Goal: Task Accomplishment & Management: Use online tool/utility

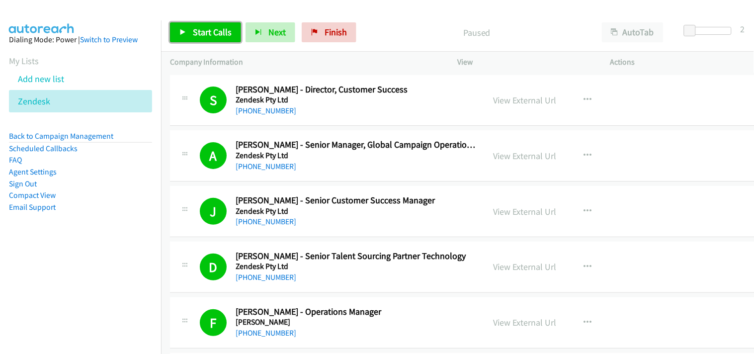
click at [186, 37] on link "Start Calls" at bounding box center [205, 32] width 71 height 20
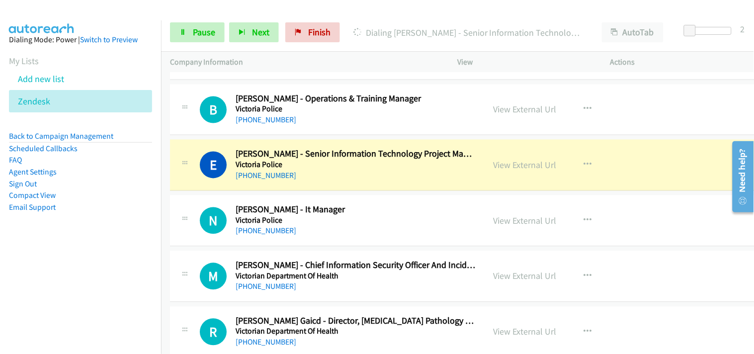
scroll to position [1490, 0]
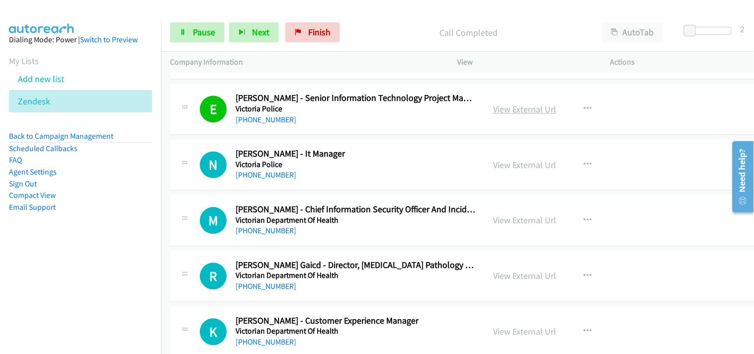
click at [503, 106] on link "View External Url" at bounding box center [524, 109] width 63 height 11
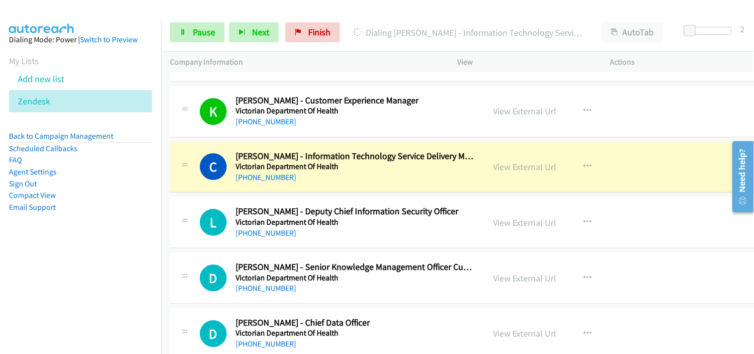
scroll to position [1766, 0]
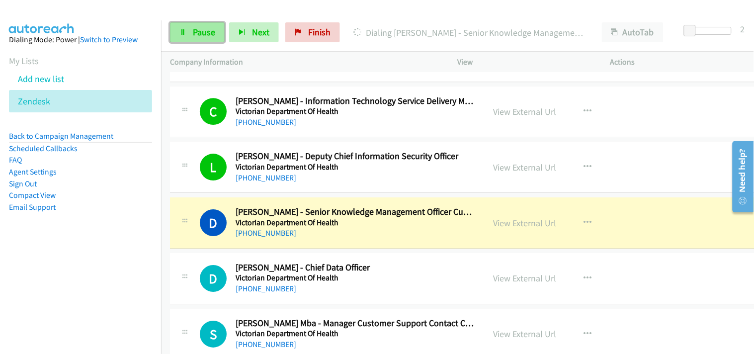
click at [180, 36] on link "Pause" at bounding box center [197, 32] width 55 height 20
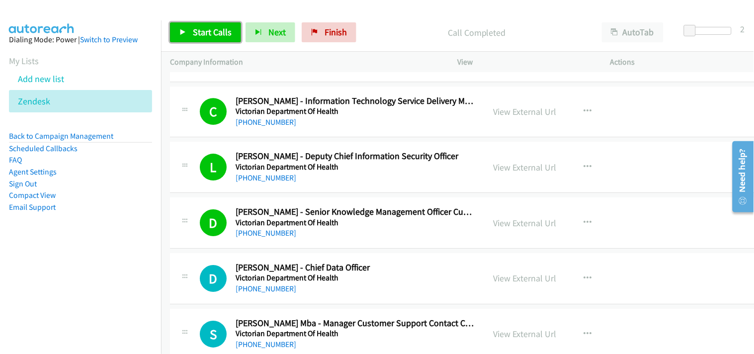
click at [205, 32] on span "Start Calls" at bounding box center [212, 31] width 39 height 11
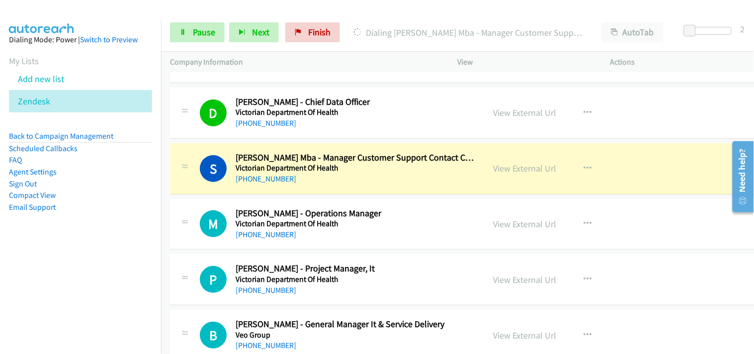
scroll to position [1987, 0]
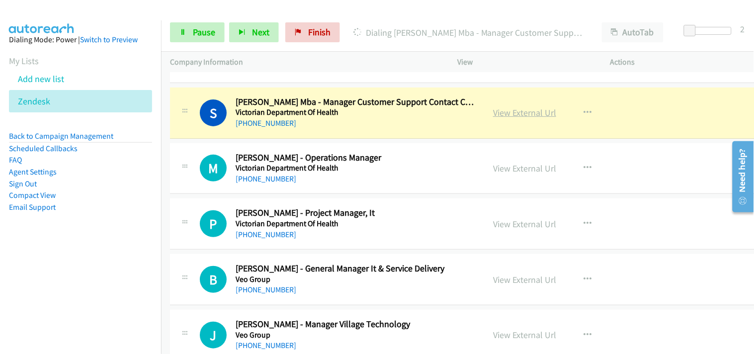
click at [508, 108] on link "View External Url" at bounding box center [524, 112] width 63 height 11
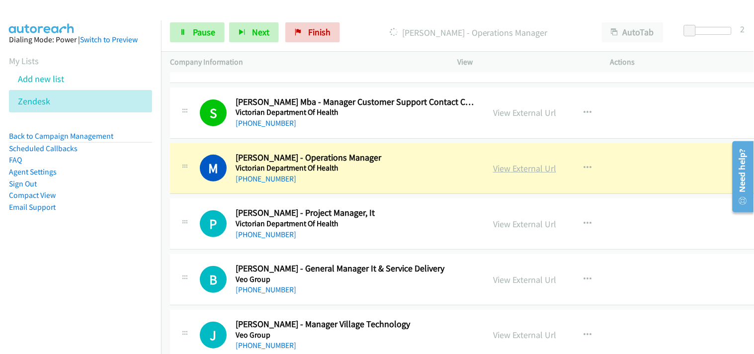
click at [505, 167] on link "View External Url" at bounding box center [524, 167] width 63 height 11
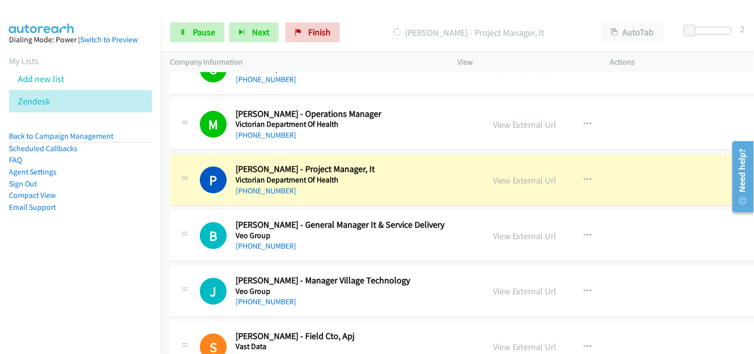
scroll to position [2097, 0]
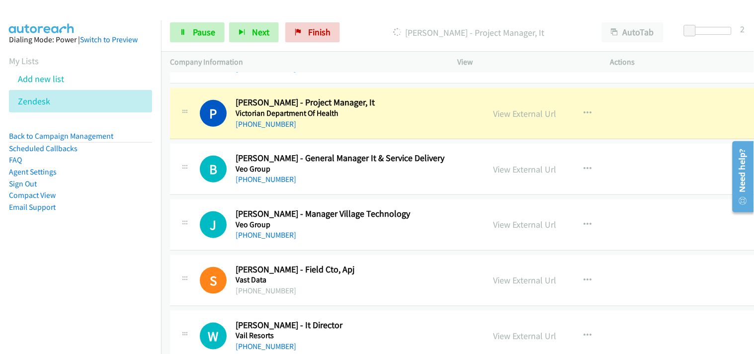
click at [507, 107] on div "View External Url" at bounding box center [524, 113] width 63 height 13
click at [507, 112] on link "View External Url" at bounding box center [524, 113] width 63 height 11
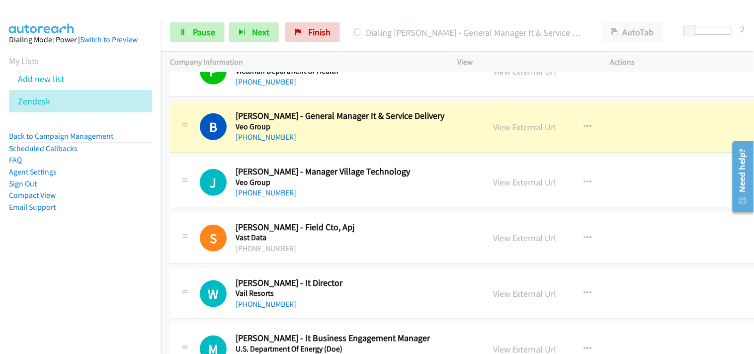
scroll to position [2153, 0]
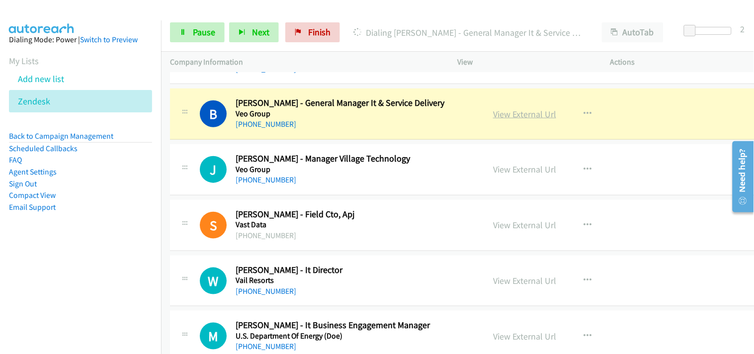
click at [504, 108] on link "View External Url" at bounding box center [524, 113] width 63 height 11
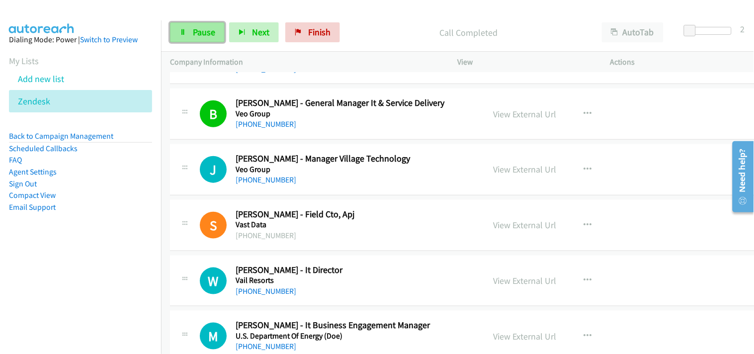
click at [218, 30] on link "Pause" at bounding box center [197, 32] width 55 height 20
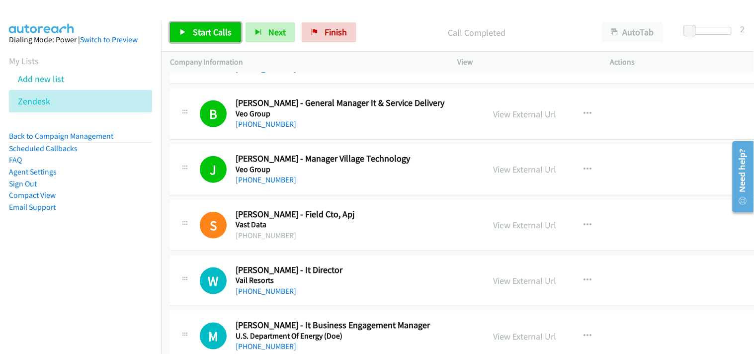
click at [222, 33] on span "Start Calls" at bounding box center [212, 31] width 39 height 11
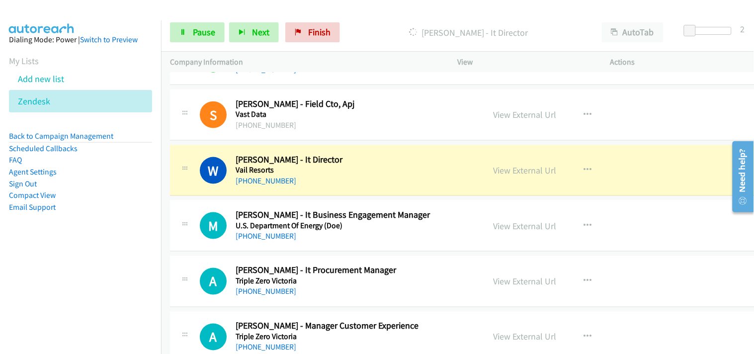
scroll to position [2318, 0]
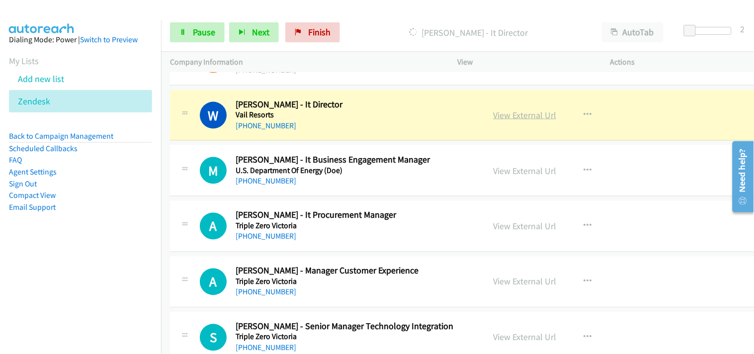
click at [504, 114] on link "View External Url" at bounding box center [524, 114] width 63 height 11
click at [202, 27] on span "Pause" at bounding box center [204, 31] width 22 height 11
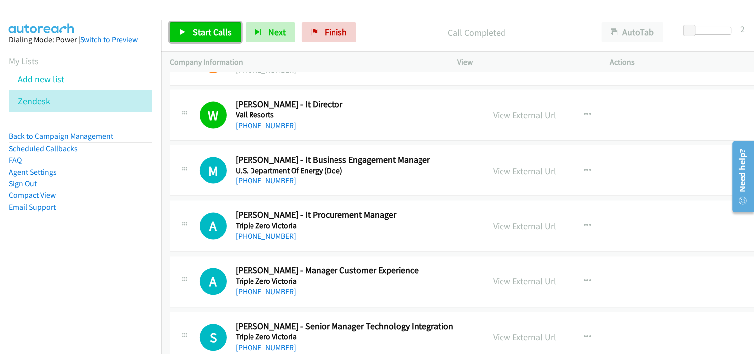
click at [212, 30] on span "Start Calls" at bounding box center [212, 31] width 39 height 11
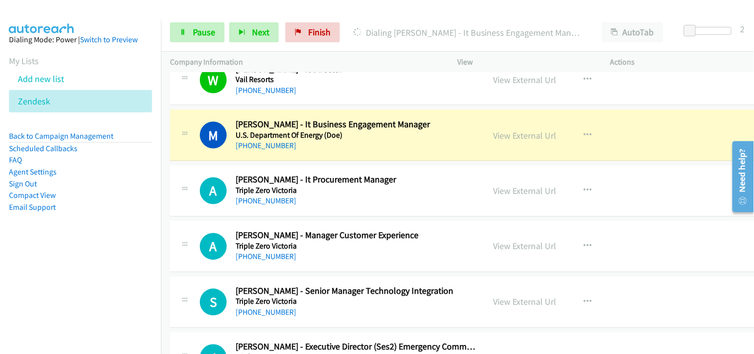
scroll to position [2373, 0]
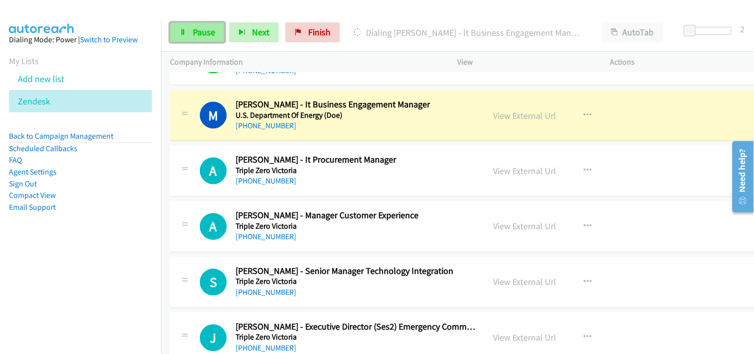
click at [215, 35] on link "Pause" at bounding box center [197, 32] width 55 height 20
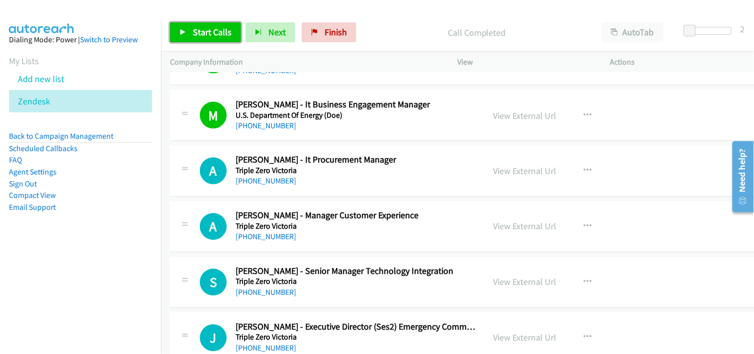
click at [208, 31] on span "Start Calls" at bounding box center [212, 31] width 39 height 11
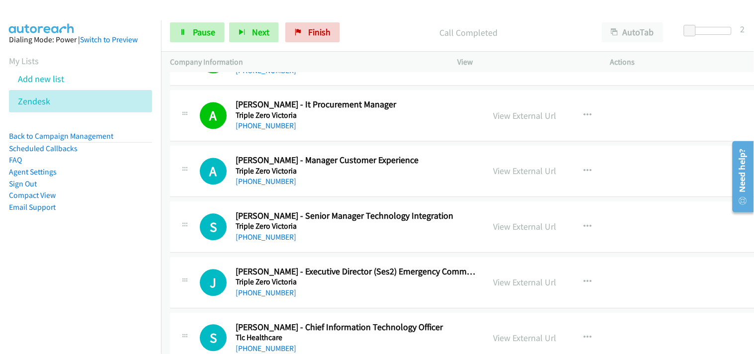
scroll to position [2484, 0]
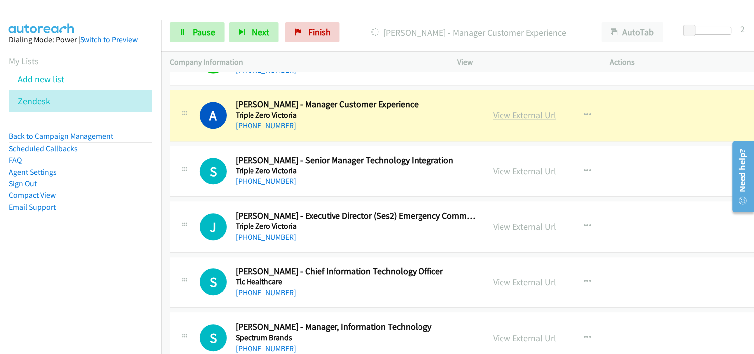
click at [498, 117] on link "View External Url" at bounding box center [524, 115] width 63 height 11
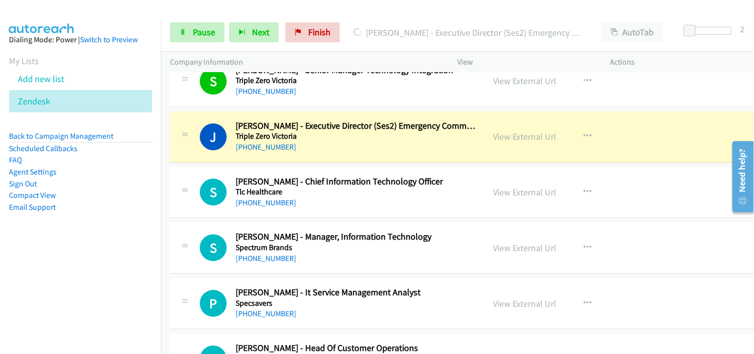
scroll to position [2594, 0]
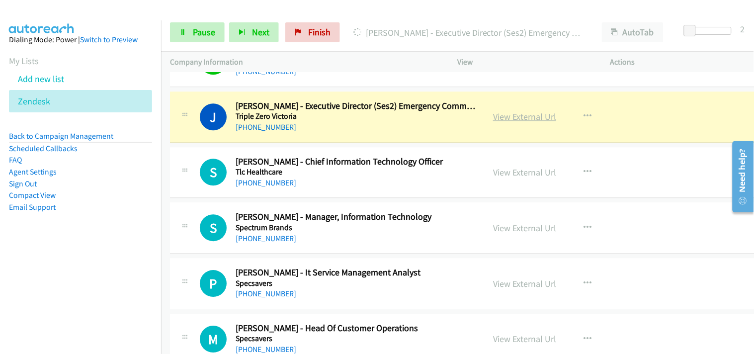
click at [503, 117] on link "View External Url" at bounding box center [524, 116] width 63 height 11
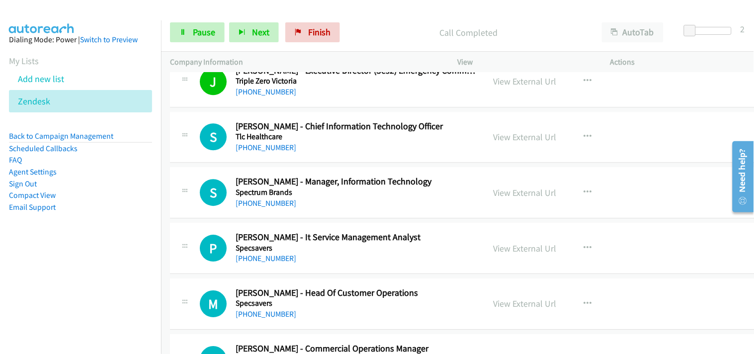
scroll to position [2649, 0]
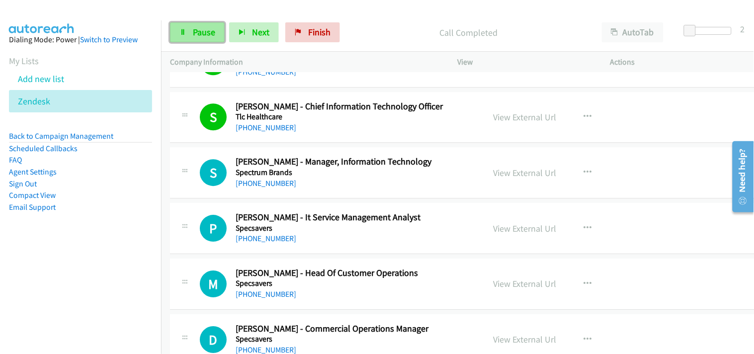
click at [184, 29] on icon at bounding box center [182, 32] width 7 height 7
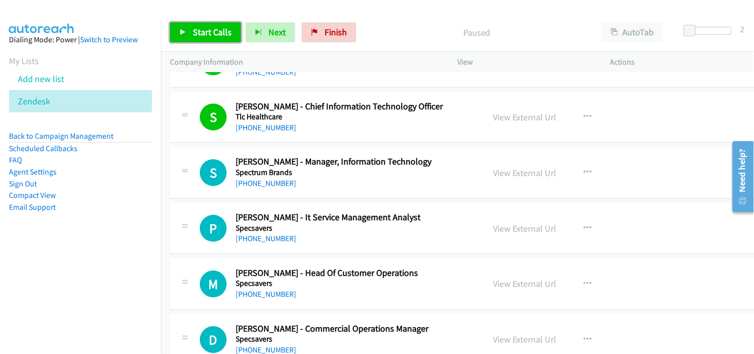
click at [209, 41] on link "Start Calls" at bounding box center [205, 32] width 71 height 20
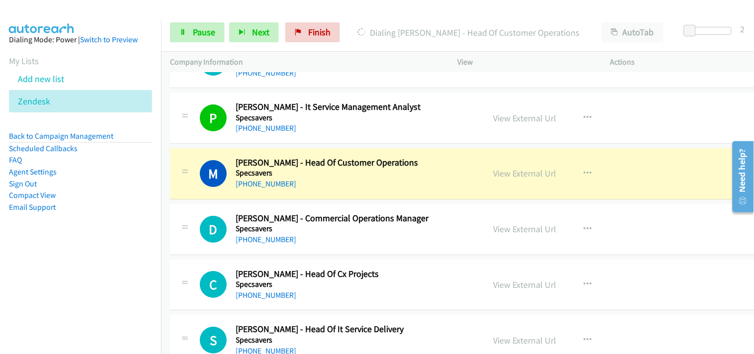
scroll to position [2815, 0]
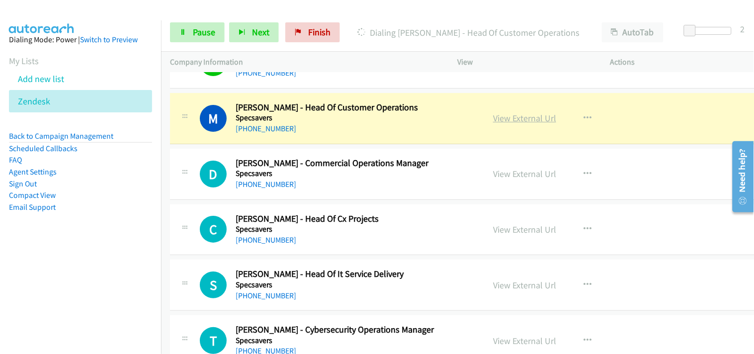
click at [518, 120] on link "View External Url" at bounding box center [524, 117] width 63 height 11
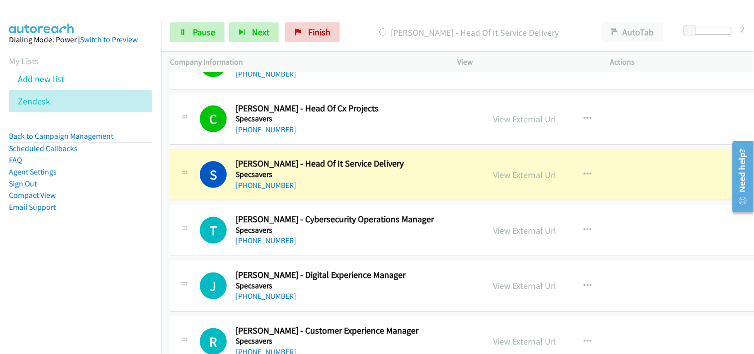
scroll to position [2981, 0]
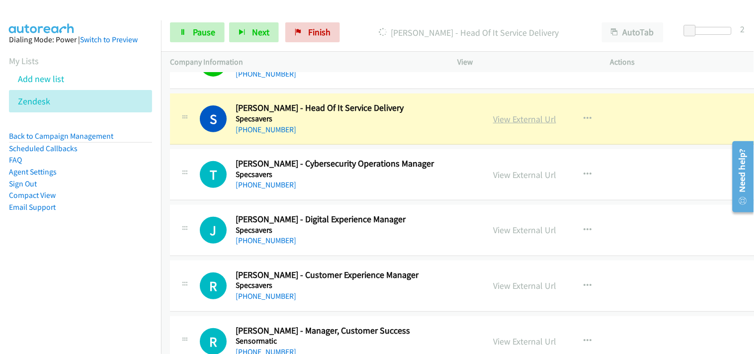
click at [514, 120] on link "View External Url" at bounding box center [524, 118] width 63 height 11
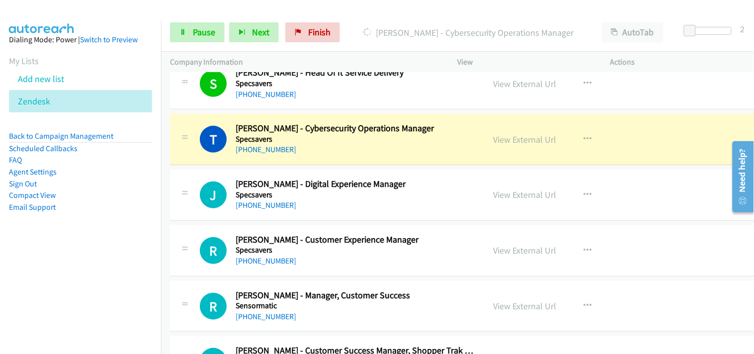
scroll to position [3036, 0]
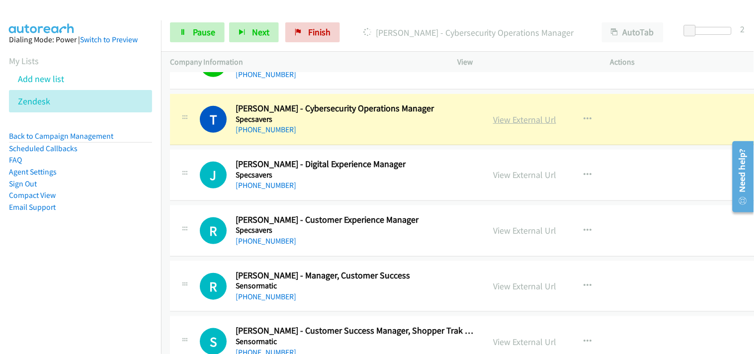
click at [494, 115] on link "View External Url" at bounding box center [524, 119] width 63 height 11
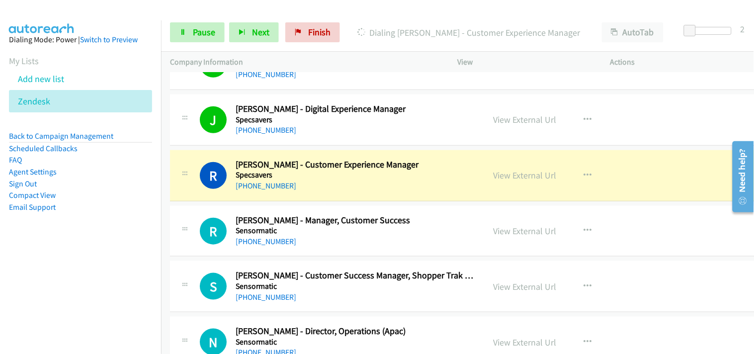
scroll to position [3146, 0]
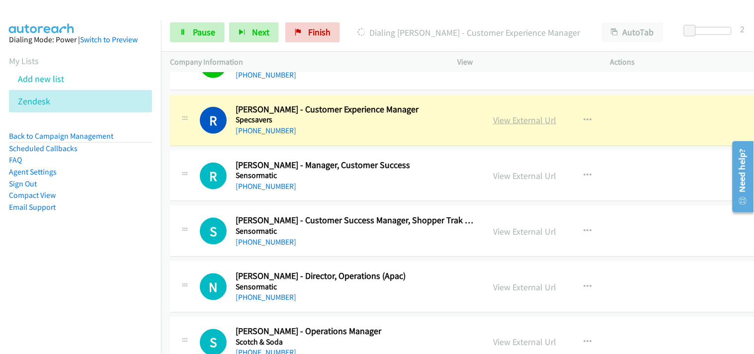
click at [517, 118] on link "View External Url" at bounding box center [524, 119] width 63 height 11
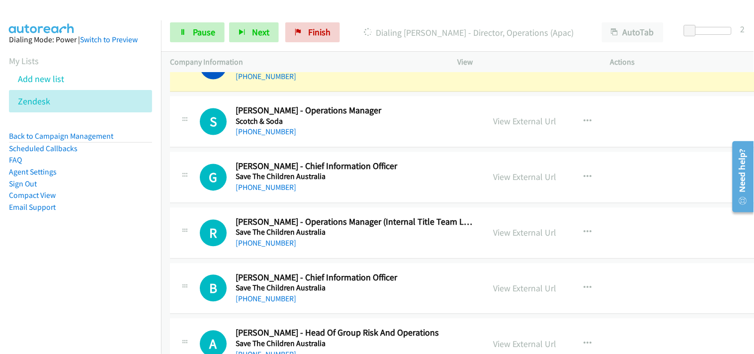
scroll to position [3312, 0]
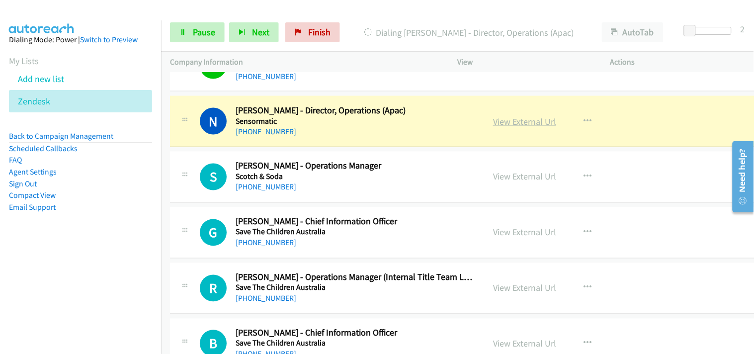
click at [525, 126] on link "View External Url" at bounding box center [524, 121] width 63 height 11
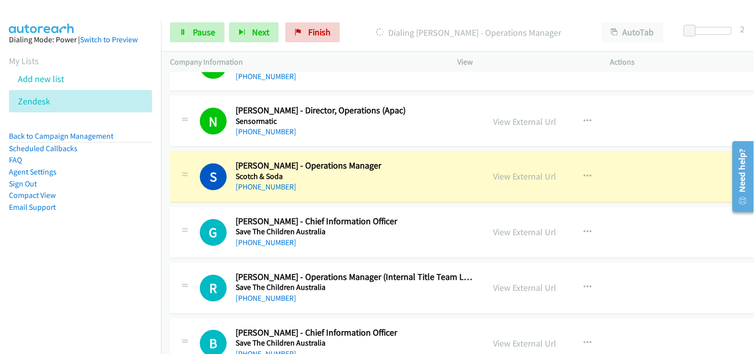
scroll to position [3367, 0]
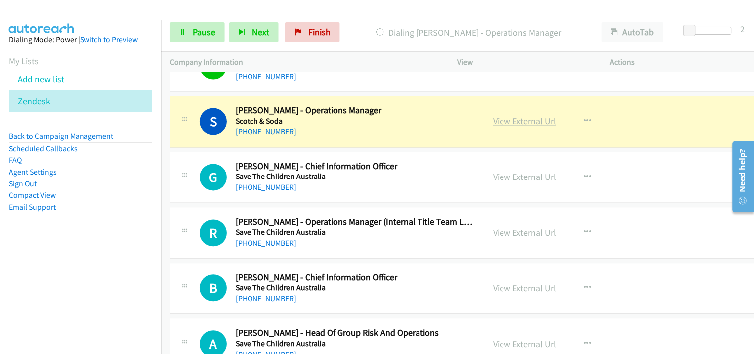
click at [506, 123] on link "View External Url" at bounding box center [524, 121] width 63 height 11
click at [202, 27] on span "Pause" at bounding box center [204, 31] width 22 height 11
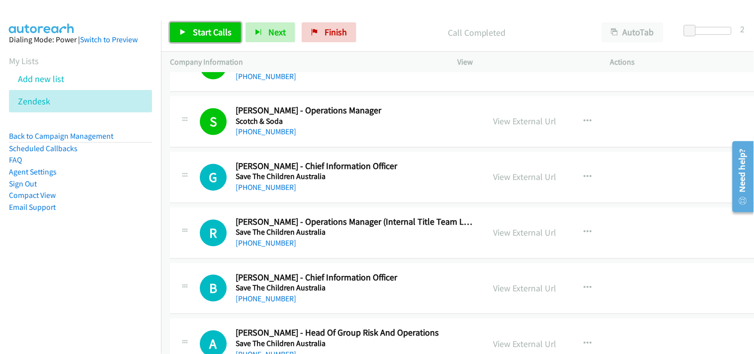
click at [215, 28] on span "Start Calls" at bounding box center [212, 31] width 39 height 11
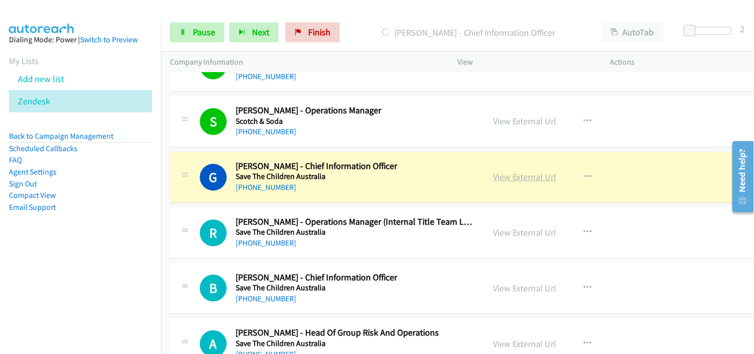
click at [501, 174] on link "View External Url" at bounding box center [524, 176] width 63 height 11
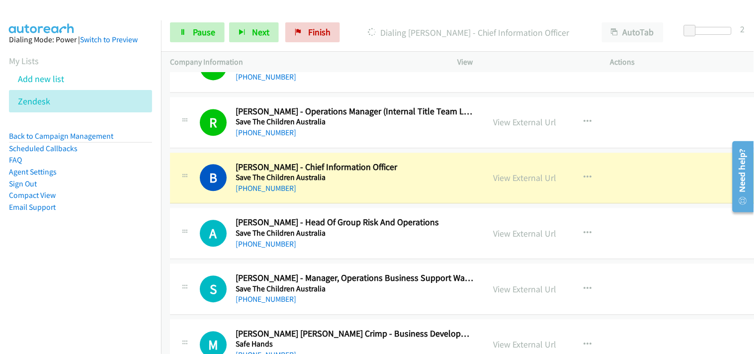
scroll to position [3533, 0]
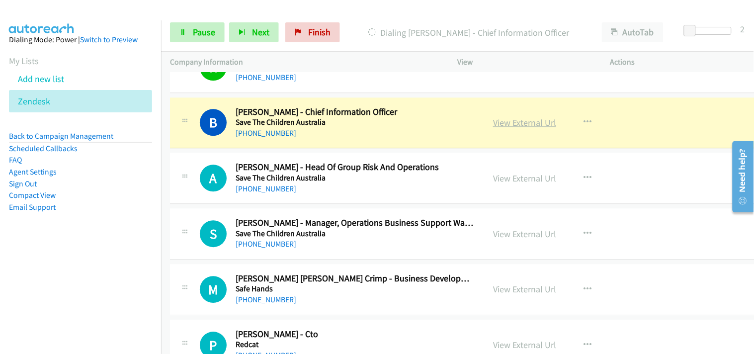
click at [511, 121] on link "View External Url" at bounding box center [524, 122] width 63 height 11
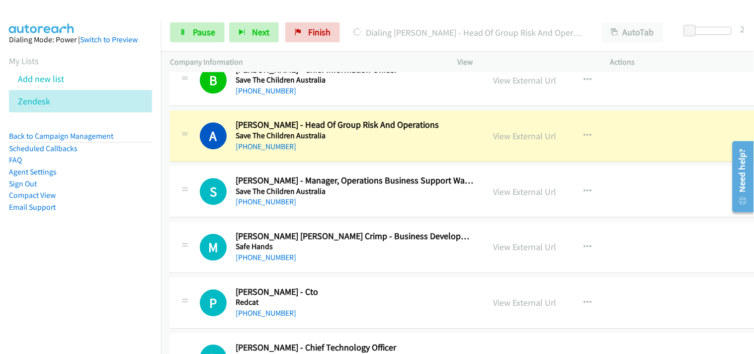
scroll to position [3588, 0]
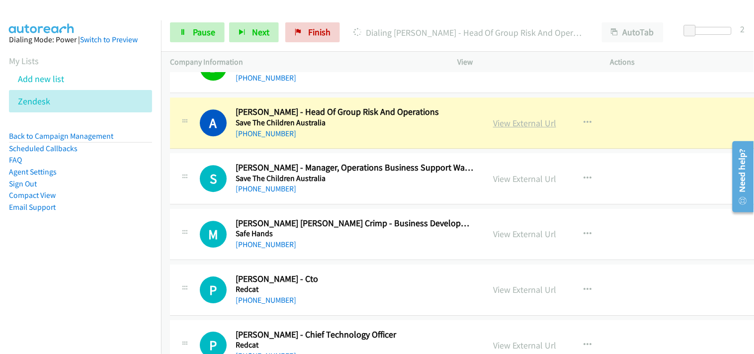
click at [493, 128] on link "View External Url" at bounding box center [524, 122] width 63 height 11
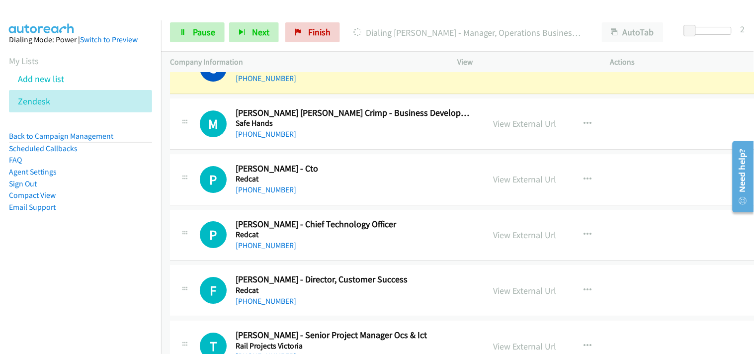
scroll to position [3643, 0]
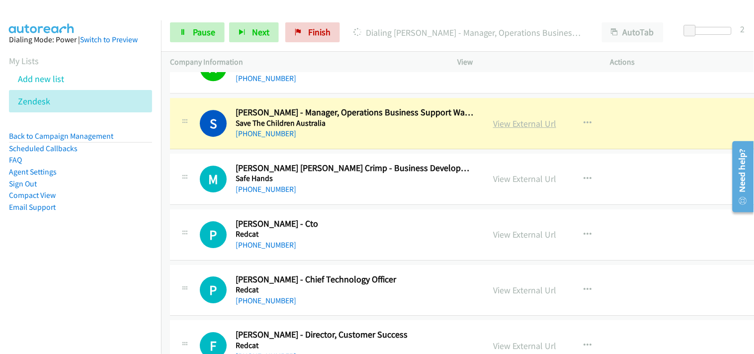
click at [509, 125] on link "View External Url" at bounding box center [524, 123] width 63 height 11
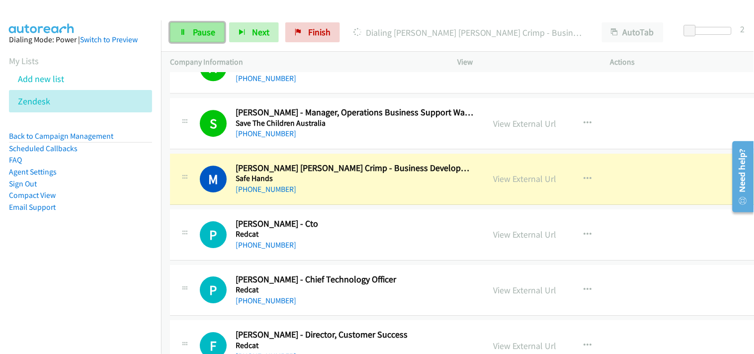
click at [210, 26] on span "Pause" at bounding box center [204, 31] width 22 height 11
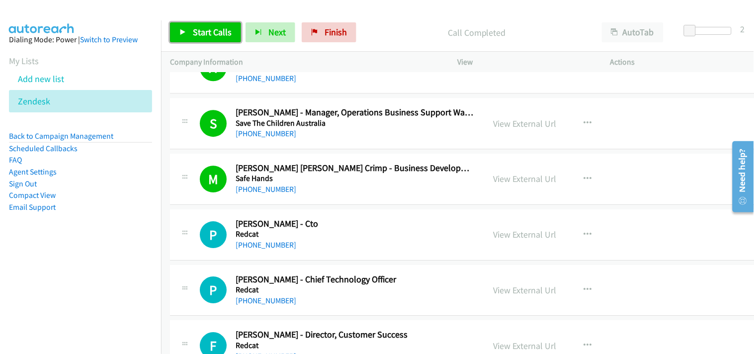
click at [205, 33] on span "Start Calls" at bounding box center [212, 31] width 39 height 11
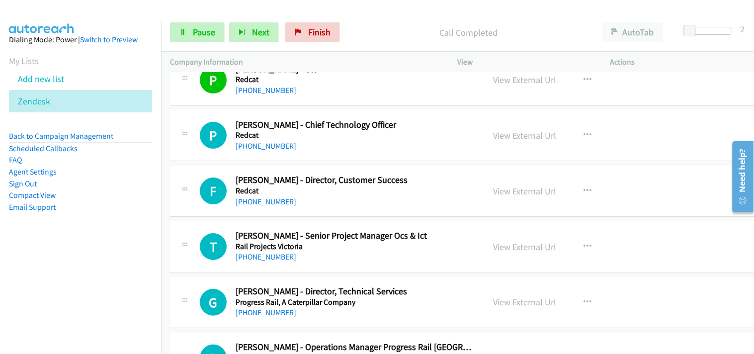
scroll to position [3808, 0]
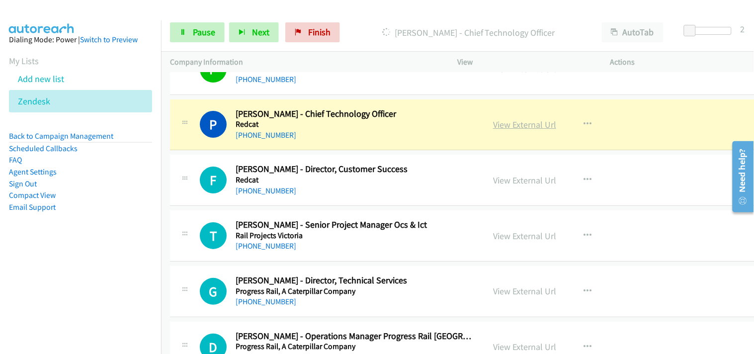
click at [512, 130] on link "View External Url" at bounding box center [524, 124] width 63 height 11
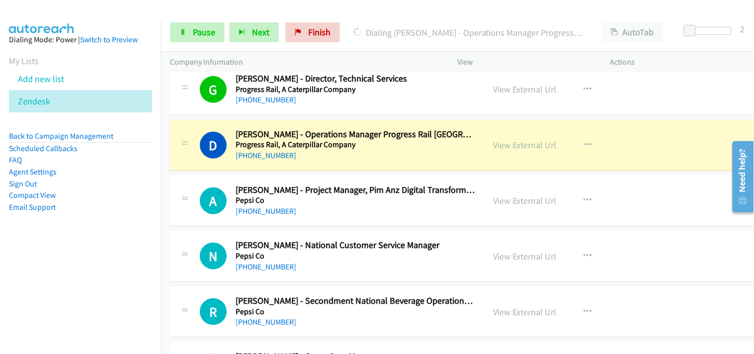
scroll to position [4030, 0]
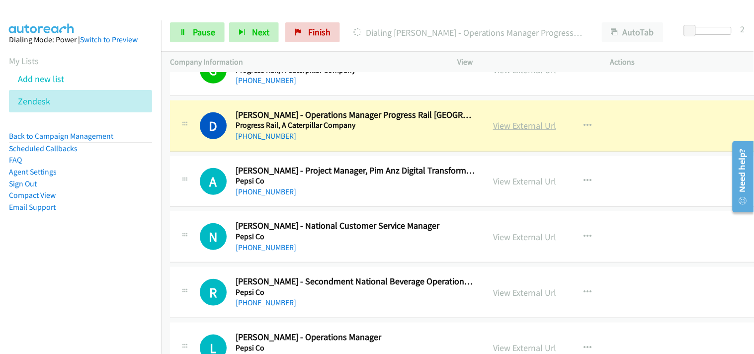
click at [509, 122] on link "View External Url" at bounding box center [524, 125] width 63 height 11
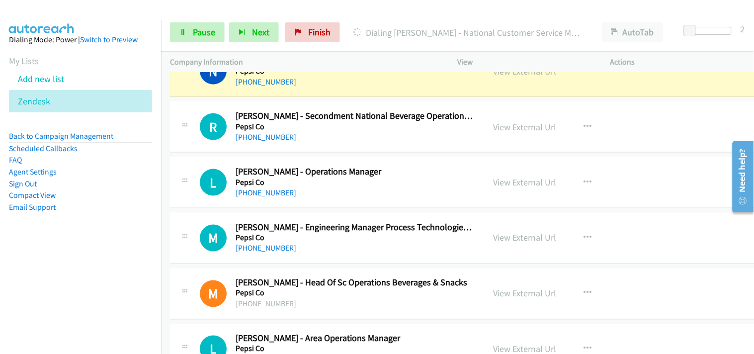
scroll to position [4140, 0]
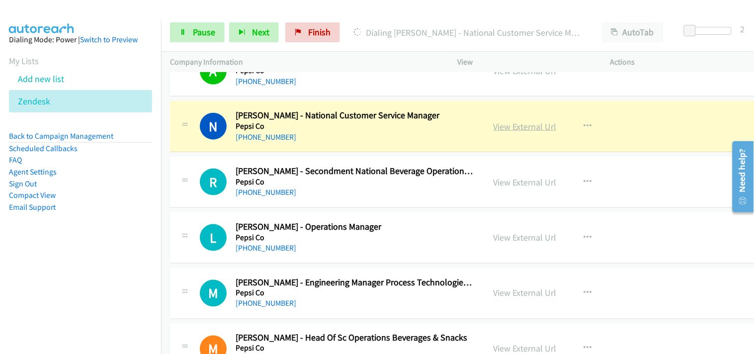
click at [493, 126] on link "View External Url" at bounding box center [524, 126] width 63 height 11
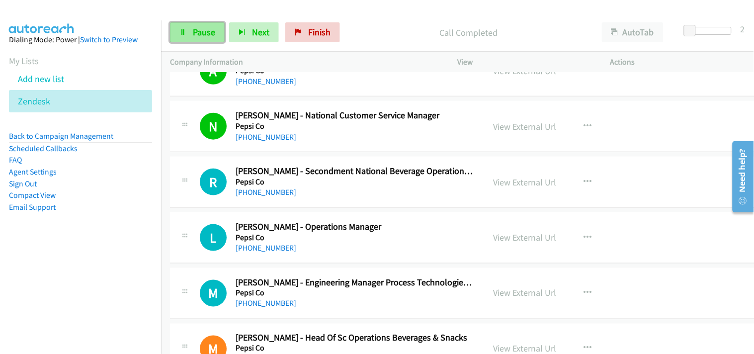
click at [214, 23] on link "Pause" at bounding box center [197, 32] width 55 height 20
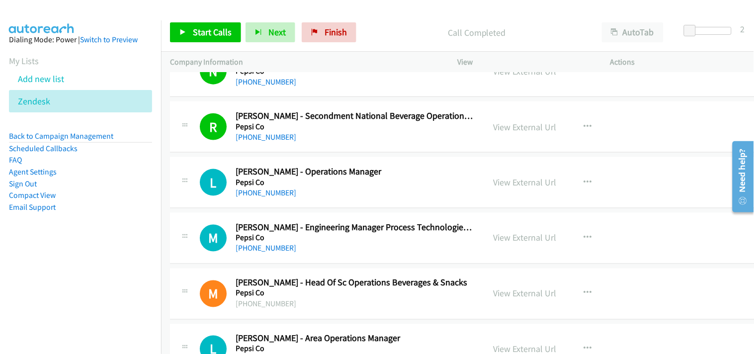
scroll to position [4250, 0]
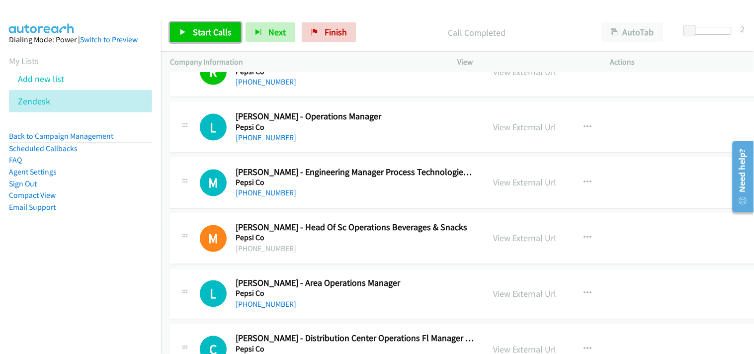
click at [215, 31] on span "Start Calls" at bounding box center [212, 31] width 39 height 11
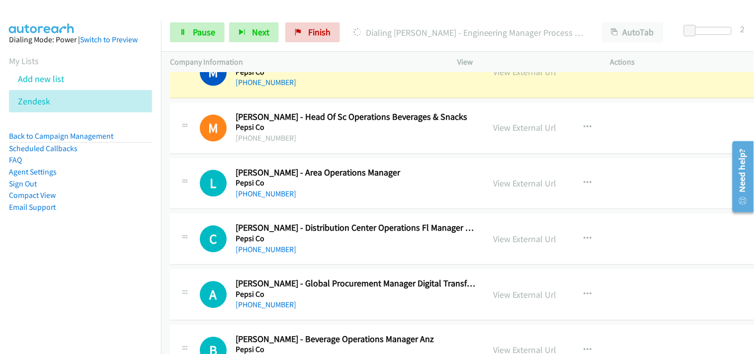
scroll to position [4305, 0]
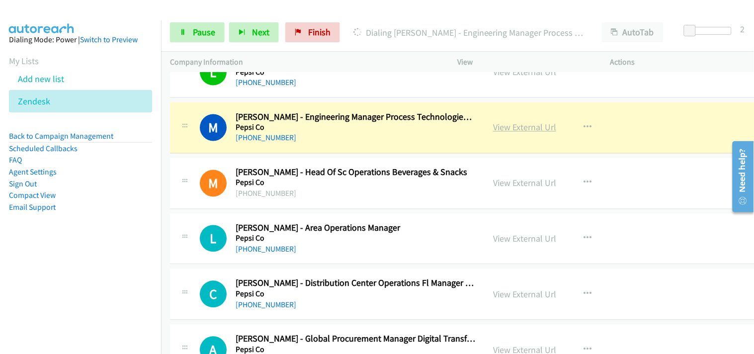
click at [514, 130] on link "View External Url" at bounding box center [524, 127] width 63 height 11
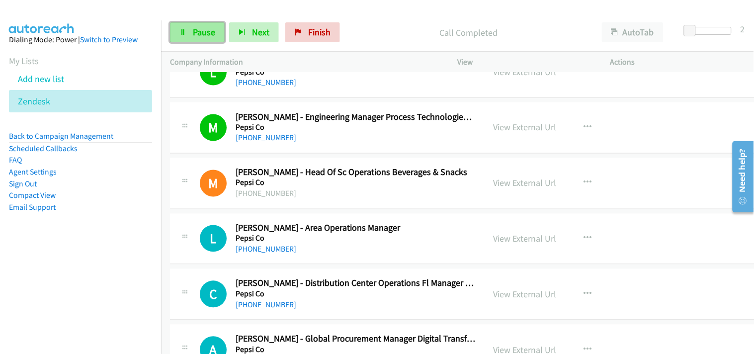
click at [186, 30] on icon at bounding box center [182, 32] width 7 height 7
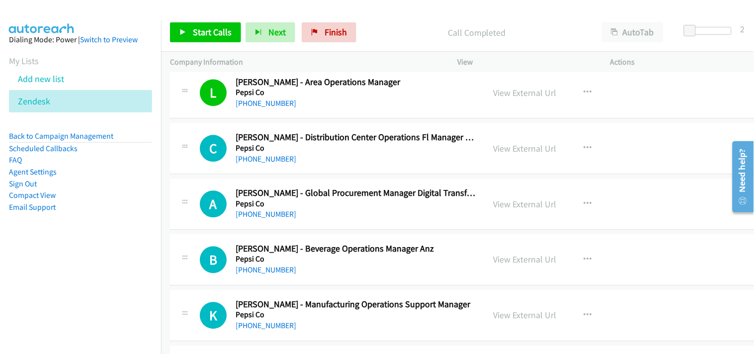
scroll to position [4471, 0]
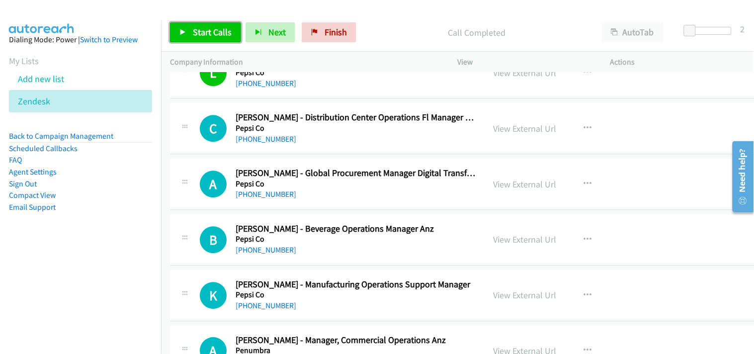
click at [225, 30] on span "Start Calls" at bounding box center [212, 31] width 39 height 11
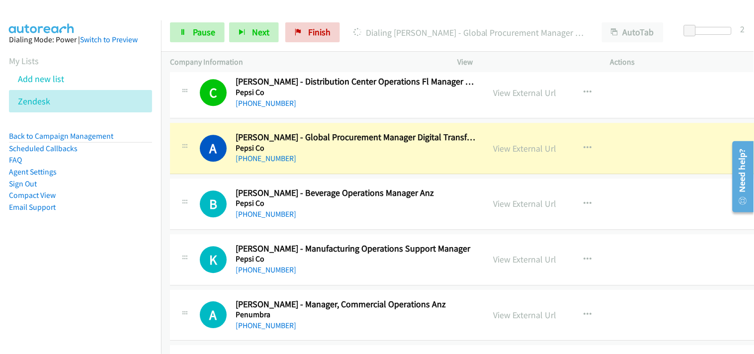
scroll to position [4526, 0]
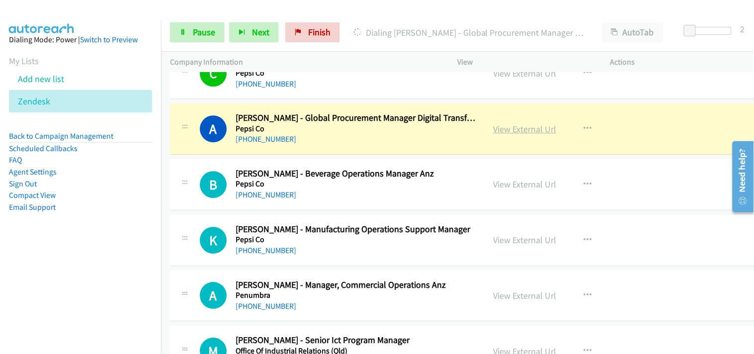
click at [498, 126] on link "View External Url" at bounding box center [524, 128] width 63 height 11
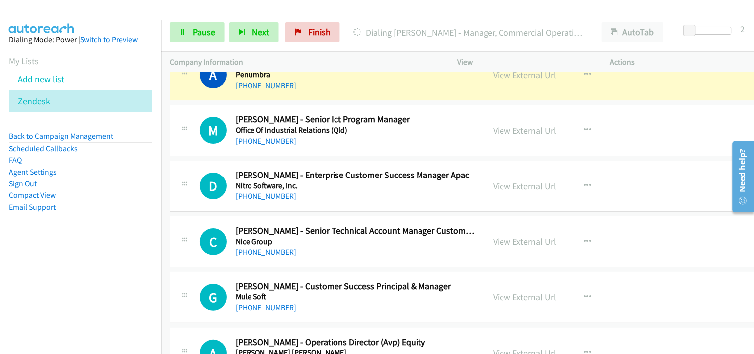
scroll to position [4692, 0]
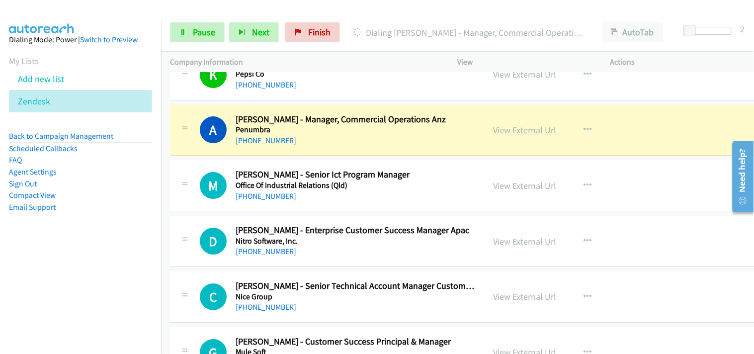
click at [498, 126] on link "View External Url" at bounding box center [524, 129] width 63 height 11
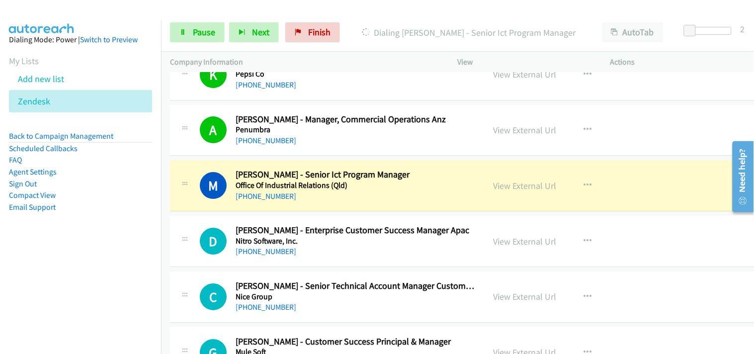
scroll to position [4747, 0]
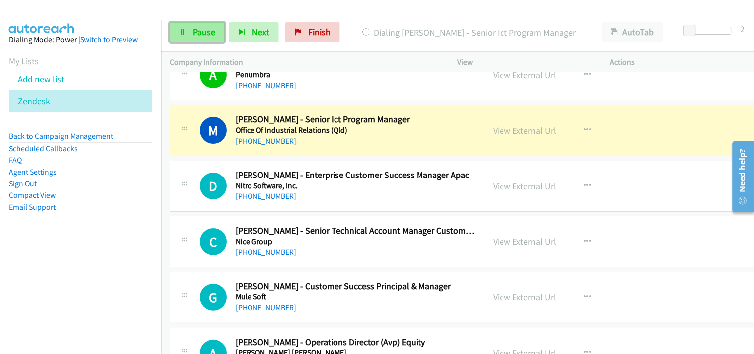
click at [206, 32] on span "Pause" at bounding box center [204, 31] width 22 height 11
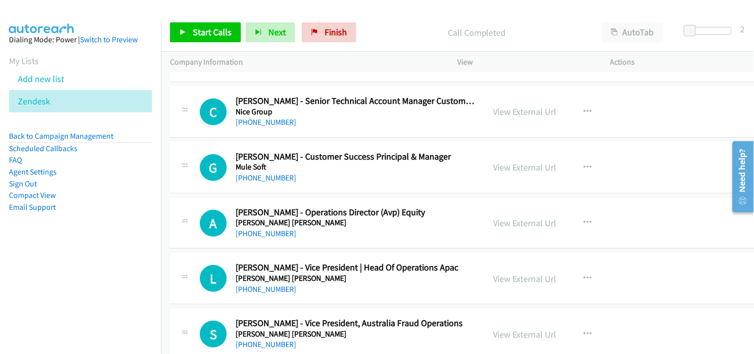
scroll to position [4857, 0]
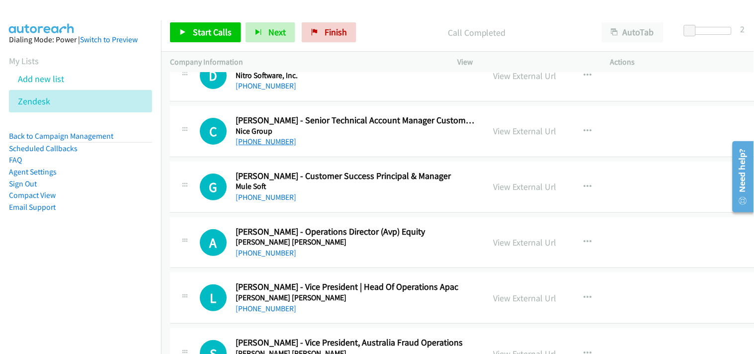
click at [261, 144] on link "[PHONE_NUMBER]" at bounding box center [265, 141] width 61 height 9
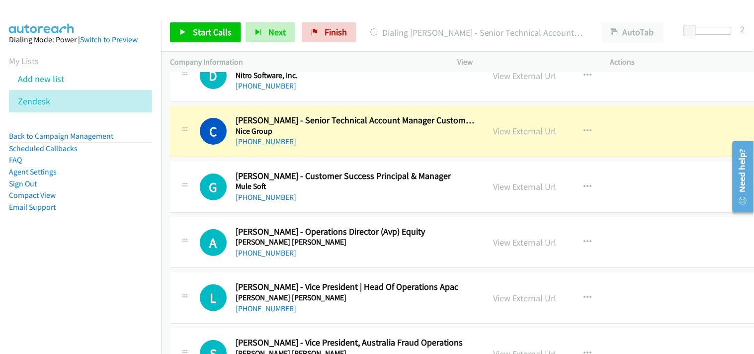
click at [494, 137] on link "View External Url" at bounding box center [524, 130] width 63 height 11
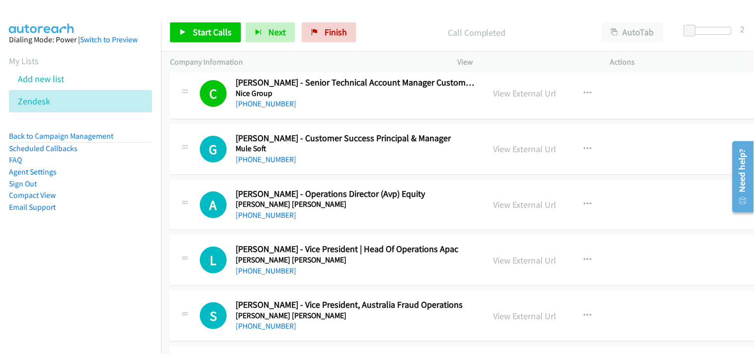
scroll to position [4912, 0]
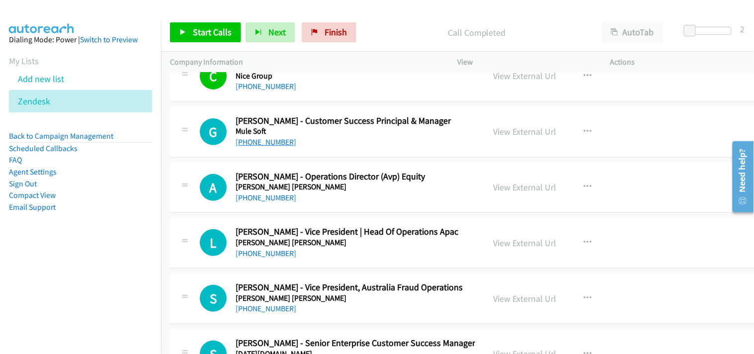
click at [256, 142] on link "[PHONE_NUMBER]" at bounding box center [265, 141] width 61 height 9
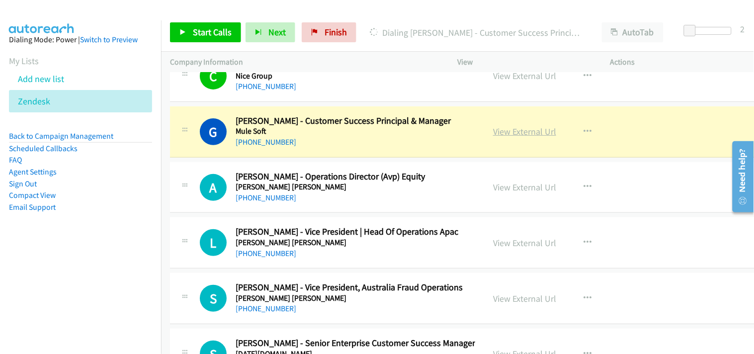
click at [507, 133] on link "View External Url" at bounding box center [524, 131] width 63 height 11
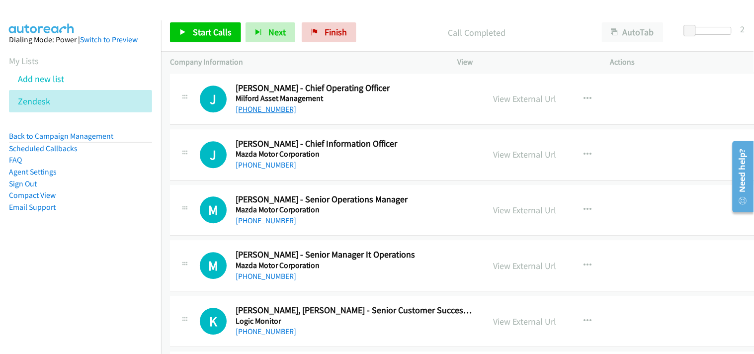
scroll to position [5520, 0]
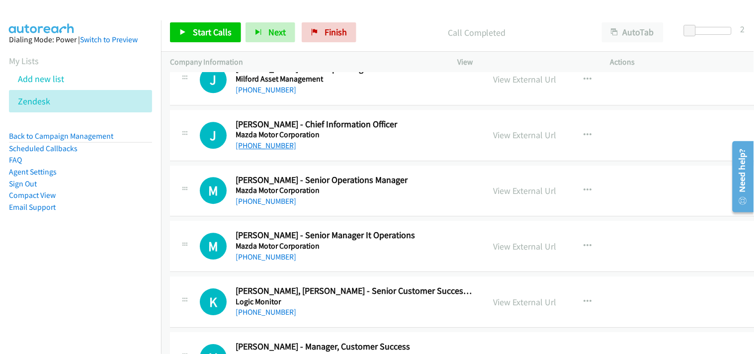
click at [268, 146] on link "[PHONE_NUMBER]" at bounding box center [265, 145] width 61 height 9
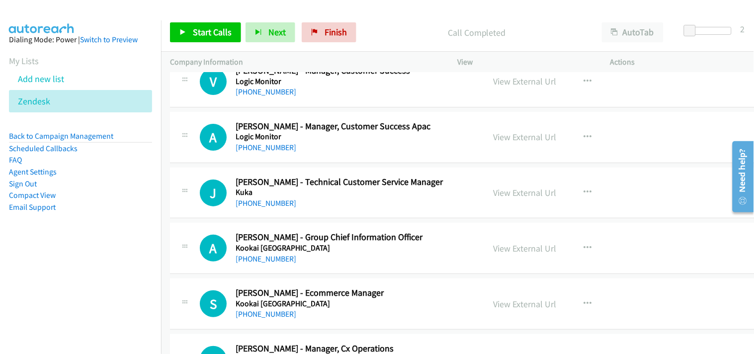
scroll to position [5851, 0]
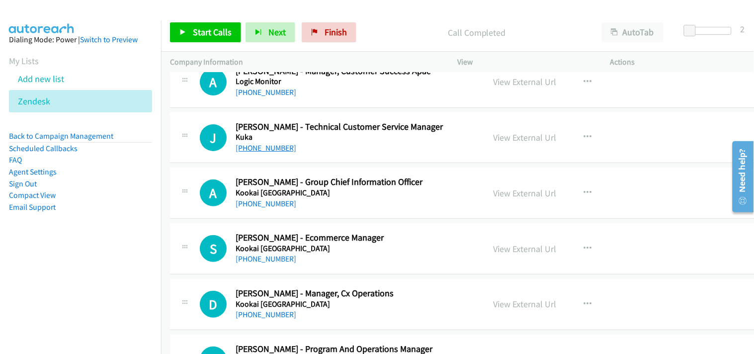
click at [257, 152] on link "[PHONE_NUMBER]" at bounding box center [265, 147] width 61 height 9
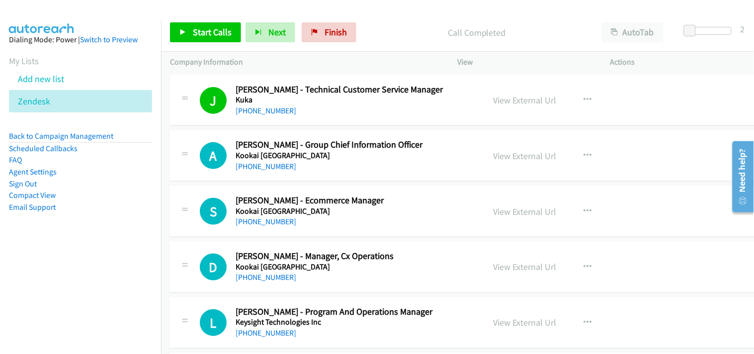
scroll to position [5906, 0]
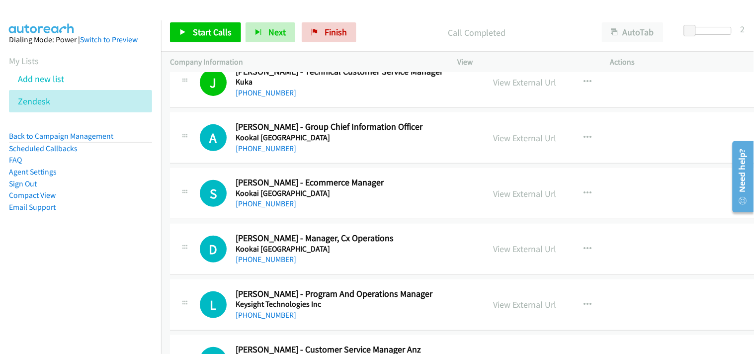
click at [266, 155] on div "[PHONE_NUMBER]" at bounding box center [354, 149] width 239 height 12
click at [262, 150] on link "[PHONE_NUMBER]" at bounding box center [265, 148] width 61 height 9
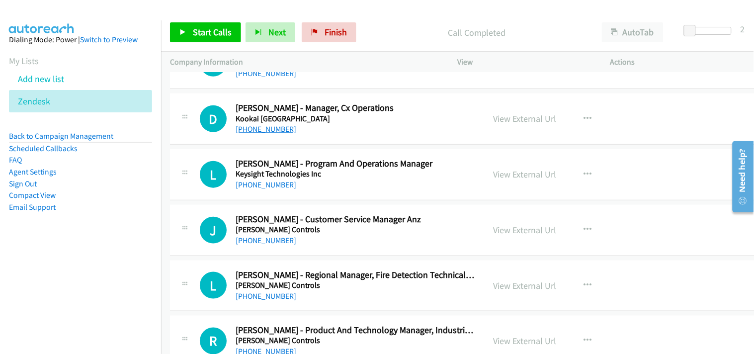
scroll to position [6017, 0]
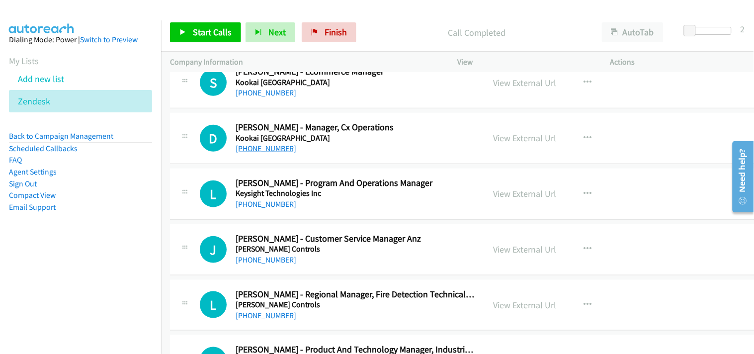
click at [271, 152] on link "[PHONE_NUMBER]" at bounding box center [265, 148] width 61 height 9
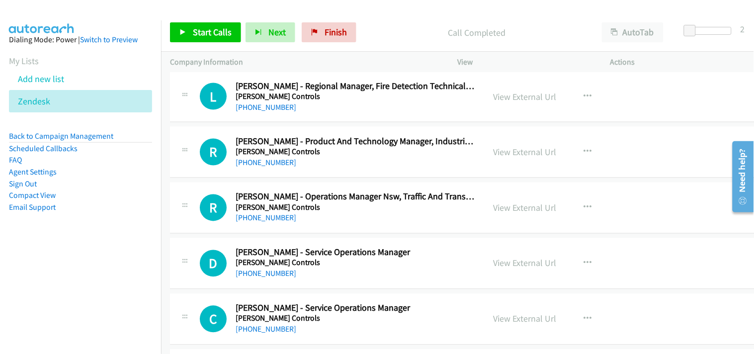
scroll to position [6237, 0]
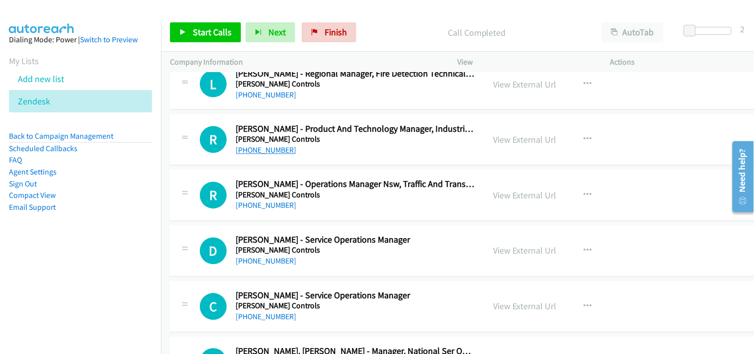
click at [271, 149] on link "[PHONE_NUMBER]" at bounding box center [265, 150] width 61 height 9
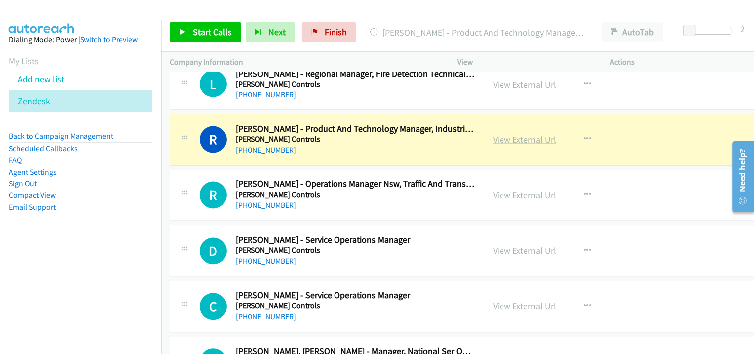
click at [512, 140] on link "View External Url" at bounding box center [524, 139] width 63 height 11
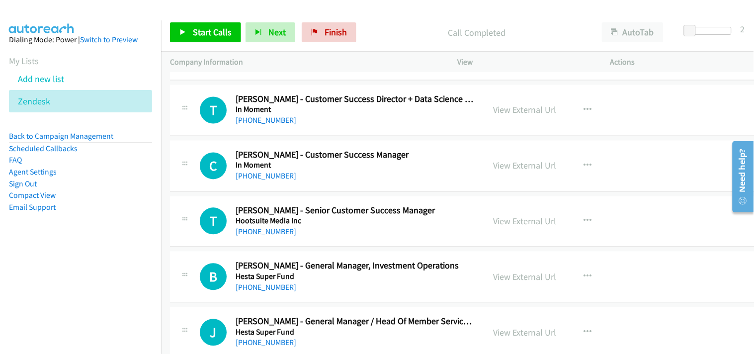
scroll to position [7286, 0]
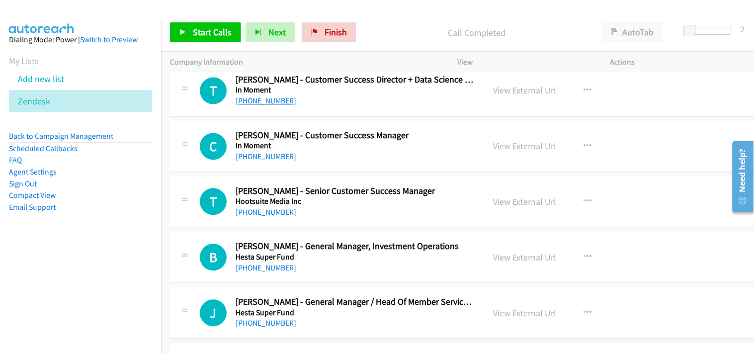
click at [270, 103] on link "[PHONE_NUMBER]" at bounding box center [265, 100] width 61 height 9
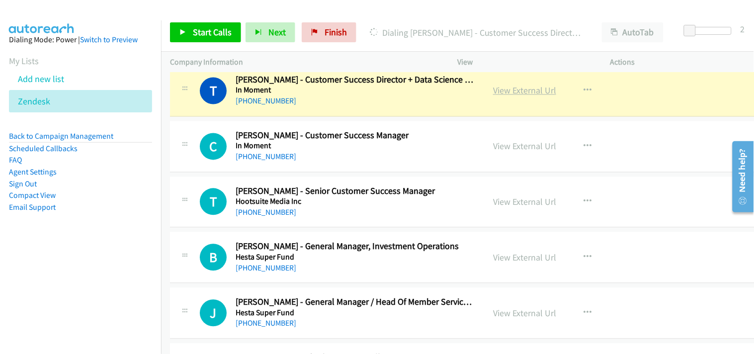
click at [517, 96] on link "View External Url" at bounding box center [524, 90] width 63 height 11
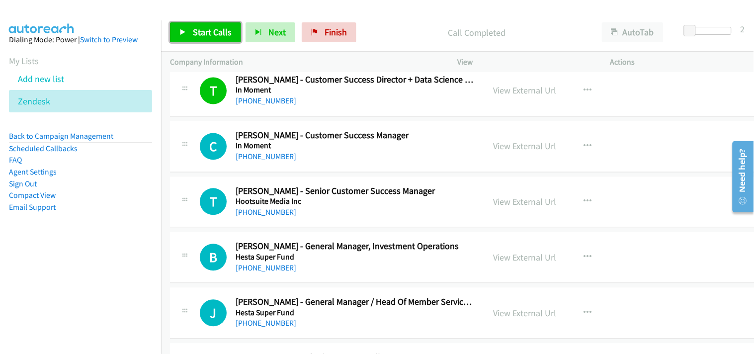
click at [210, 31] on span "Start Calls" at bounding box center [212, 31] width 39 height 11
click at [255, 36] on span "Pause" at bounding box center [266, 41] width 22 height 11
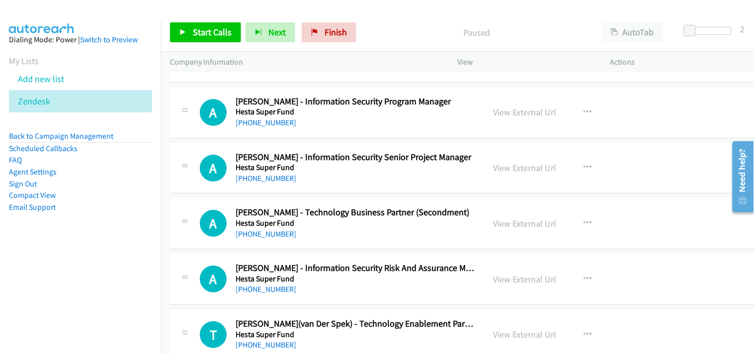
scroll to position [7617, 0]
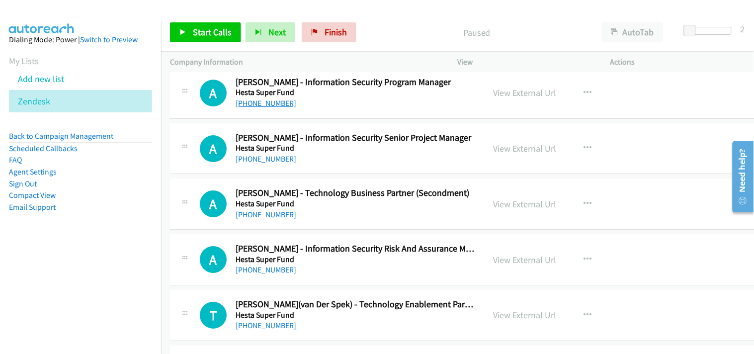
click at [257, 108] on link "[PHONE_NUMBER]" at bounding box center [265, 102] width 61 height 9
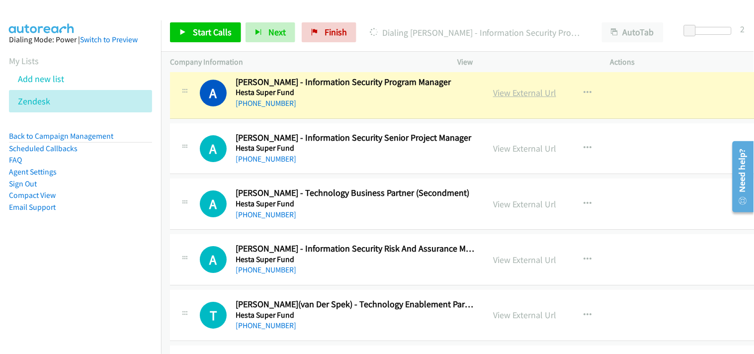
click at [493, 93] on link "View External Url" at bounding box center [524, 92] width 63 height 11
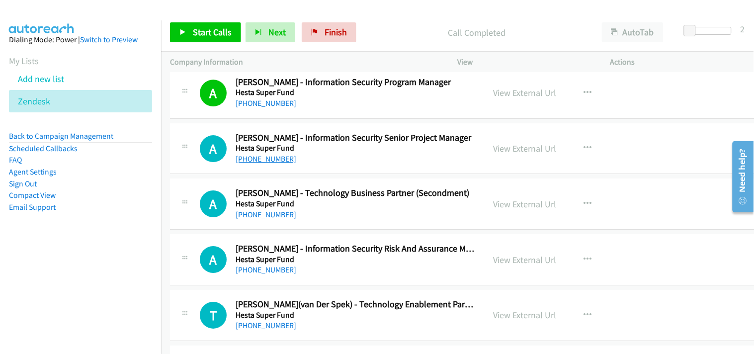
click at [254, 161] on link "[PHONE_NUMBER]" at bounding box center [265, 158] width 61 height 9
click at [502, 147] on link "View External Url" at bounding box center [524, 148] width 63 height 11
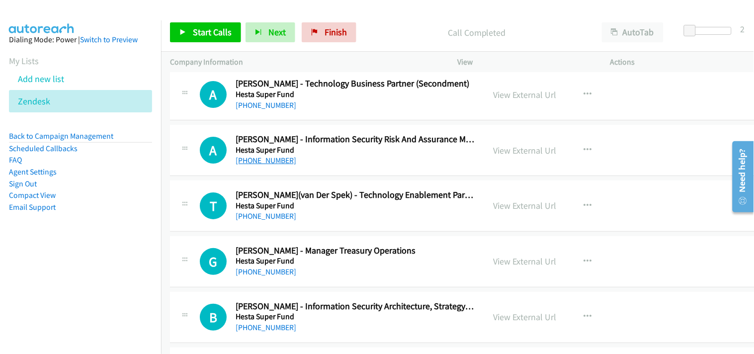
scroll to position [7728, 0]
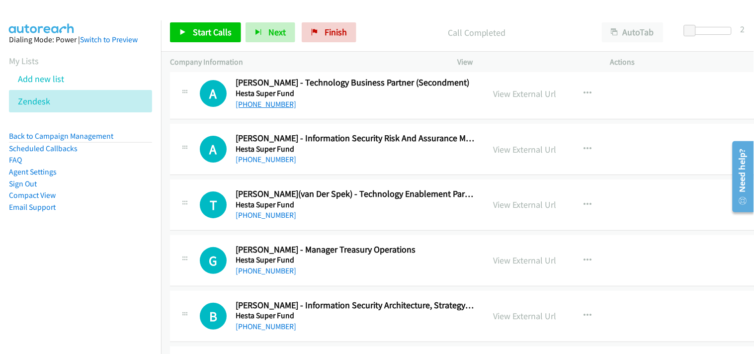
click at [250, 105] on link "[PHONE_NUMBER]" at bounding box center [265, 103] width 61 height 9
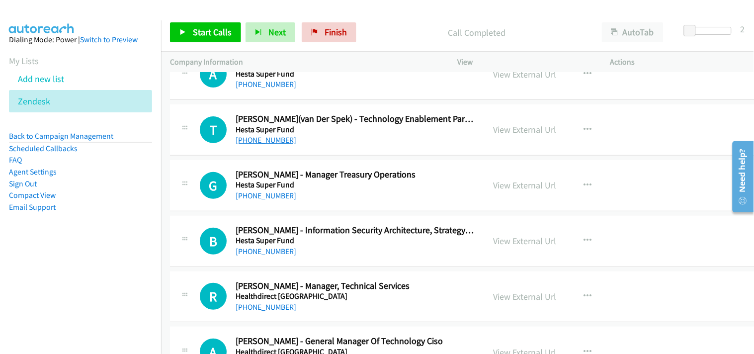
scroll to position [7783, 0]
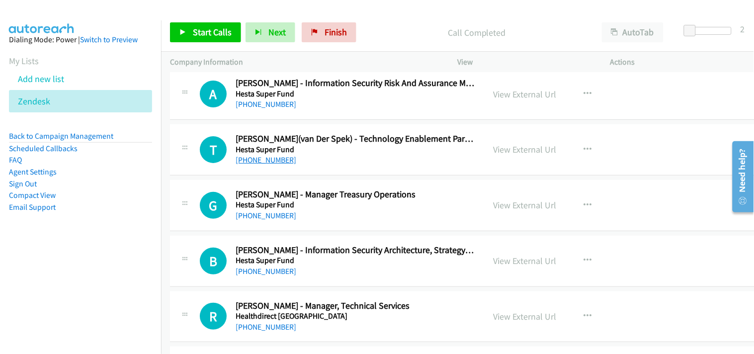
click at [260, 164] on link "[PHONE_NUMBER]" at bounding box center [265, 159] width 61 height 9
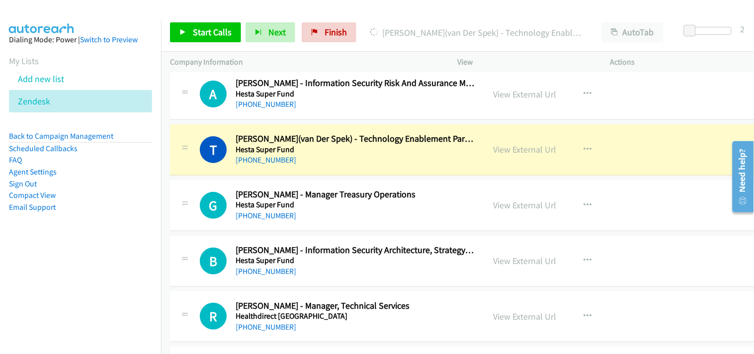
scroll to position [7838, 0]
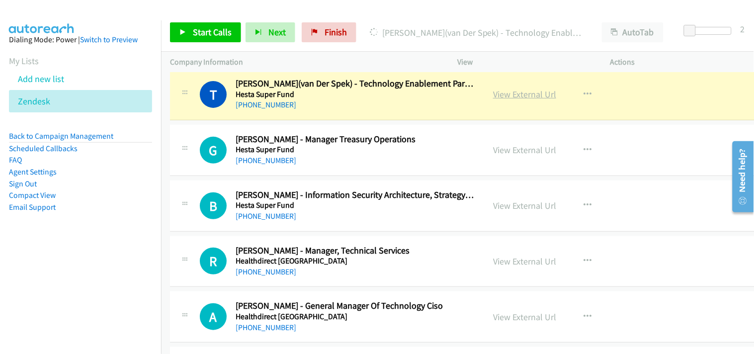
click at [522, 97] on link "View External Url" at bounding box center [524, 93] width 63 height 11
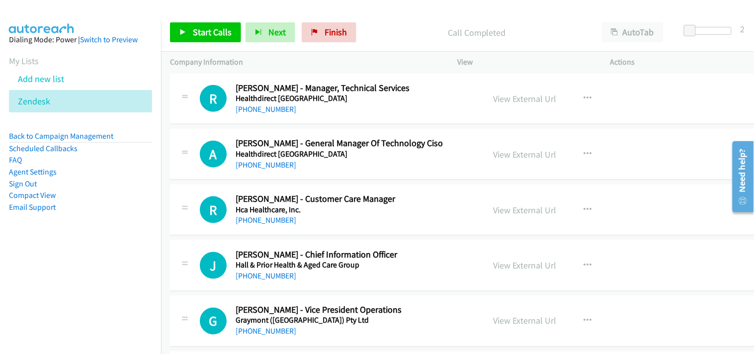
scroll to position [8004, 0]
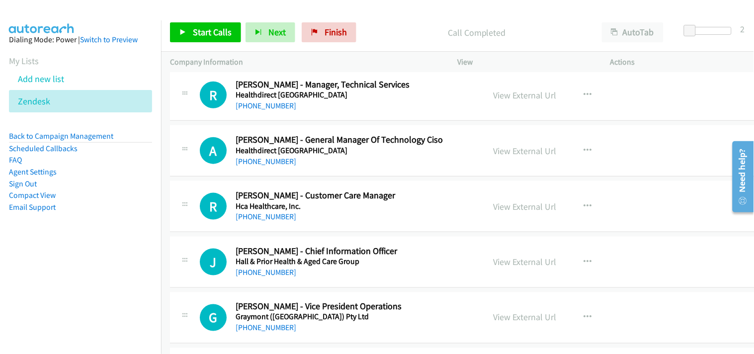
click at [250, 116] on div "R Callback Scheduled [PERSON_NAME] - Manager, Technical Services Healthdirect […" at bounding box center [466, 95] width 592 height 51
click at [249, 110] on link "[PHONE_NUMBER]" at bounding box center [265, 105] width 61 height 9
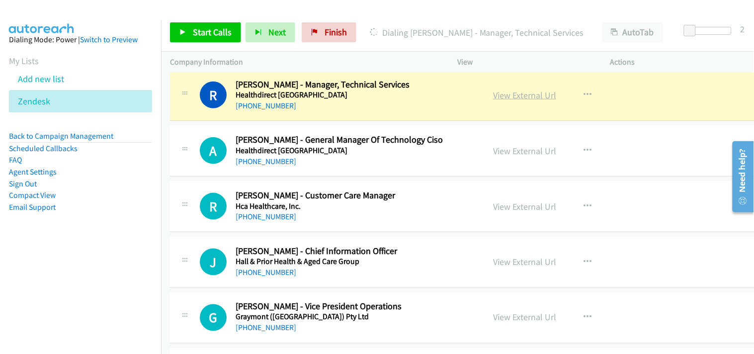
click at [509, 94] on link "View External Url" at bounding box center [524, 94] width 63 height 11
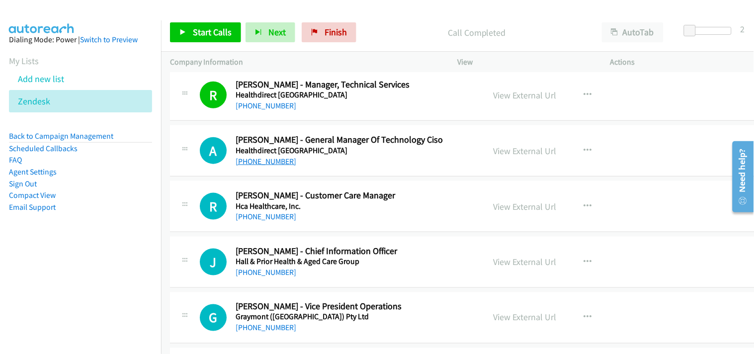
click at [267, 164] on link "[PHONE_NUMBER]" at bounding box center [265, 160] width 61 height 9
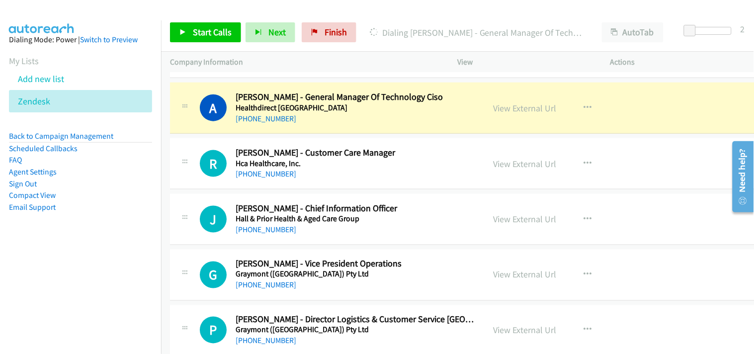
scroll to position [8059, 0]
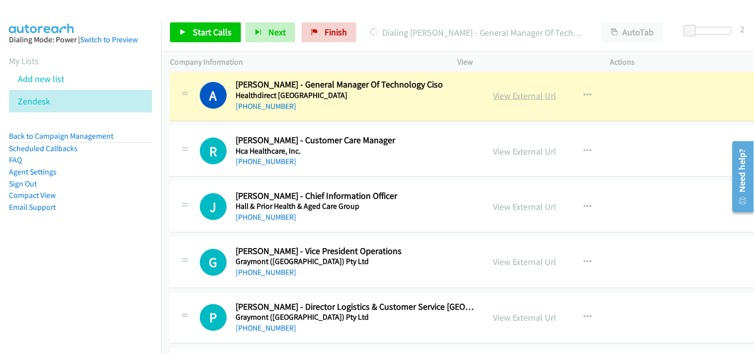
click at [503, 100] on link "View External Url" at bounding box center [524, 95] width 63 height 11
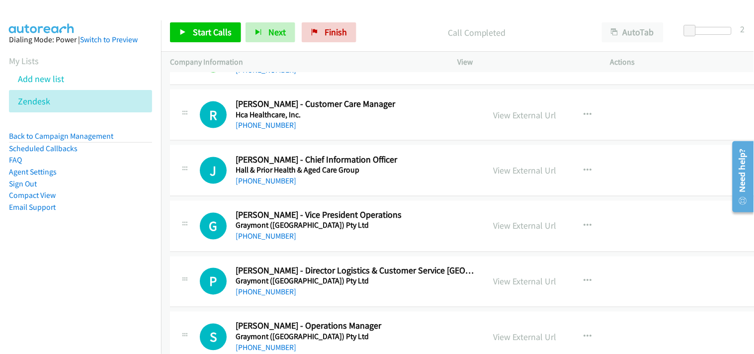
scroll to position [8114, 0]
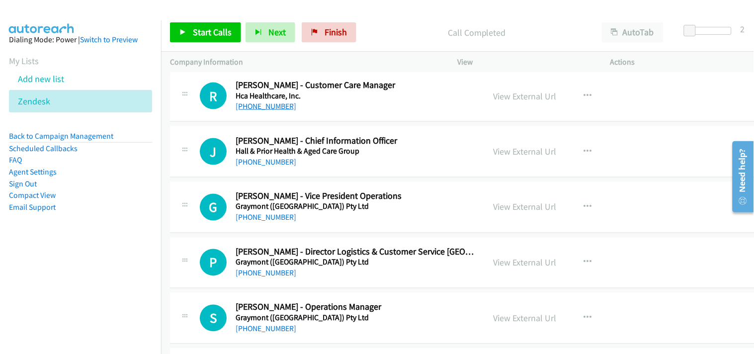
click at [257, 110] on link "[PHONE_NUMBER]" at bounding box center [265, 105] width 61 height 9
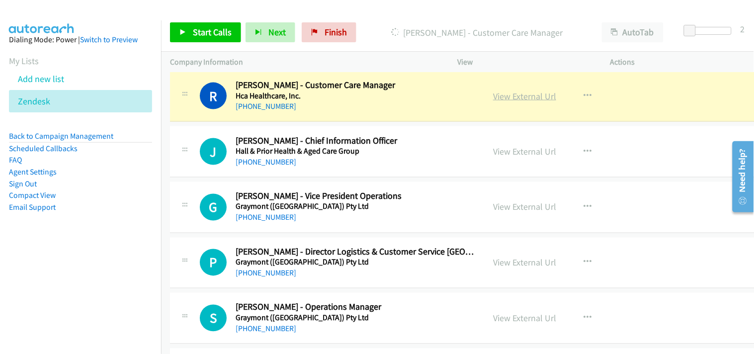
click at [504, 97] on link "View External Url" at bounding box center [524, 95] width 63 height 11
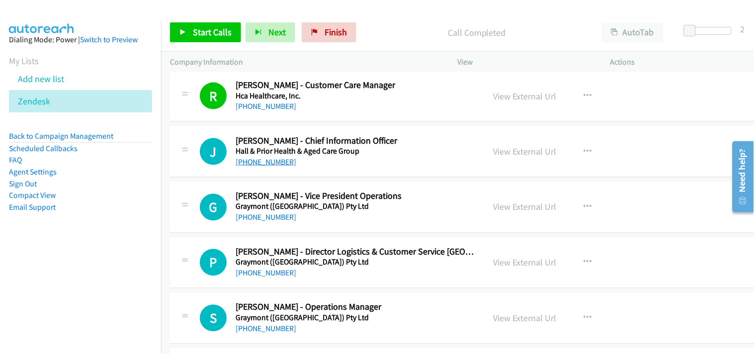
click at [266, 166] on link "[PHONE_NUMBER]" at bounding box center [265, 161] width 61 height 9
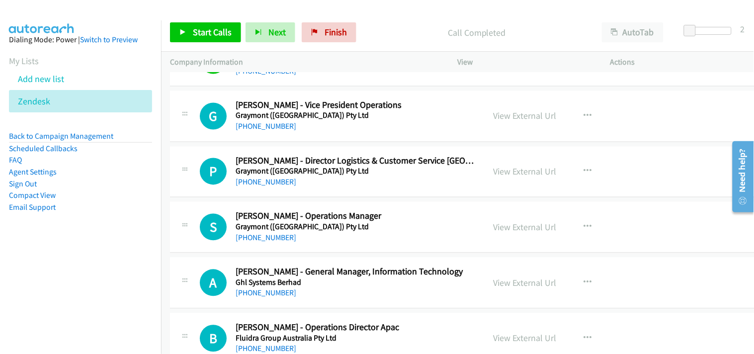
scroll to position [8225, 0]
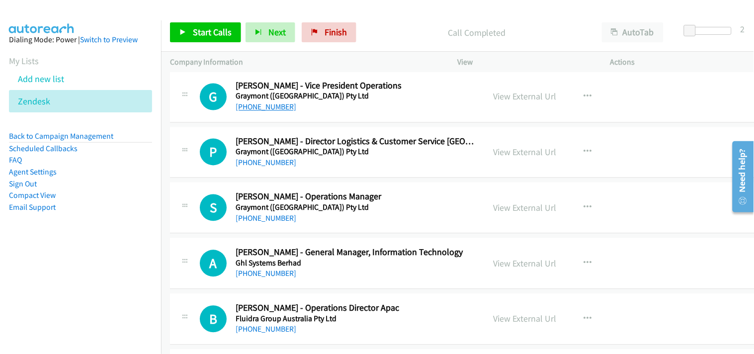
click at [261, 110] on link "[PHONE_NUMBER]" at bounding box center [265, 106] width 61 height 9
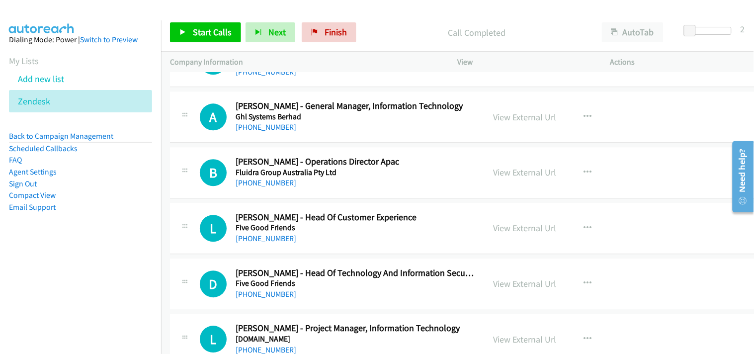
scroll to position [8390, 0]
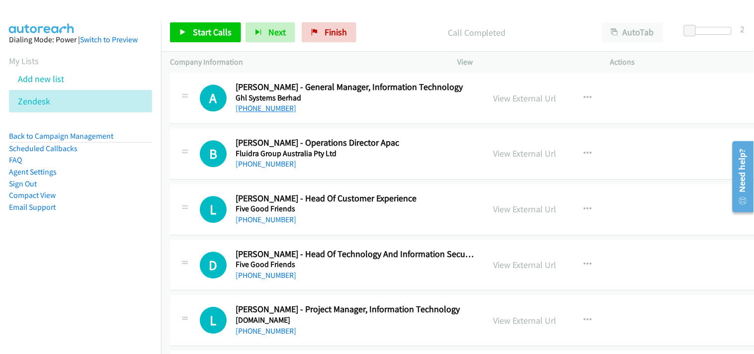
click at [261, 107] on link "[PHONE_NUMBER]" at bounding box center [265, 107] width 61 height 9
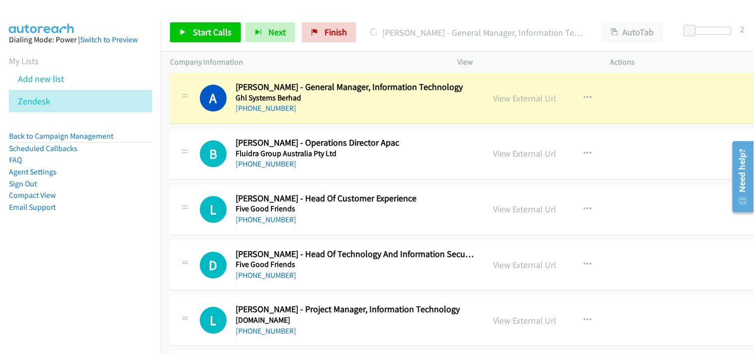
scroll to position [8335, 0]
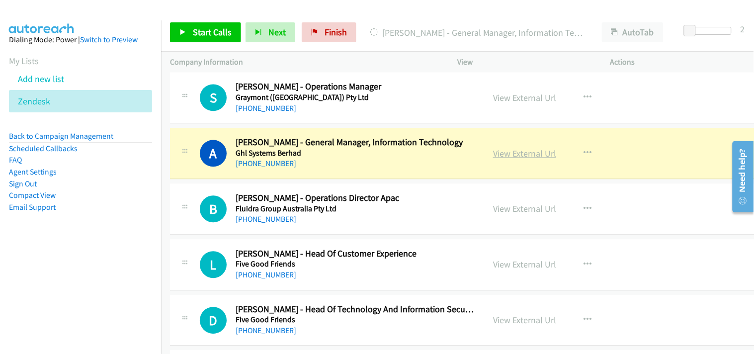
click at [497, 157] on link "View External Url" at bounding box center [524, 153] width 63 height 11
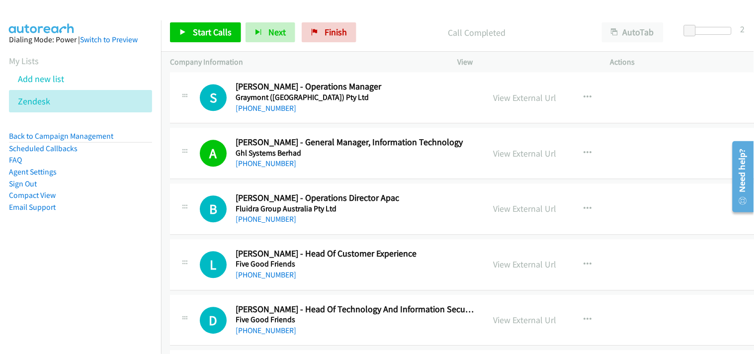
scroll to position [8390, 0]
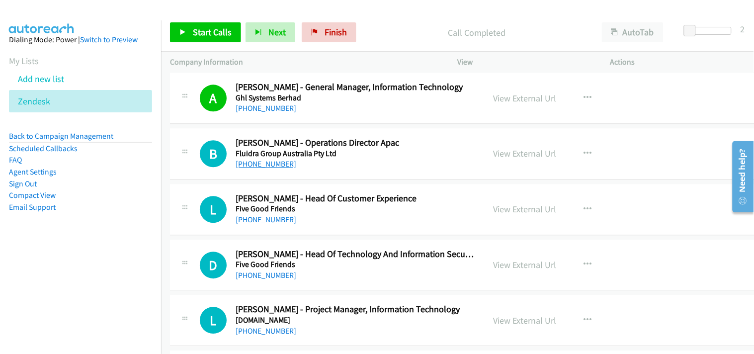
click at [266, 165] on link "[PHONE_NUMBER]" at bounding box center [265, 163] width 61 height 9
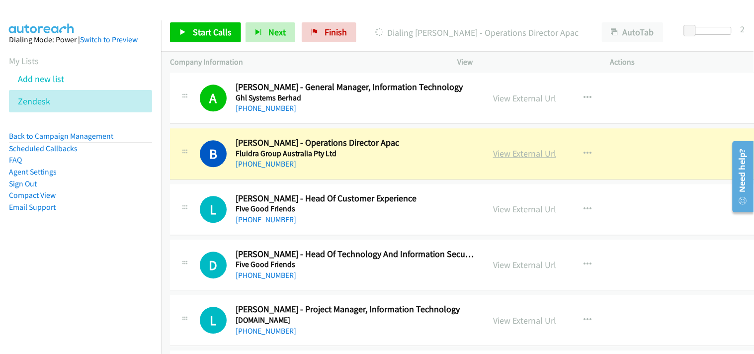
click at [510, 156] on link "View External Url" at bounding box center [524, 153] width 63 height 11
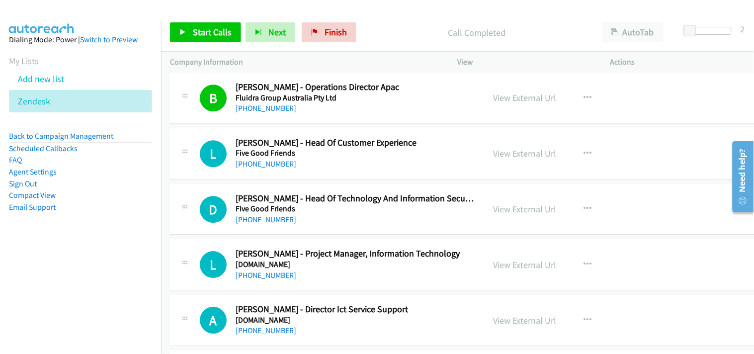
scroll to position [8501, 0]
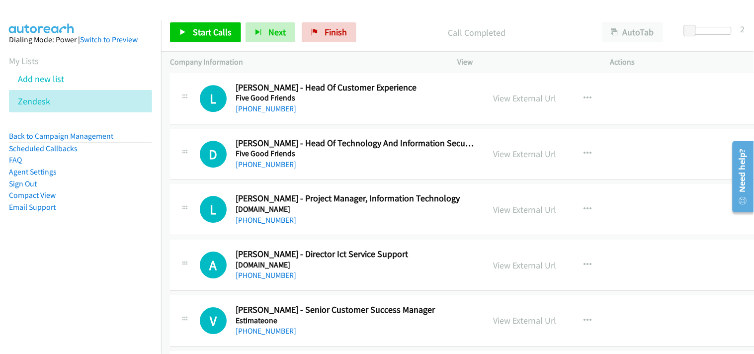
click at [620, 319] on div "View External Url View External Url Schedule/Manage Callback Start Calls Here R…" at bounding box center [567, 320] width 166 height 33
click at [254, 165] on link "[PHONE_NUMBER]" at bounding box center [265, 163] width 61 height 9
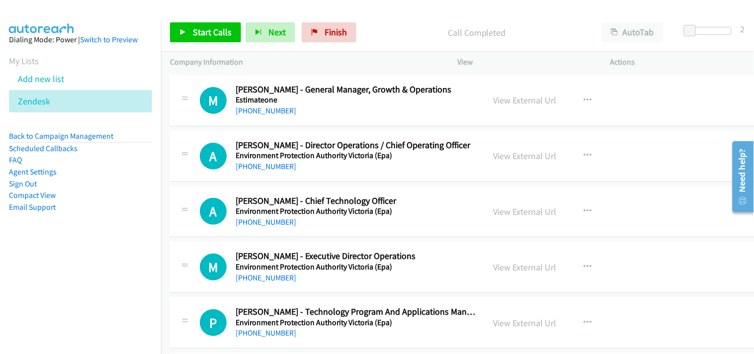
scroll to position [8832, 0]
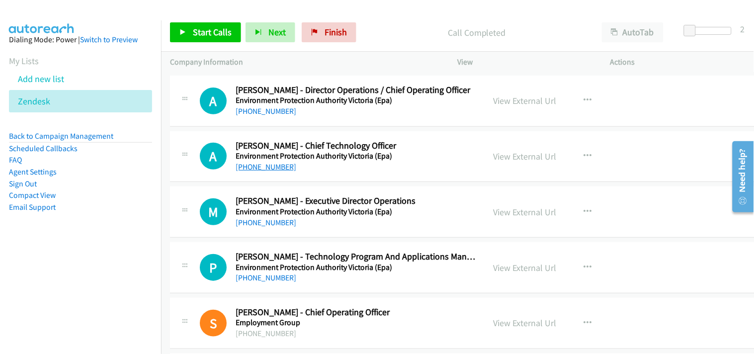
click at [255, 169] on link "[PHONE_NUMBER]" at bounding box center [265, 166] width 61 height 9
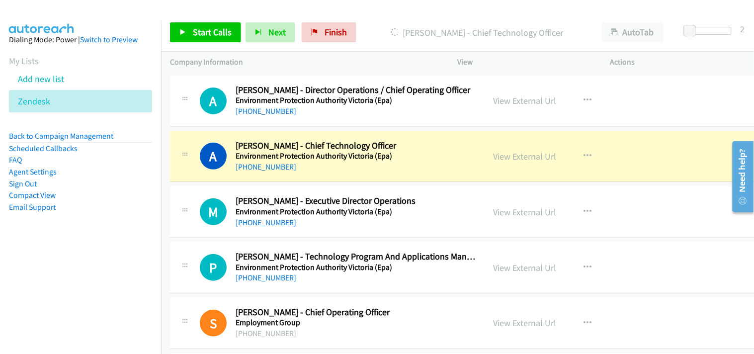
scroll to position [8887, 0]
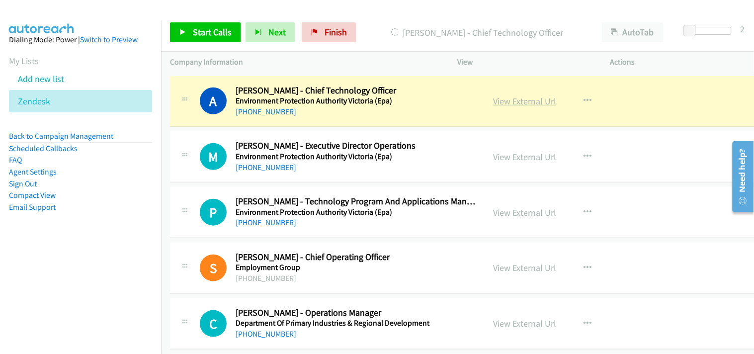
click at [506, 107] on link "View External Url" at bounding box center [524, 100] width 63 height 11
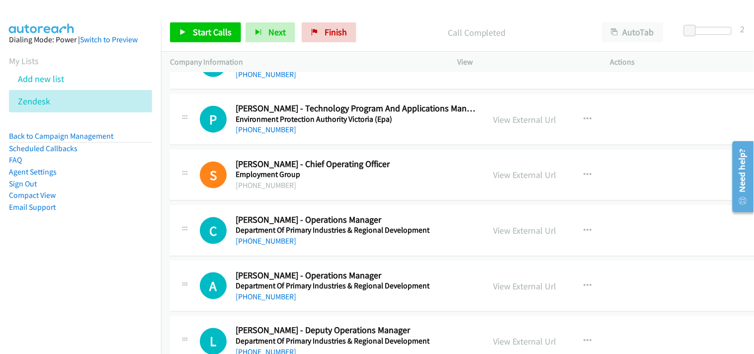
scroll to position [8998, 0]
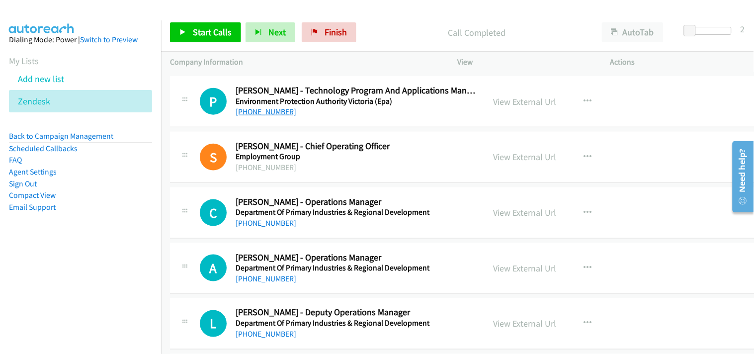
click at [264, 116] on link "[PHONE_NUMBER]" at bounding box center [265, 111] width 61 height 9
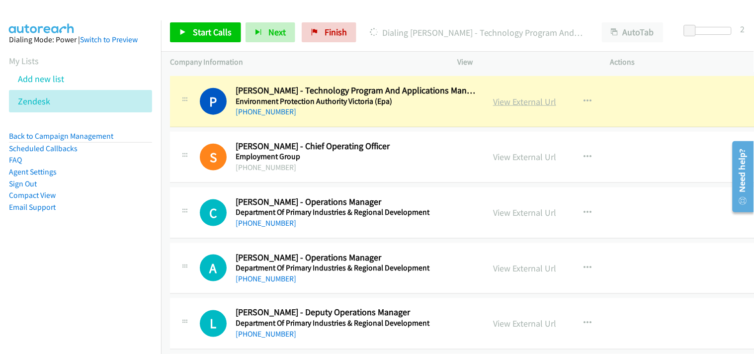
click at [512, 107] on link "View External Url" at bounding box center [524, 101] width 63 height 11
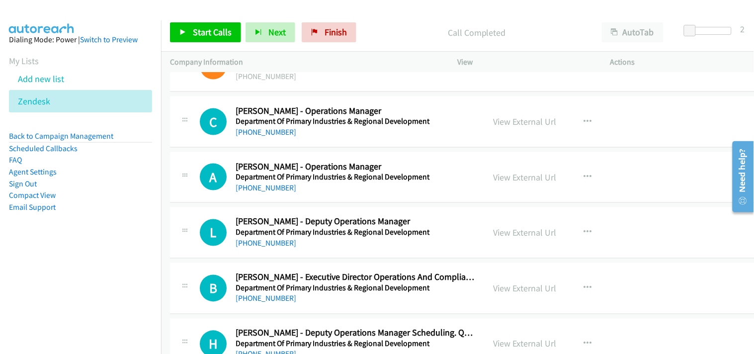
scroll to position [9108, 0]
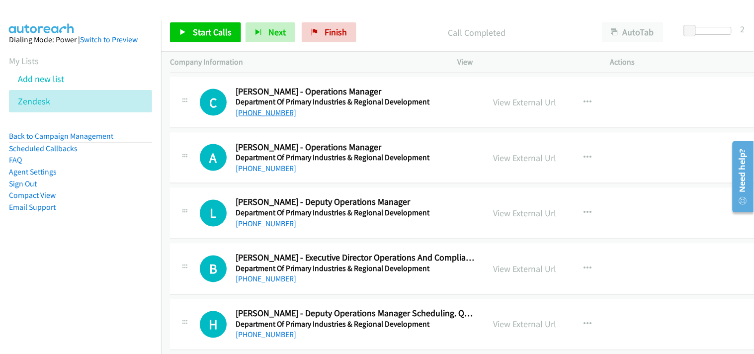
click at [257, 114] on link "[PHONE_NUMBER]" at bounding box center [265, 112] width 61 height 9
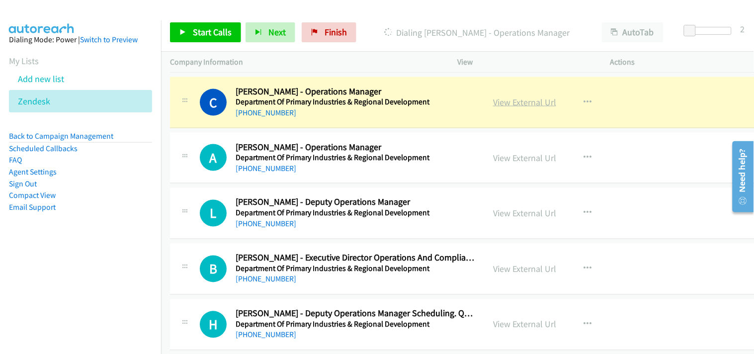
click at [504, 105] on link "View External Url" at bounding box center [524, 101] width 63 height 11
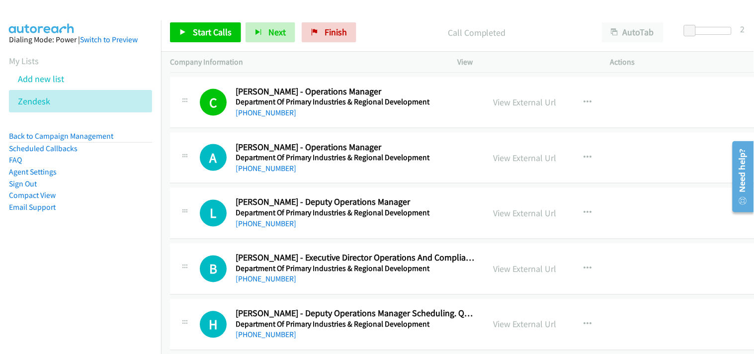
scroll to position [9163, 0]
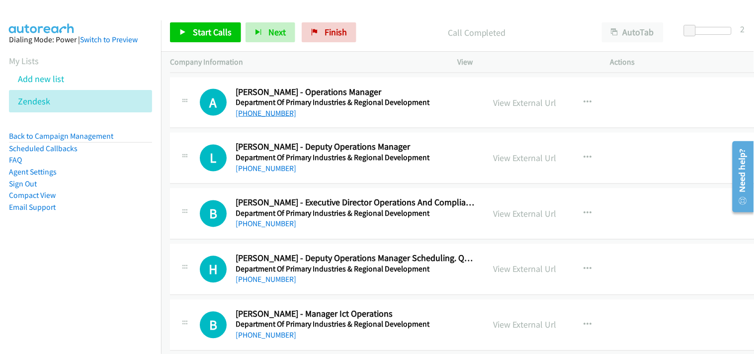
click at [258, 117] on link "[PHONE_NUMBER]" at bounding box center [265, 112] width 61 height 9
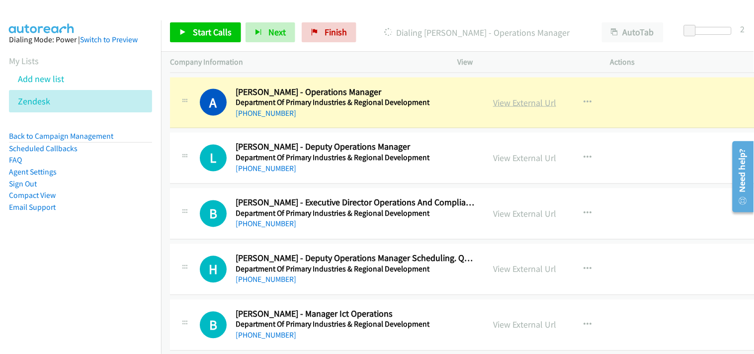
click at [495, 102] on link "View External Url" at bounding box center [524, 102] width 63 height 11
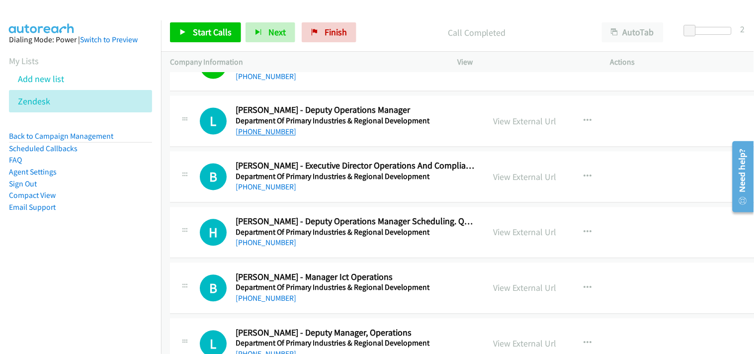
scroll to position [9218, 0]
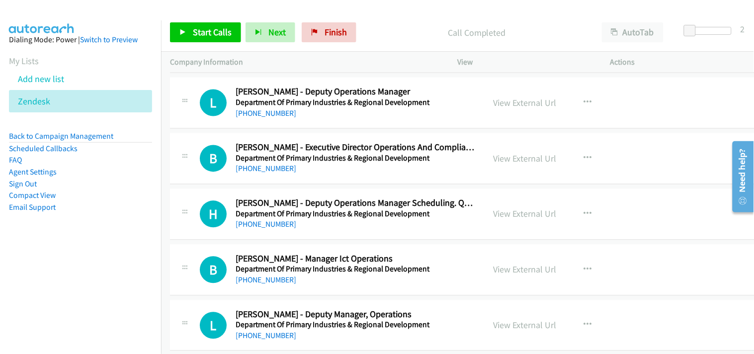
click at [270, 111] on div "[PHONE_NUMBER]" at bounding box center [354, 114] width 239 height 12
click at [266, 114] on link "[PHONE_NUMBER]" at bounding box center [265, 113] width 61 height 9
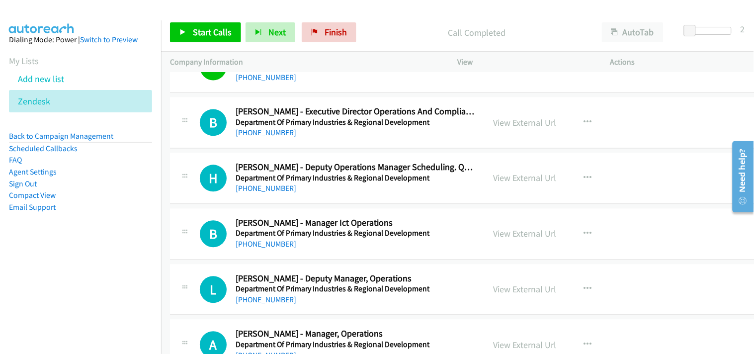
scroll to position [9273, 0]
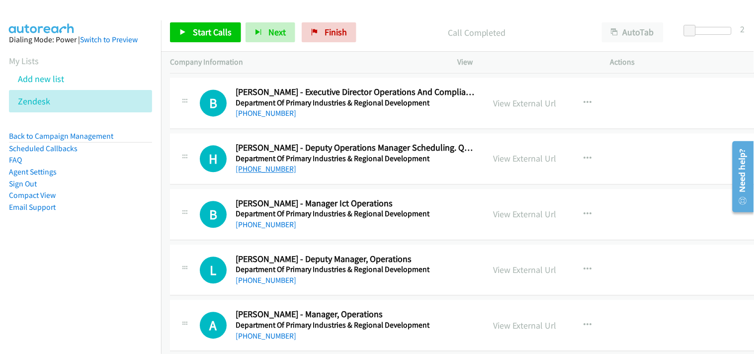
click at [268, 174] on link "[PHONE_NUMBER]" at bounding box center [265, 168] width 61 height 9
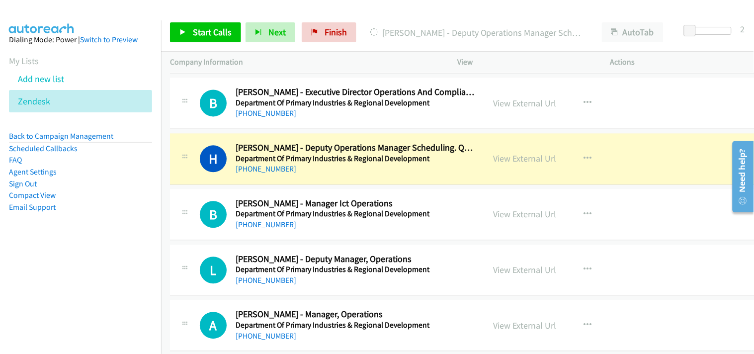
scroll to position [9328, 0]
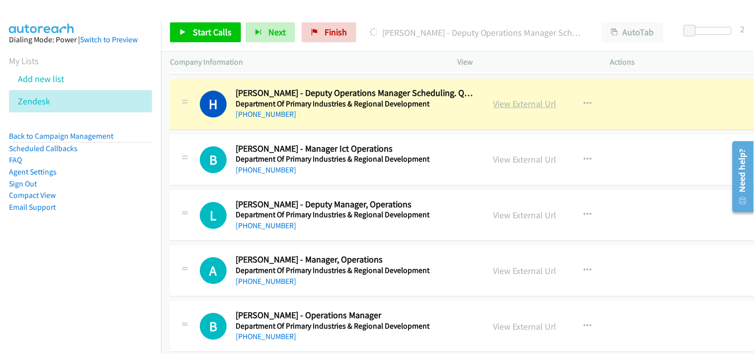
click at [510, 107] on link "View External Url" at bounding box center [524, 103] width 63 height 11
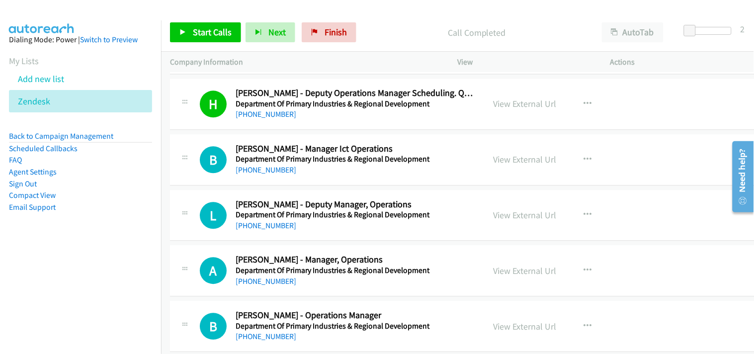
scroll to position [9384, 0]
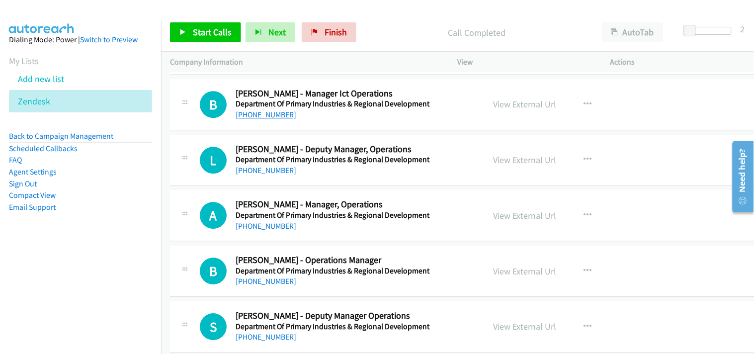
click at [268, 119] on link "[PHONE_NUMBER]" at bounding box center [265, 114] width 61 height 9
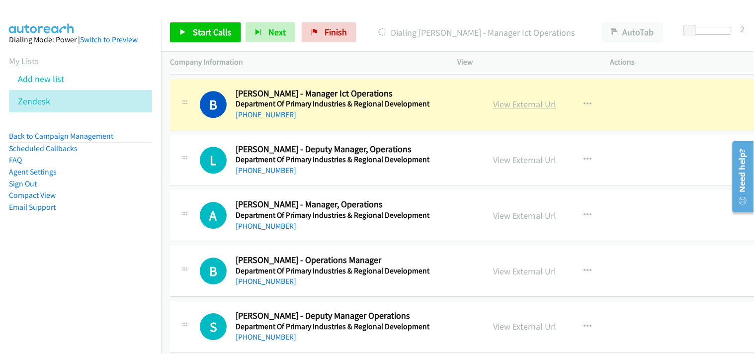
click at [493, 110] on link "View External Url" at bounding box center [524, 103] width 63 height 11
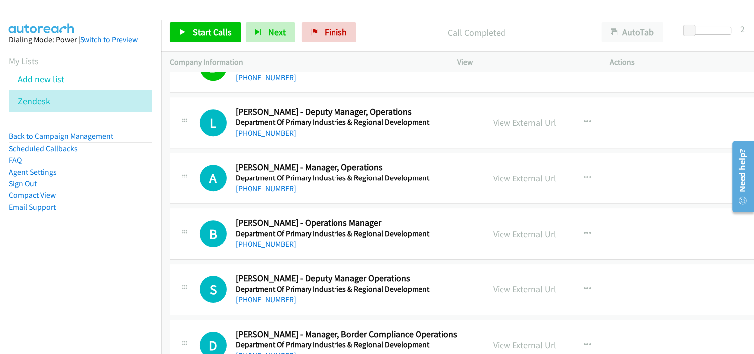
scroll to position [9439, 0]
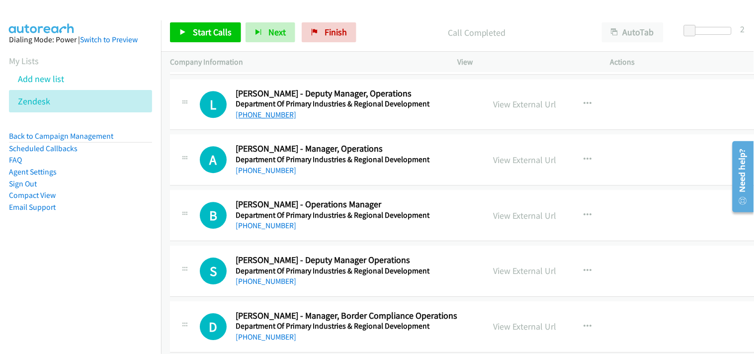
click at [277, 119] on link "[PHONE_NUMBER]" at bounding box center [265, 114] width 61 height 9
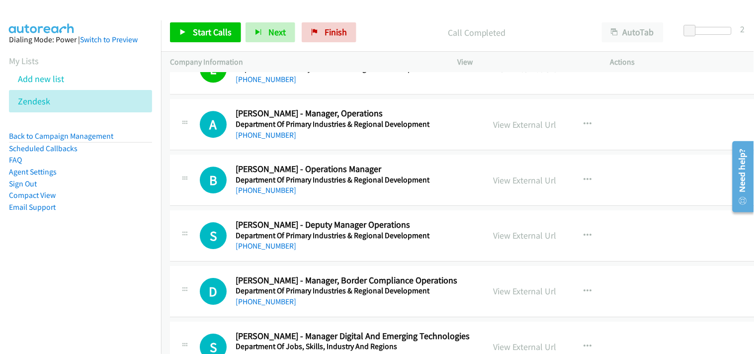
scroll to position [9494, 0]
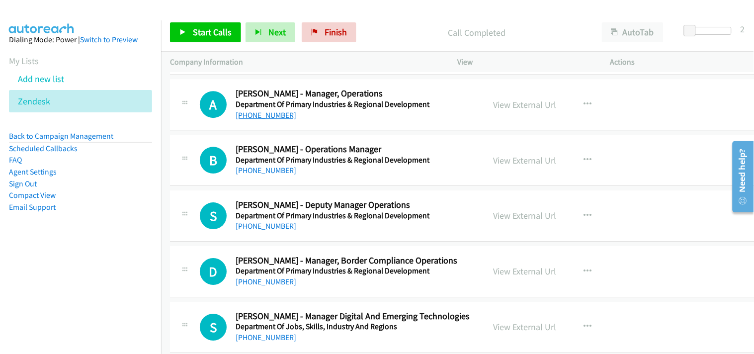
click at [265, 120] on link "[PHONE_NUMBER]" at bounding box center [265, 114] width 61 height 9
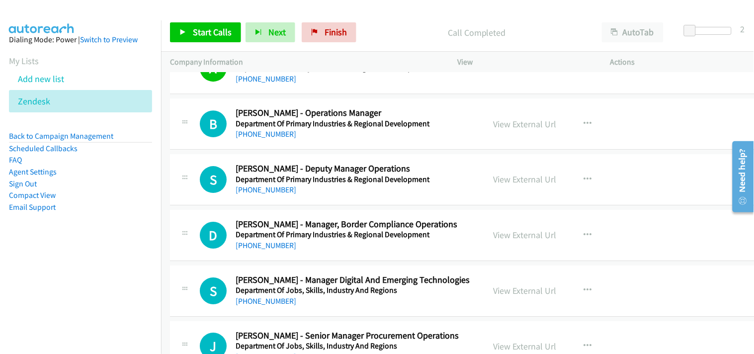
scroll to position [9549, 0]
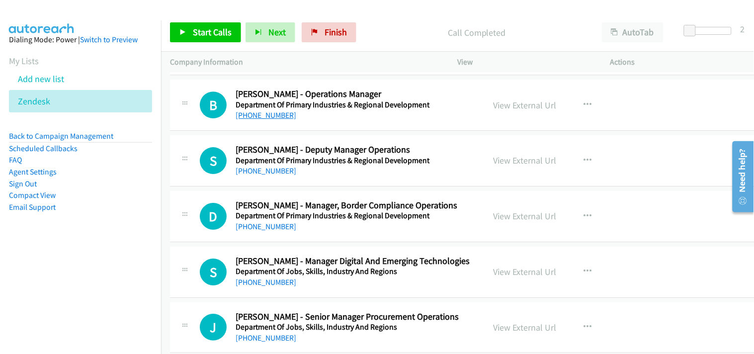
click at [261, 118] on link "[PHONE_NUMBER]" at bounding box center [265, 114] width 61 height 9
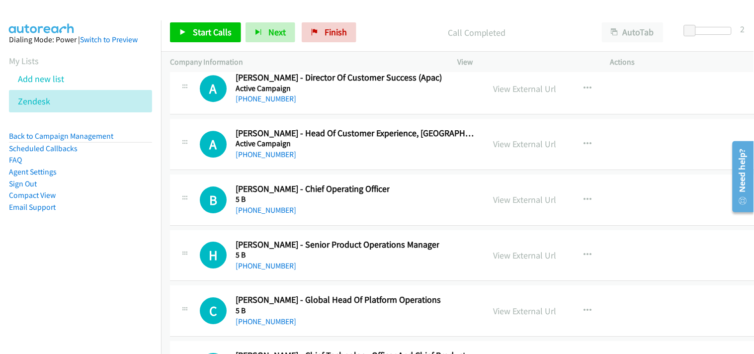
scroll to position [14402, 0]
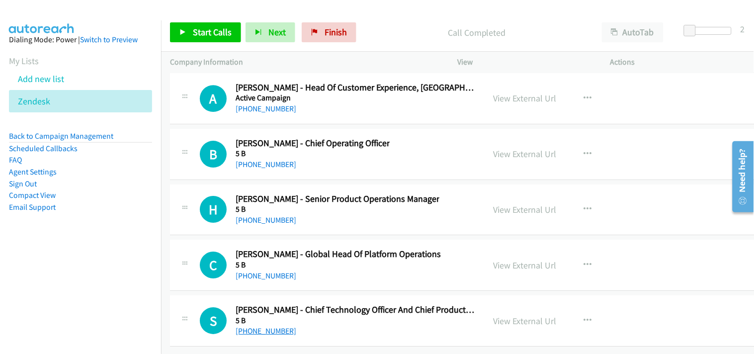
click at [269, 326] on link "[PHONE_NUMBER]" at bounding box center [265, 330] width 61 height 9
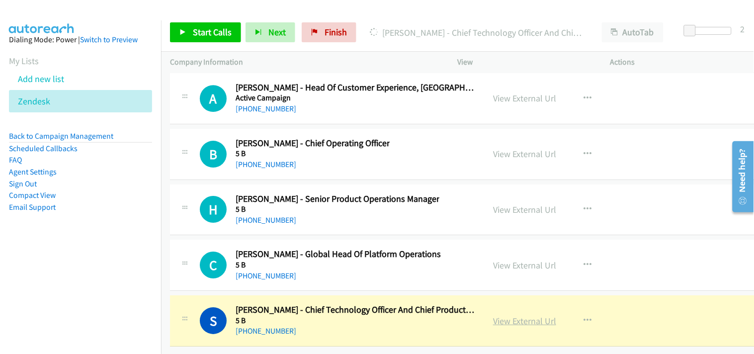
click at [498, 315] on link "View External Url" at bounding box center [524, 320] width 63 height 11
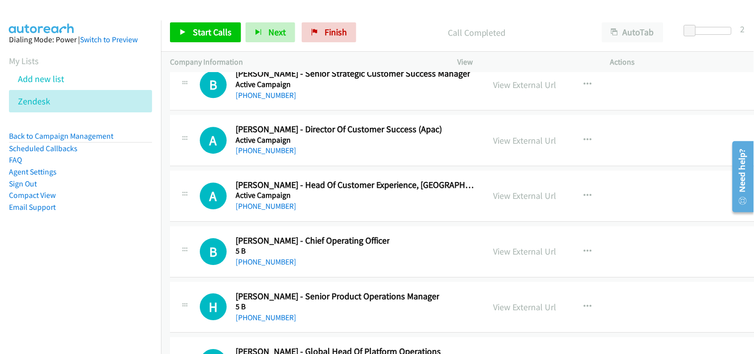
scroll to position [14181, 0]
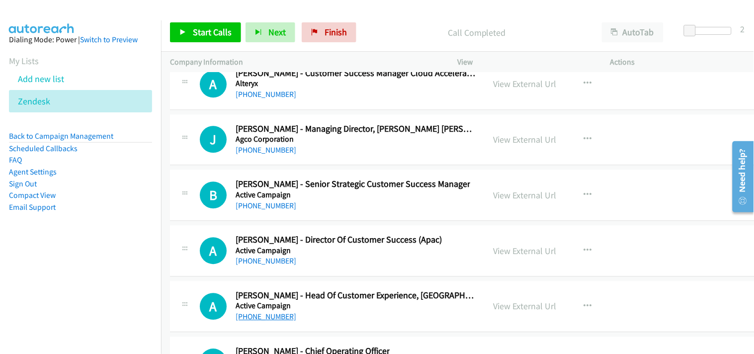
click at [264, 321] on link "[PHONE_NUMBER]" at bounding box center [265, 315] width 61 height 9
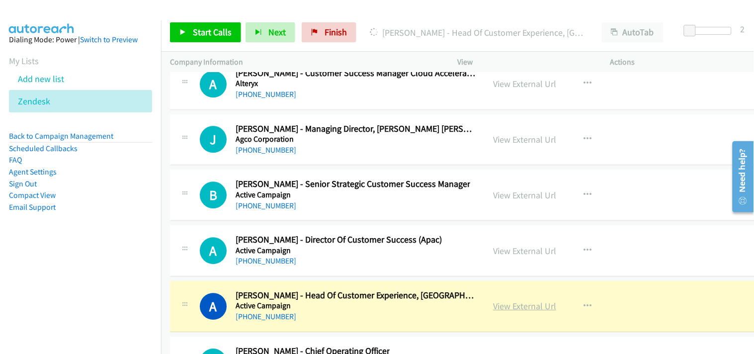
click at [507, 310] on link "View External Url" at bounding box center [524, 305] width 63 height 11
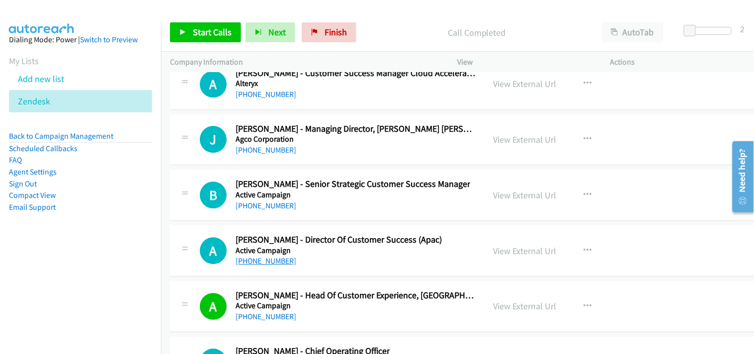
click at [273, 265] on link "[PHONE_NUMBER]" at bounding box center [265, 260] width 61 height 9
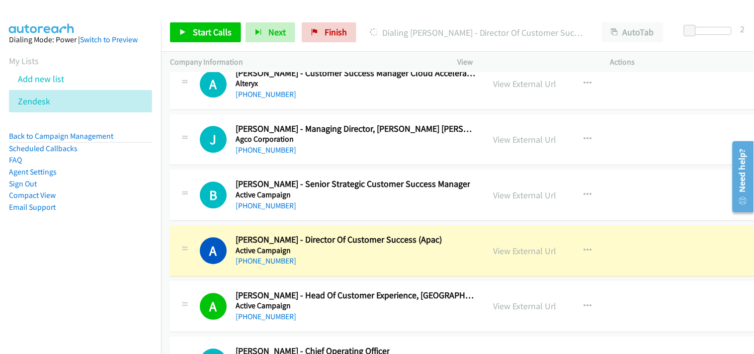
scroll to position [14126, 0]
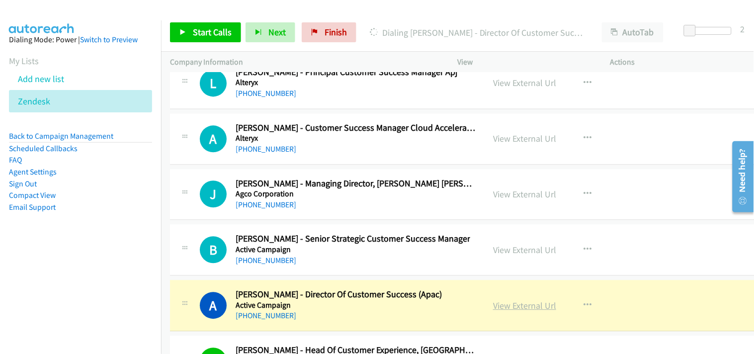
click at [493, 311] on link "View External Url" at bounding box center [524, 305] width 63 height 11
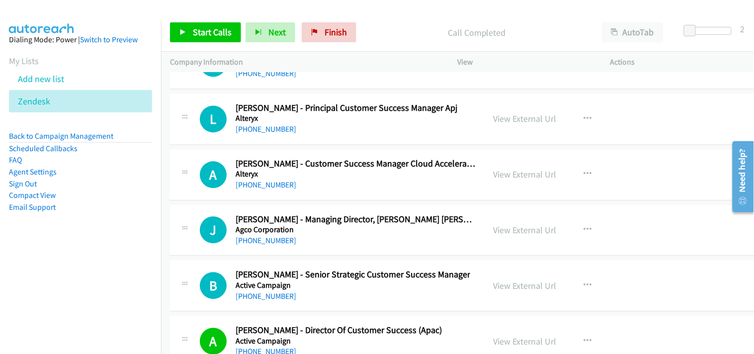
scroll to position [14071, 0]
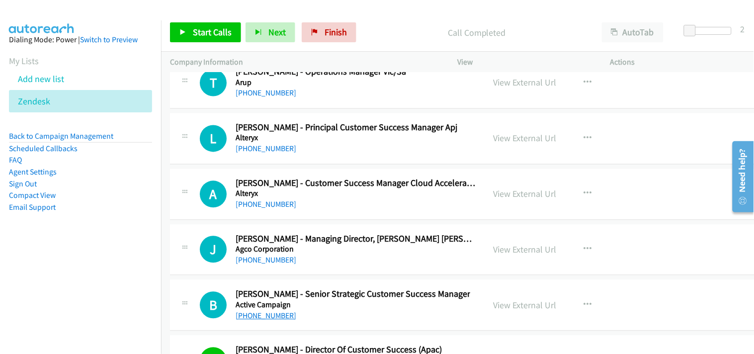
click at [261, 320] on link "[PHONE_NUMBER]" at bounding box center [265, 315] width 61 height 9
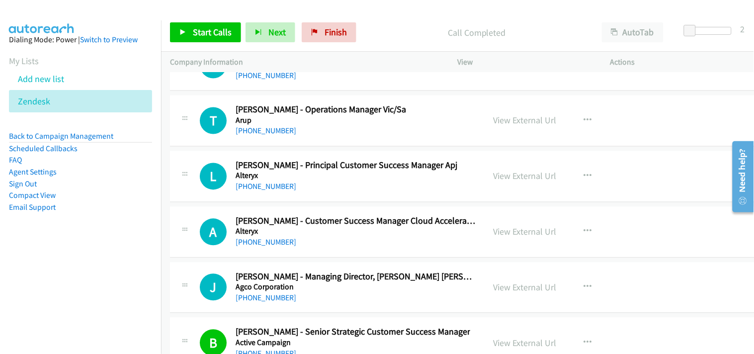
scroll to position [14016, 0]
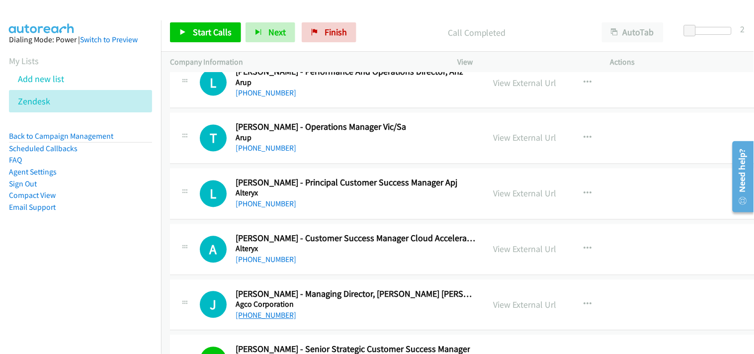
click at [269, 316] on link "[PHONE_NUMBER]" at bounding box center [265, 315] width 61 height 9
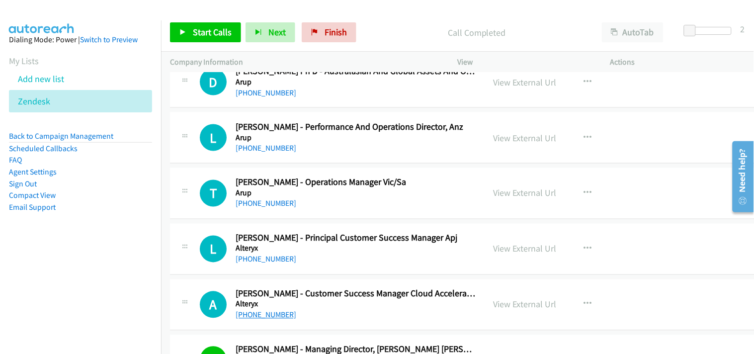
click at [268, 317] on link "[PHONE_NUMBER]" at bounding box center [265, 314] width 61 height 9
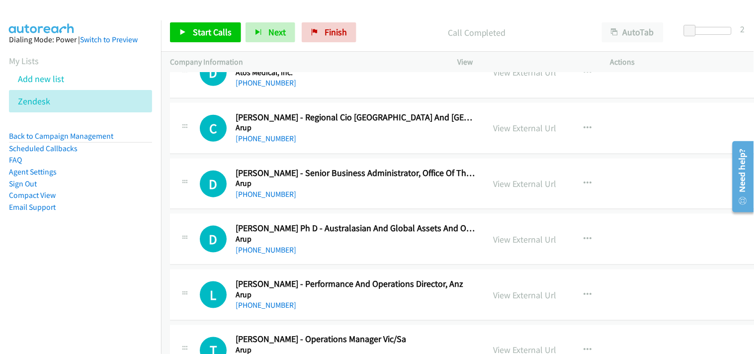
scroll to position [13740, 0]
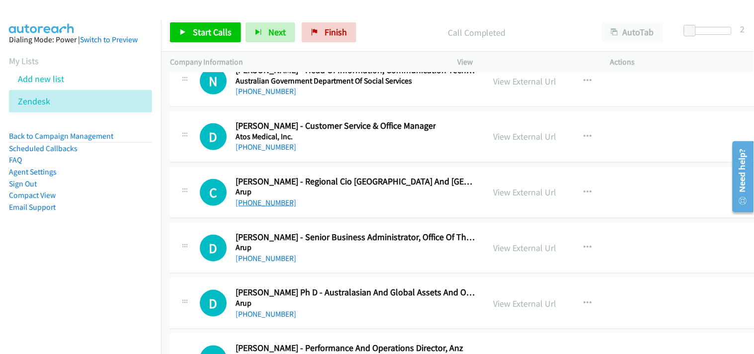
click at [264, 207] on link "[PHONE_NUMBER]" at bounding box center [265, 202] width 61 height 9
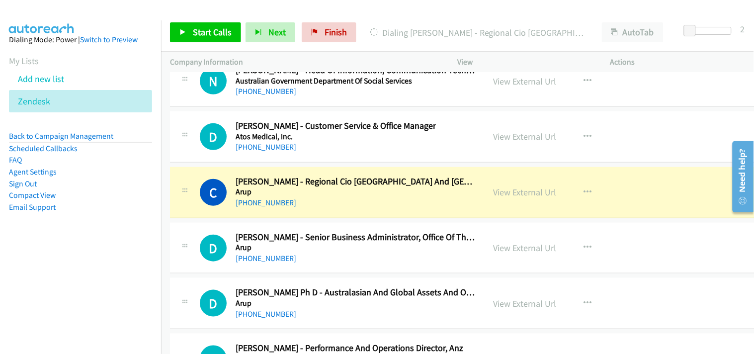
scroll to position [13795, 0]
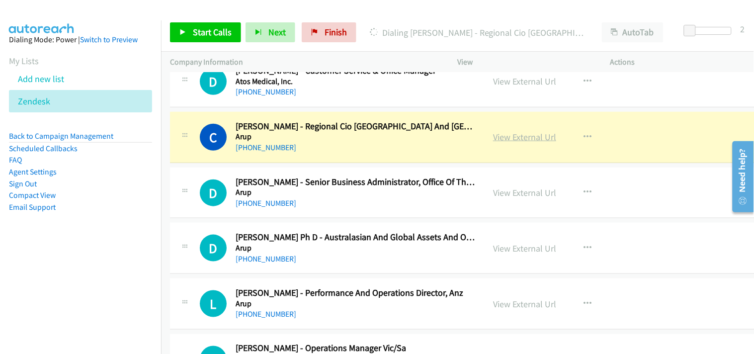
click at [510, 143] on link "View External Url" at bounding box center [524, 136] width 63 height 11
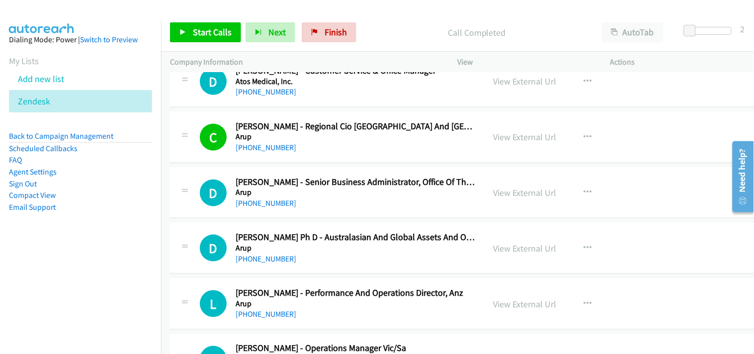
scroll to position [13740, 0]
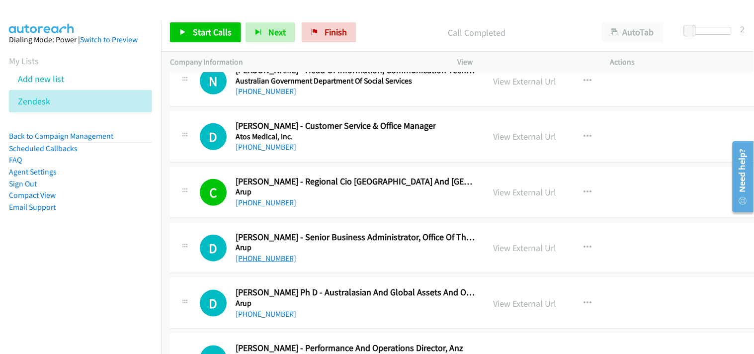
click at [264, 263] on link "[PHONE_NUMBER]" at bounding box center [265, 257] width 61 height 9
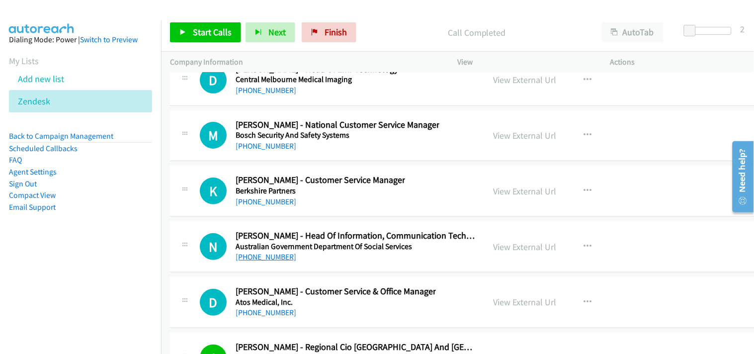
scroll to position [13519, 0]
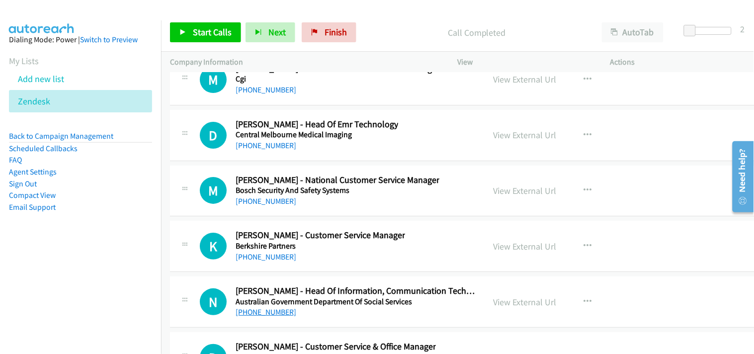
click at [265, 312] on link "[PHONE_NUMBER]" at bounding box center [265, 311] width 61 height 9
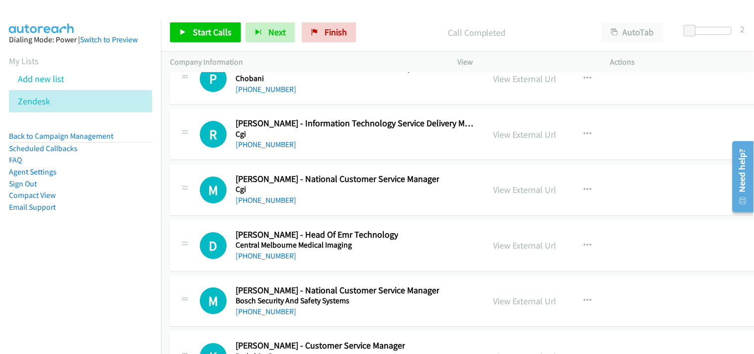
scroll to position [13353, 0]
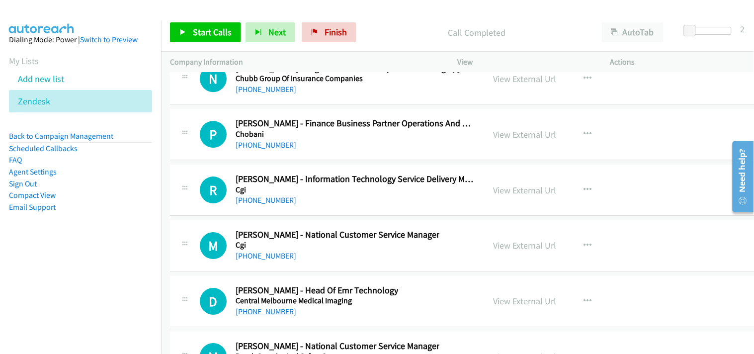
click at [264, 316] on link "[PHONE_NUMBER]" at bounding box center [265, 311] width 61 height 9
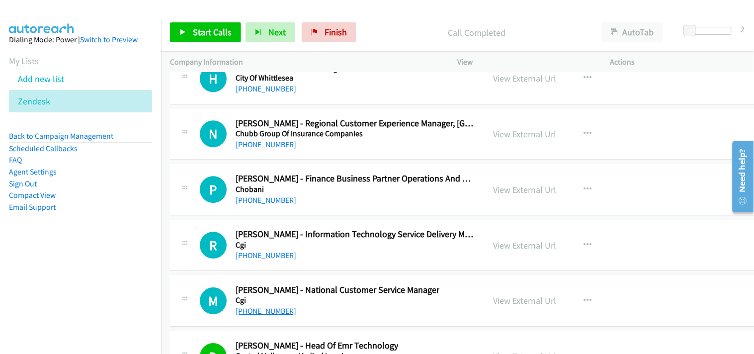
click at [270, 314] on link "[PHONE_NUMBER]" at bounding box center [265, 310] width 61 height 9
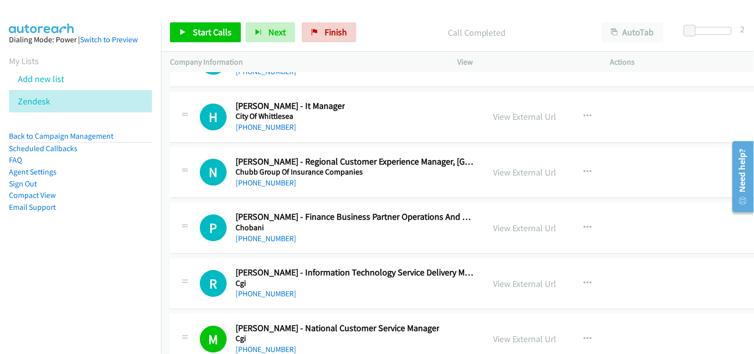
scroll to position [13243, 0]
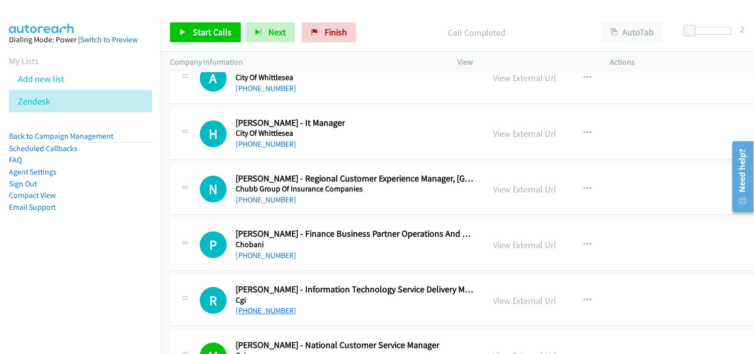
click at [258, 315] on link "[PHONE_NUMBER]" at bounding box center [265, 310] width 61 height 9
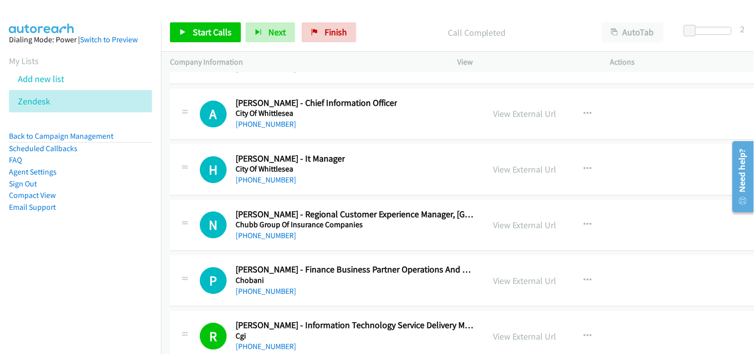
scroll to position [13188, 0]
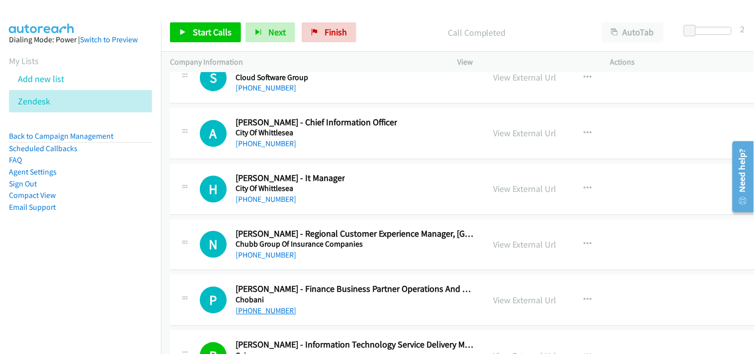
click at [272, 311] on link "[PHONE_NUMBER]" at bounding box center [265, 310] width 61 height 9
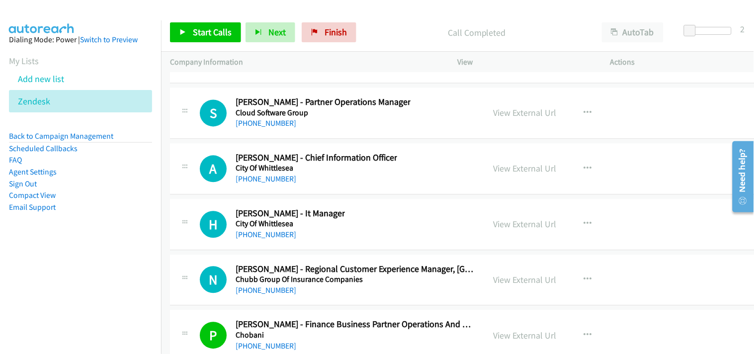
scroll to position [13132, 0]
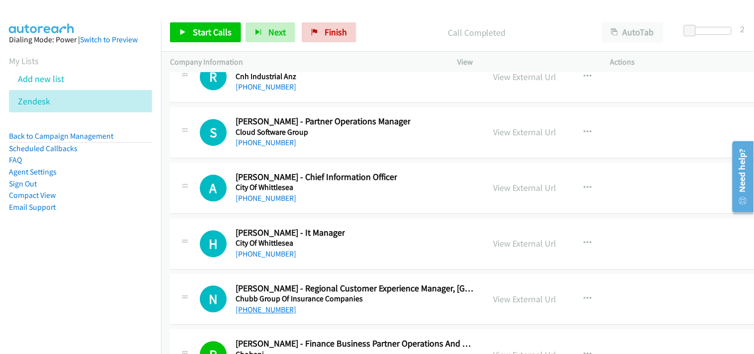
click at [278, 314] on link "[PHONE_NUMBER]" at bounding box center [265, 309] width 61 height 9
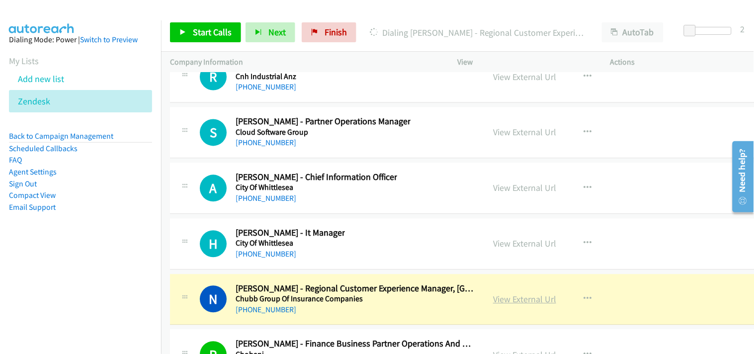
click at [499, 299] on link "View External Url" at bounding box center [524, 299] width 63 height 11
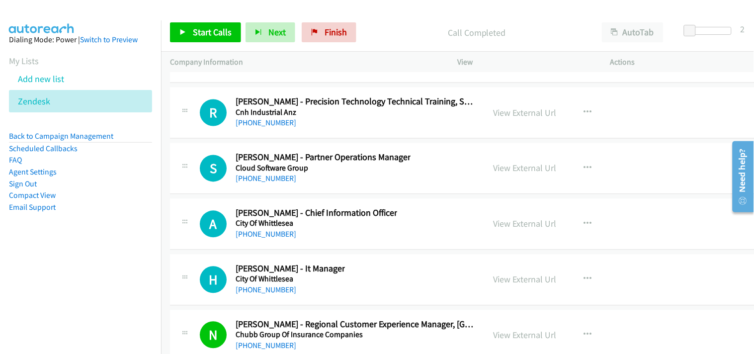
scroll to position [13077, 0]
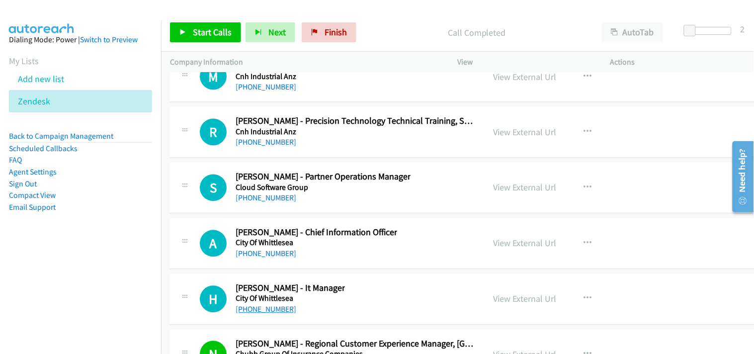
drag, startPoint x: 249, startPoint y: 318, endPoint x: 259, endPoint y: 310, distance: 12.7
click at [264, 314] on link "[PHONE_NUMBER]" at bounding box center [265, 309] width 61 height 9
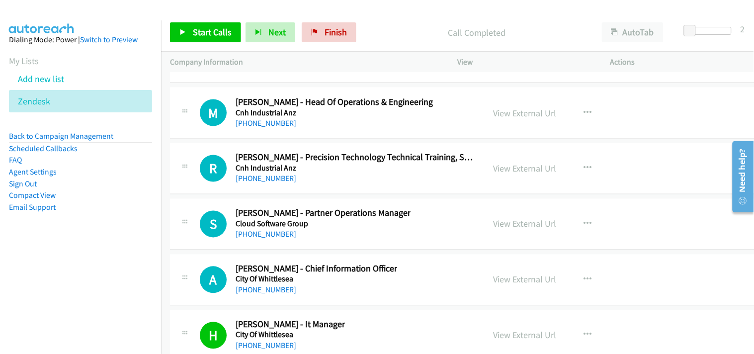
scroll to position [13022, 0]
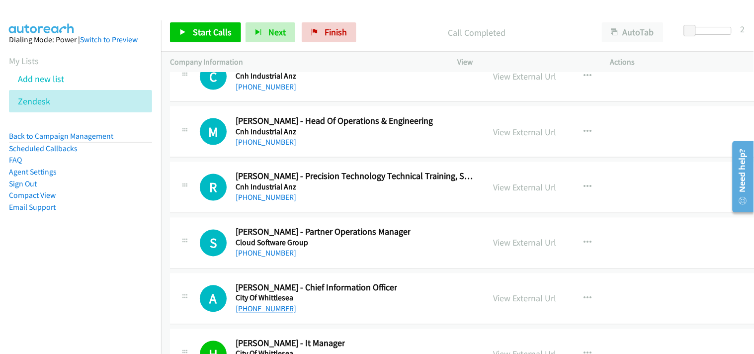
click at [262, 313] on link "[PHONE_NUMBER]" at bounding box center [265, 308] width 61 height 9
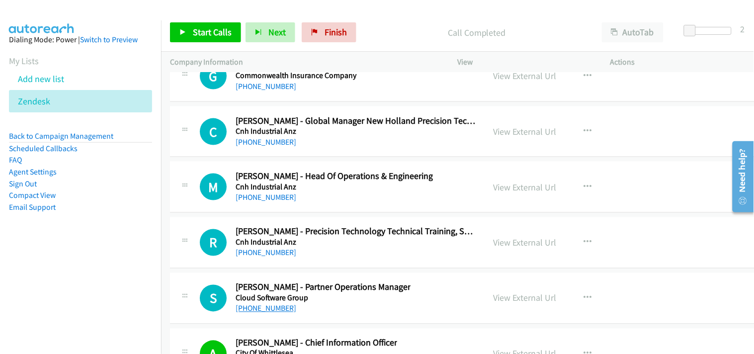
click at [257, 313] on link "[PHONE_NUMBER]" at bounding box center [265, 308] width 61 height 9
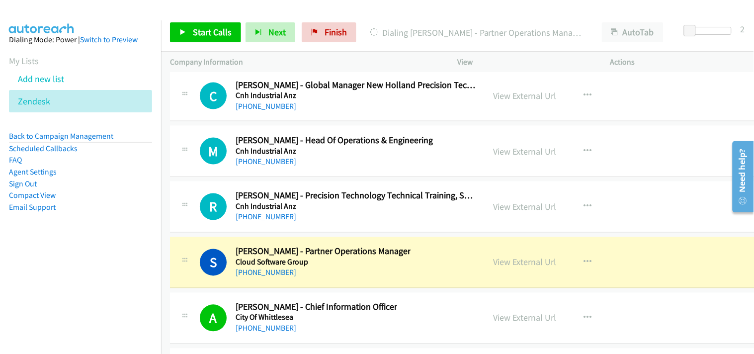
scroll to position [13022, 0]
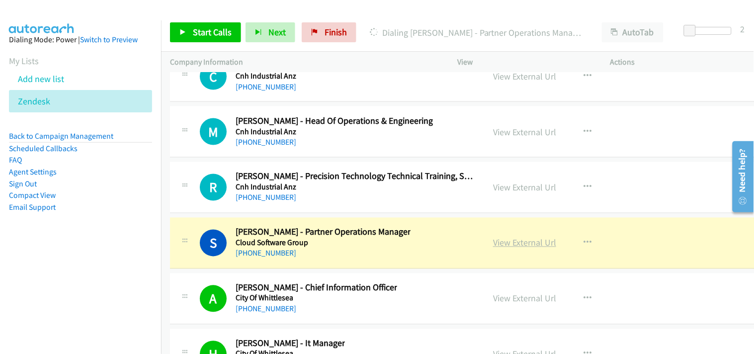
click at [509, 248] on link "View External Url" at bounding box center [524, 242] width 63 height 11
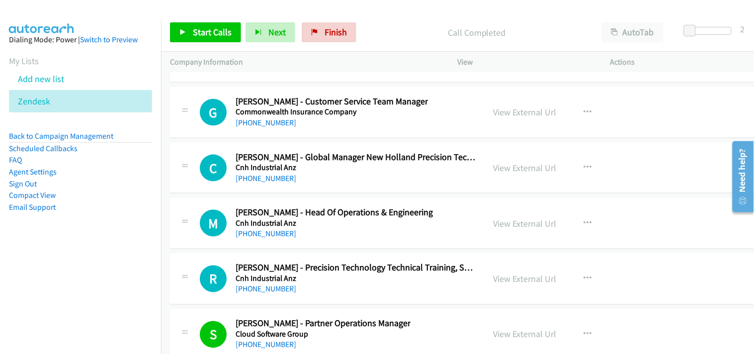
scroll to position [12912, 0]
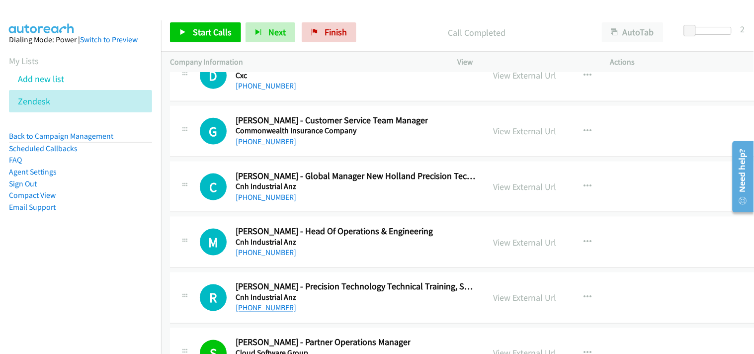
click at [259, 311] on link "[PHONE_NUMBER]" at bounding box center [265, 307] width 61 height 9
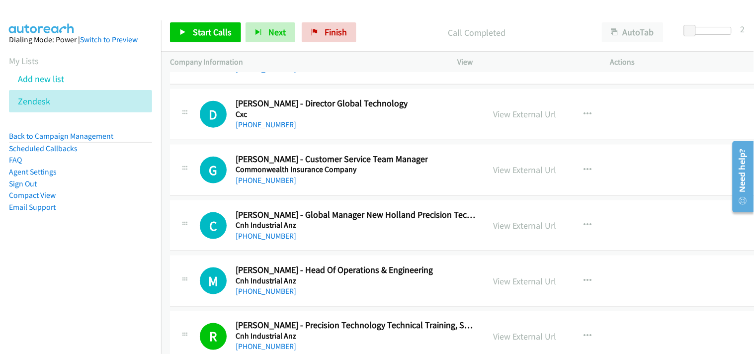
scroll to position [12856, 0]
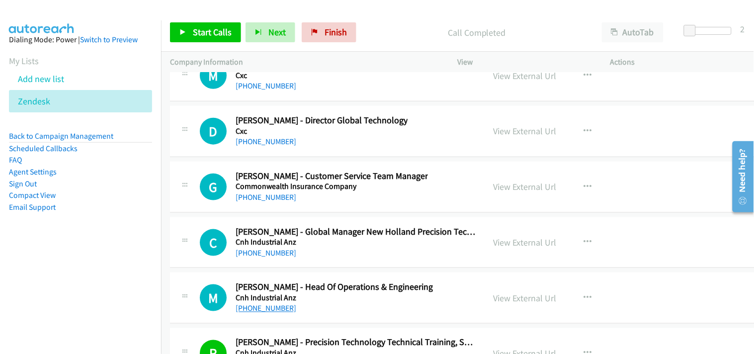
click at [266, 310] on link "[PHONE_NUMBER]" at bounding box center [265, 308] width 61 height 9
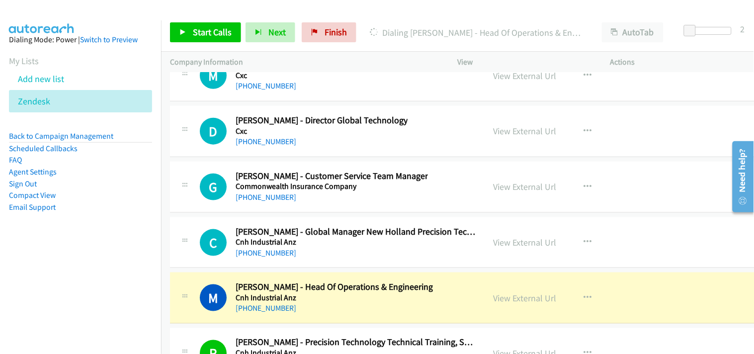
scroll to position [12912, 0]
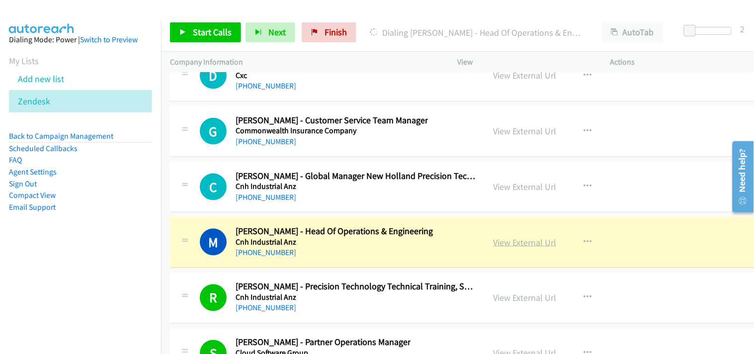
click at [495, 248] on link "View External Url" at bounding box center [524, 241] width 63 height 11
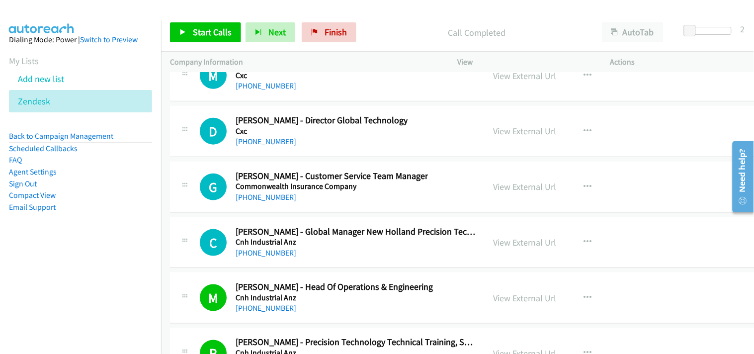
scroll to position [12801, 0]
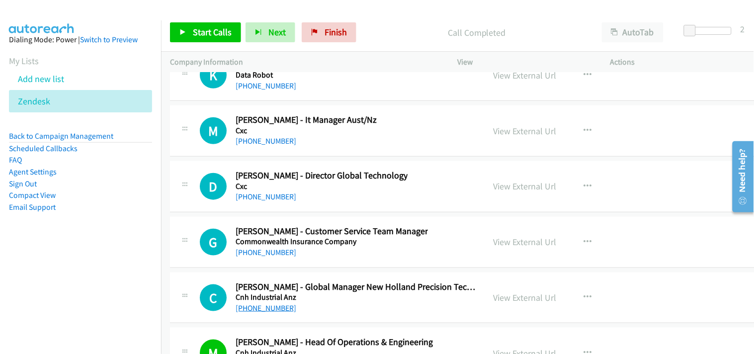
click at [269, 312] on link "[PHONE_NUMBER]" at bounding box center [265, 307] width 61 height 9
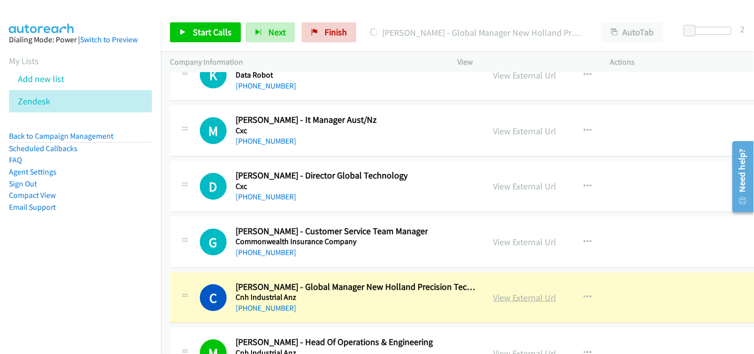
click at [493, 303] on link "View External Url" at bounding box center [524, 297] width 63 height 11
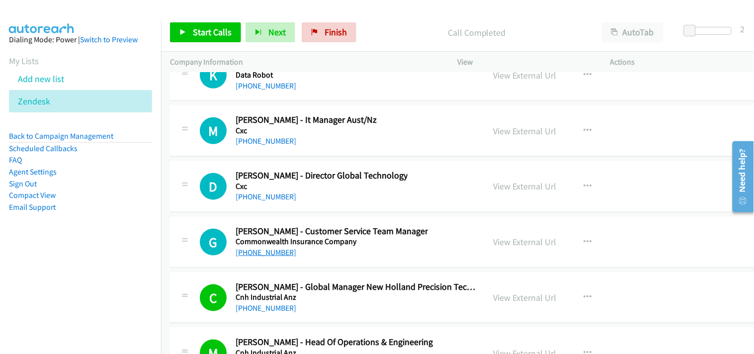
scroll to position [12746, 0]
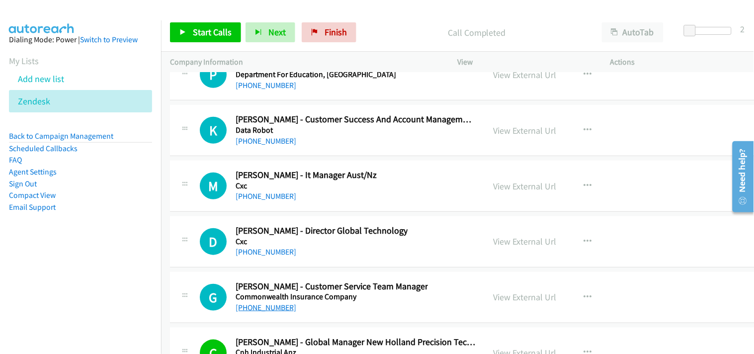
click at [266, 312] on link "[PHONE_NUMBER]" at bounding box center [265, 307] width 61 height 9
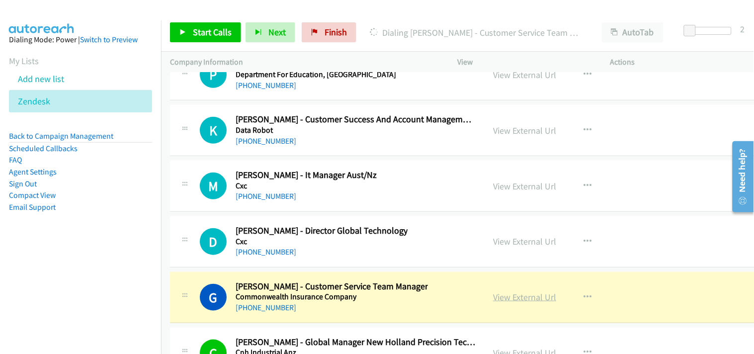
click at [513, 296] on link "View External Url" at bounding box center [524, 296] width 63 height 11
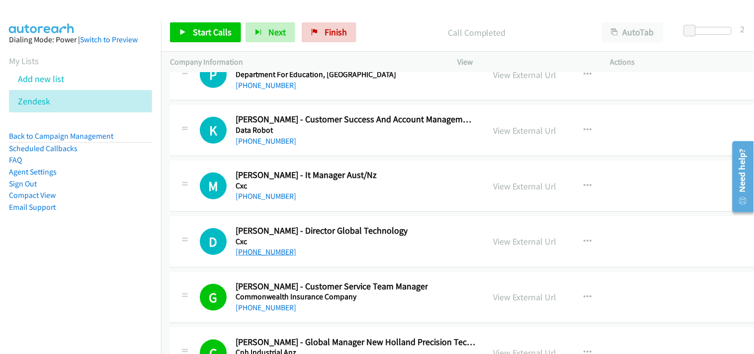
click at [251, 256] on link "[PHONE_NUMBER]" at bounding box center [265, 251] width 61 height 9
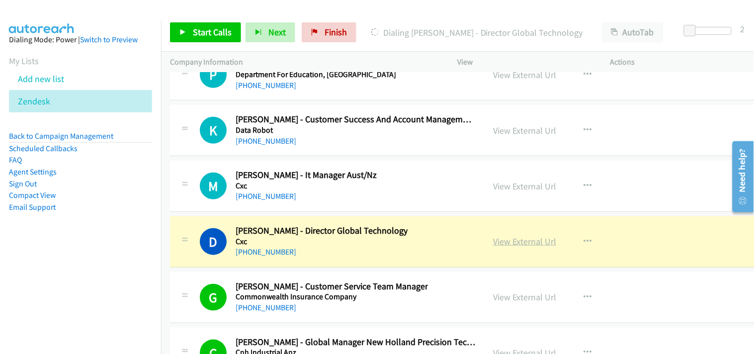
click at [499, 241] on link "View External Url" at bounding box center [524, 240] width 63 height 11
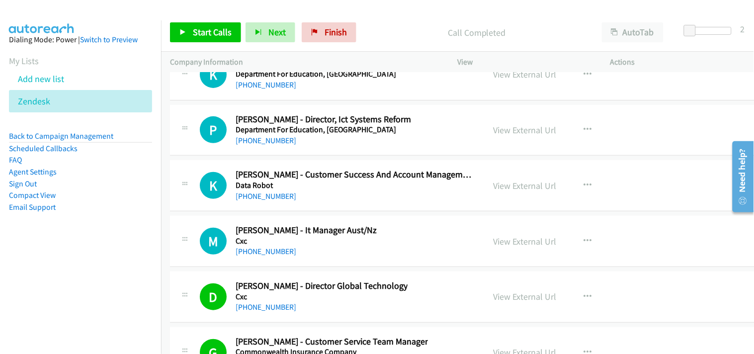
scroll to position [12636, 0]
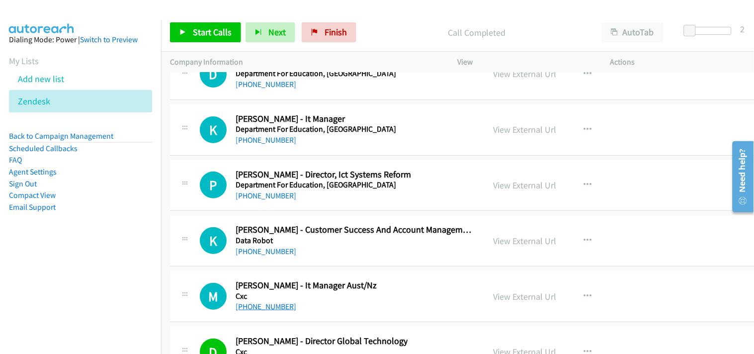
click at [267, 311] on link "[PHONE_NUMBER]" at bounding box center [265, 306] width 61 height 9
click at [261, 311] on link "[PHONE_NUMBER]" at bounding box center [265, 306] width 61 height 9
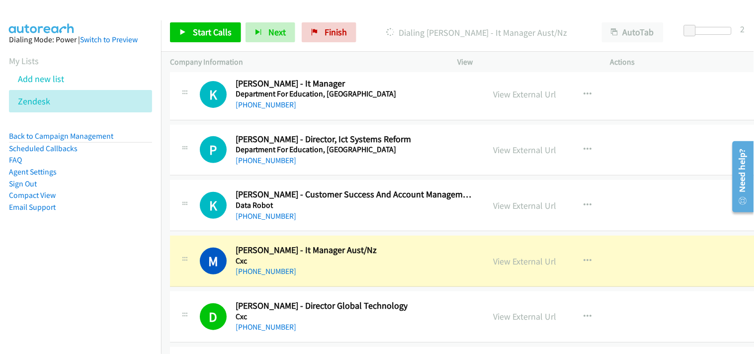
scroll to position [12691, 0]
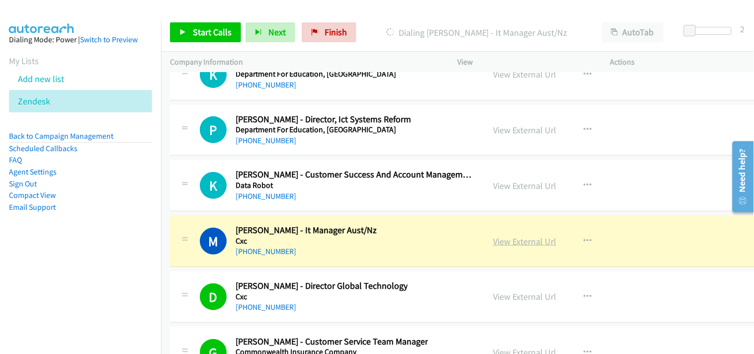
click at [503, 241] on link "View External Url" at bounding box center [524, 240] width 63 height 11
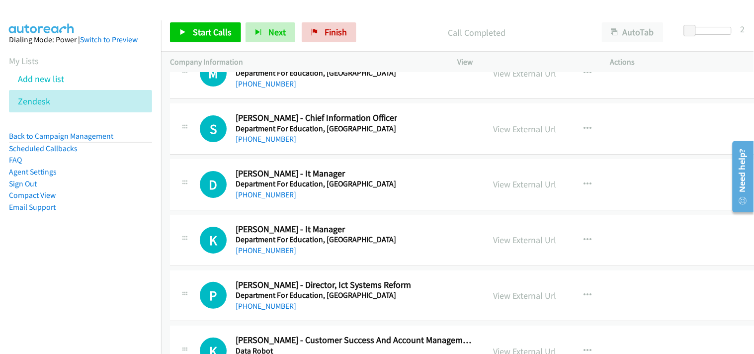
scroll to position [12580, 0]
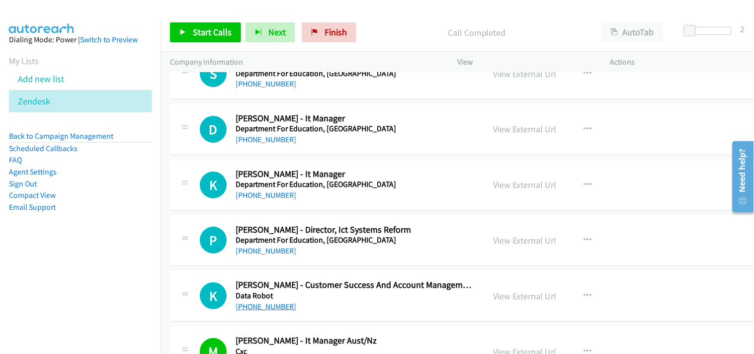
click at [265, 311] on link "[PHONE_NUMBER]" at bounding box center [265, 306] width 61 height 9
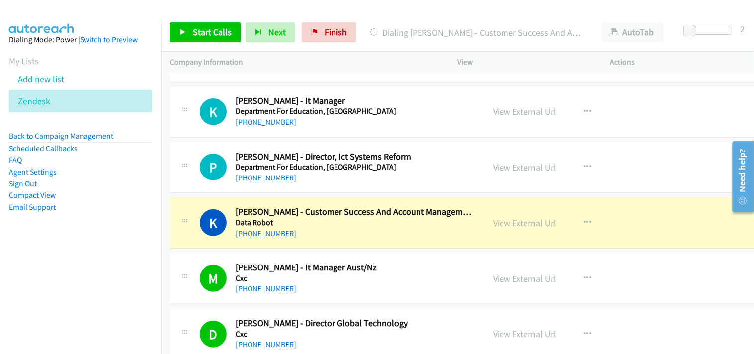
scroll to position [12691, 0]
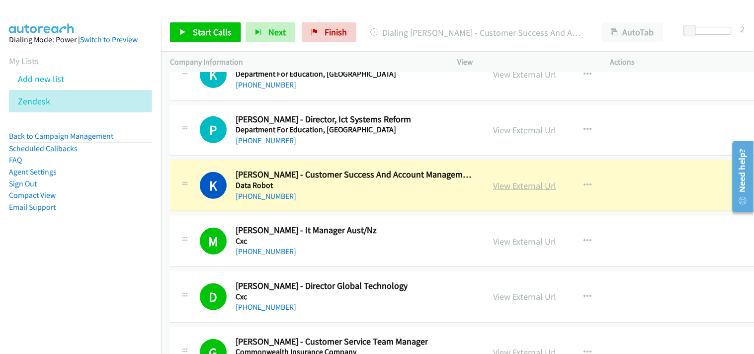
click at [499, 189] on link "View External Url" at bounding box center [524, 185] width 63 height 11
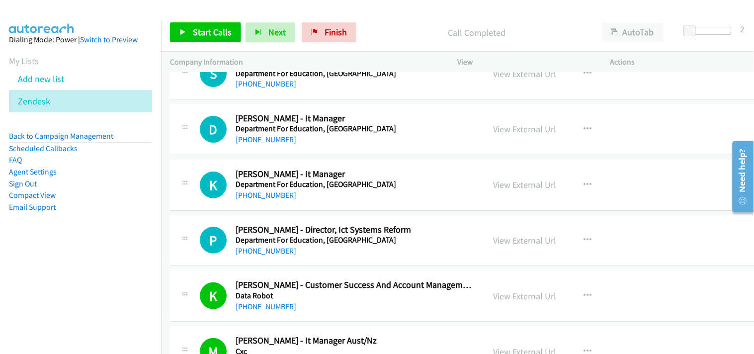
scroll to position [12525, 0]
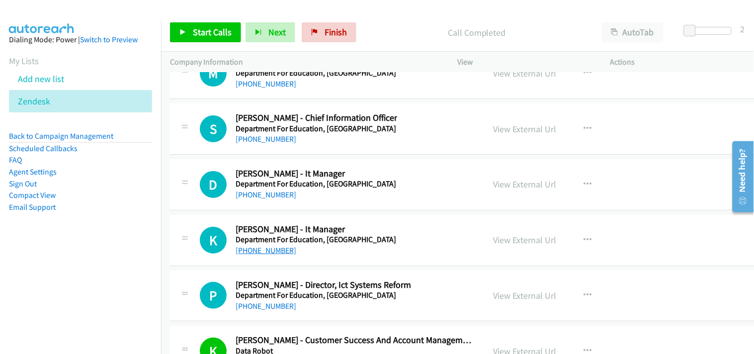
click at [257, 250] on link "[PHONE_NUMBER]" at bounding box center [265, 249] width 61 height 9
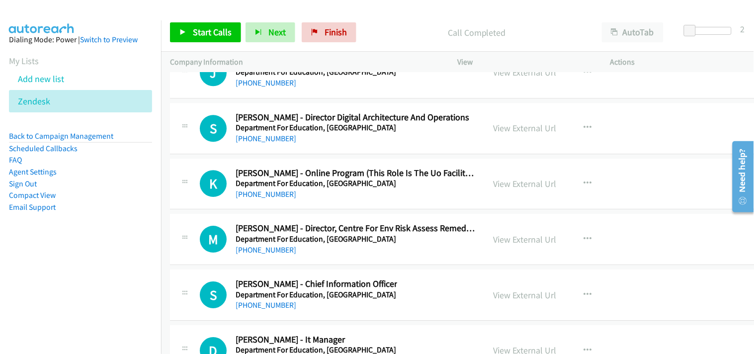
scroll to position [12415, 0]
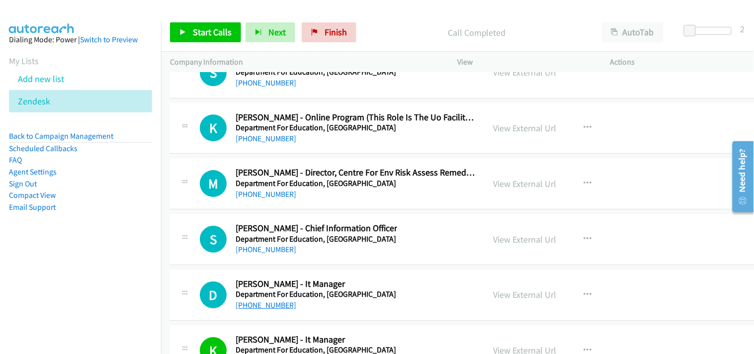
click at [263, 310] on link "[PHONE_NUMBER]" at bounding box center [265, 304] width 61 height 9
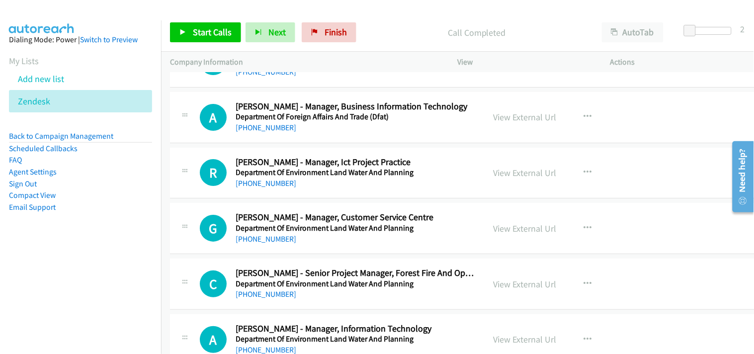
scroll to position [10593, 0]
click at [261, 187] on link "[PHONE_NUMBER]" at bounding box center [265, 182] width 61 height 9
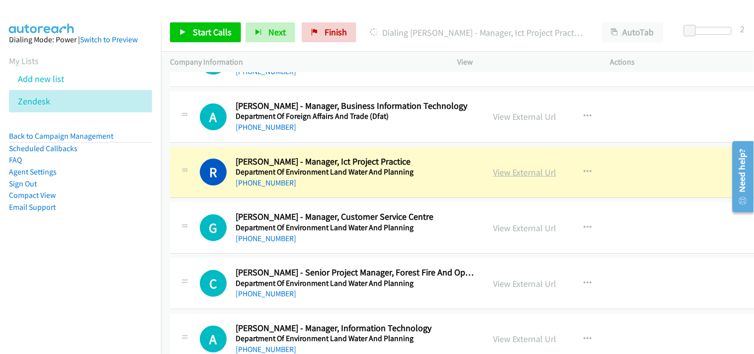
click at [497, 174] on link "View External Url" at bounding box center [524, 171] width 63 height 11
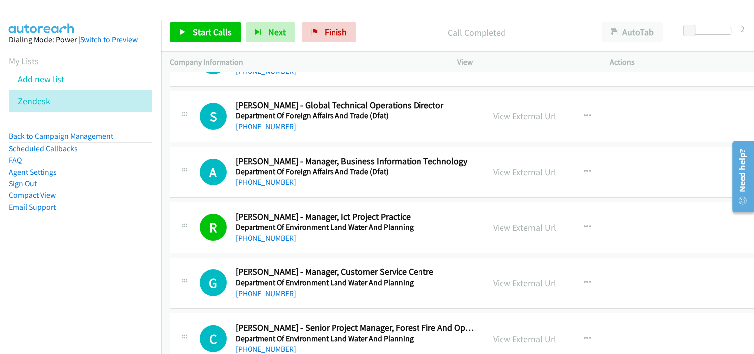
scroll to position [10483, 0]
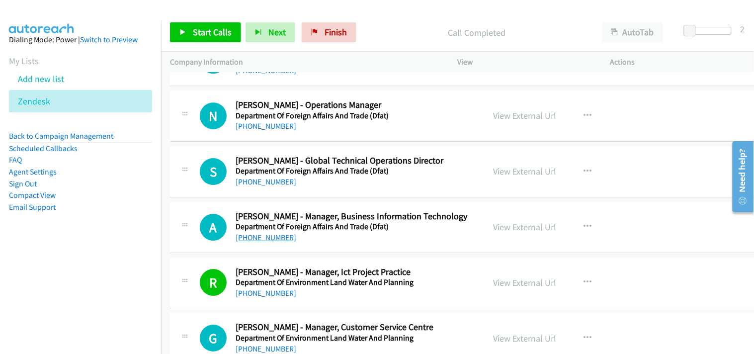
click at [272, 242] on link "[PHONE_NUMBER]" at bounding box center [265, 237] width 61 height 9
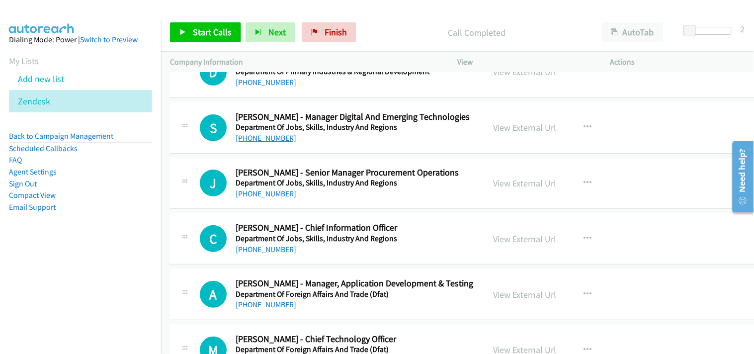
scroll to position [9710, 0]
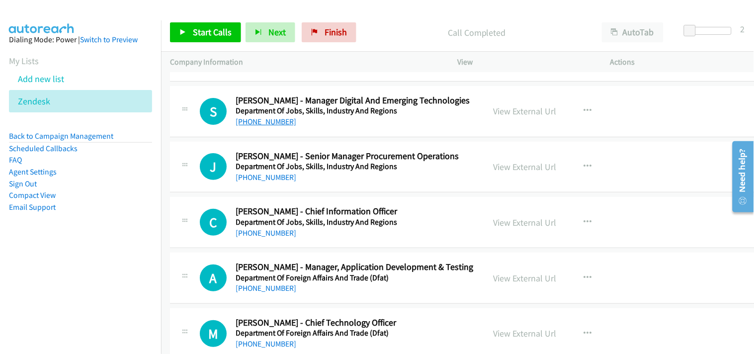
click at [272, 126] on link "[PHONE_NUMBER]" at bounding box center [265, 121] width 61 height 9
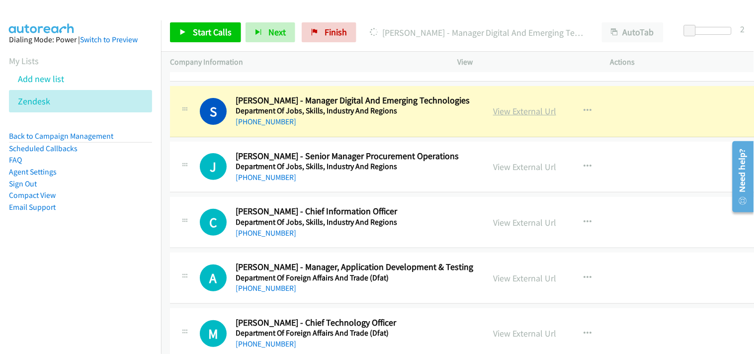
click at [509, 117] on link "View External Url" at bounding box center [524, 110] width 63 height 11
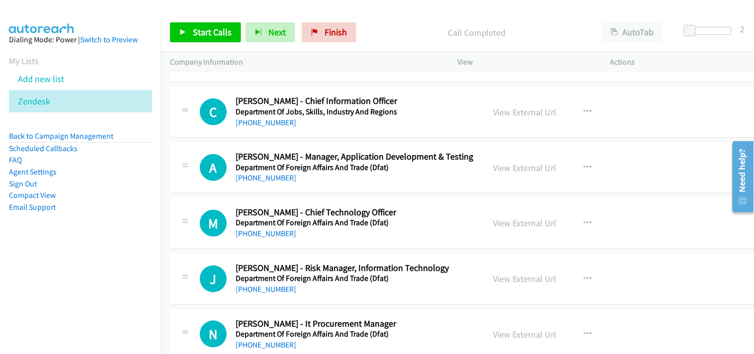
scroll to position [9875, 0]
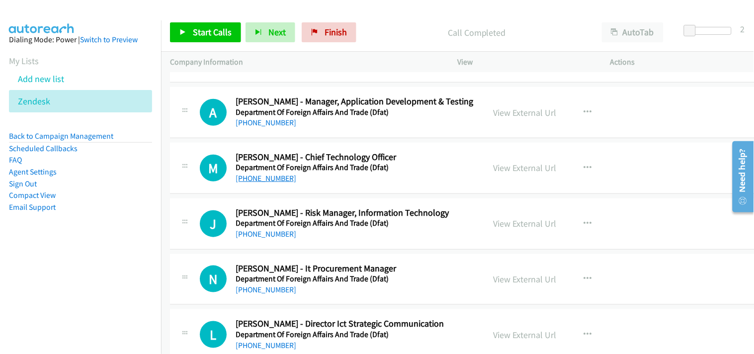
click at [257, 182] on link "[PHONE_NUMBER]" at bounding box center [265, 177] width 61 height 9
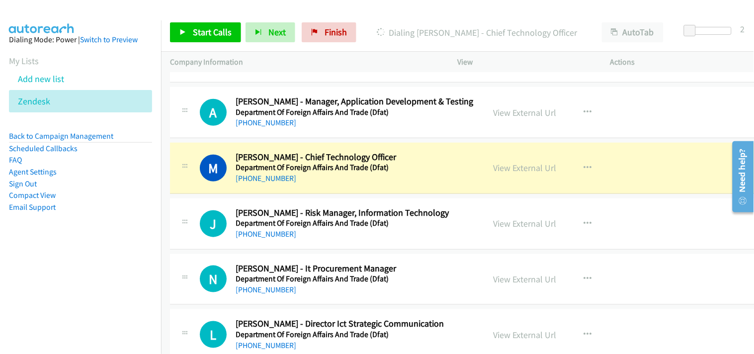
scroll to position [9931, 0]
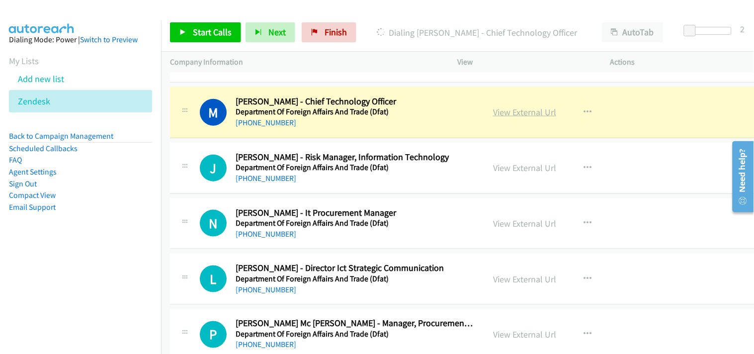
click at [497, 115] on link "View External Url" at bounding box center [524, 111] width 63 height 11
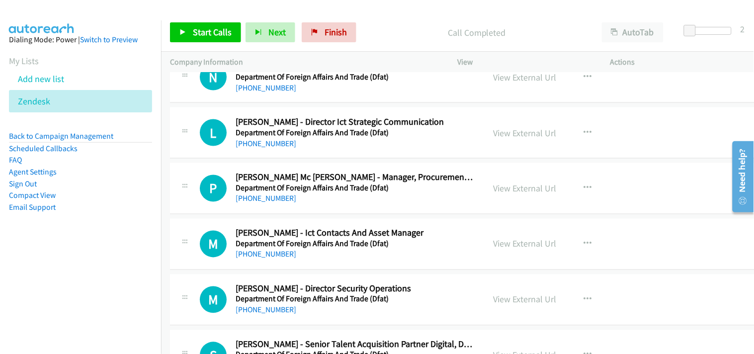
scroll to position [10096, 0]
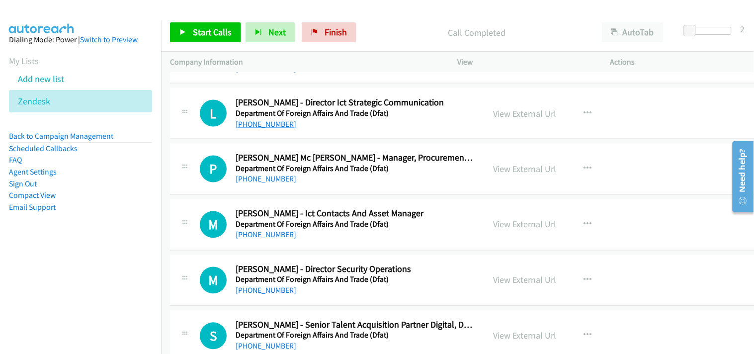
click at [271, 126] on link "[PHONE_NUMBER]" at bounding box center [265, 123] width 61 height 9
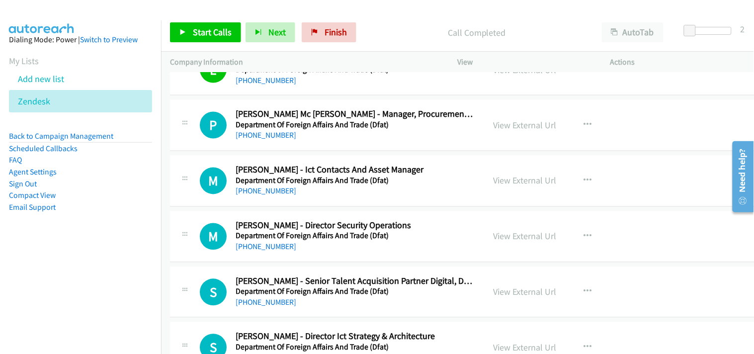
scroll to position [10152, 0]
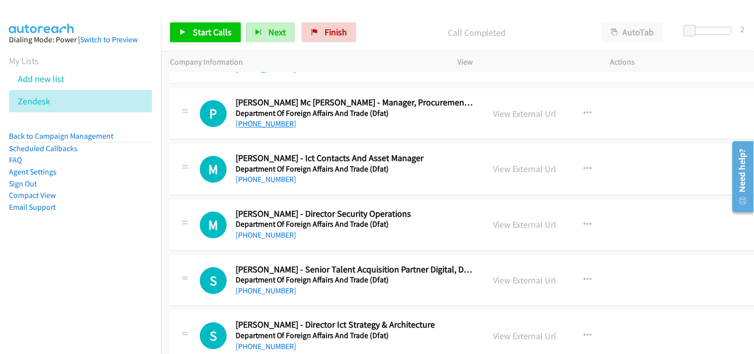
click at [266, 129] on link "[PHONE_NUMBER]" at bounding box center [265, 123] width 61 height 9
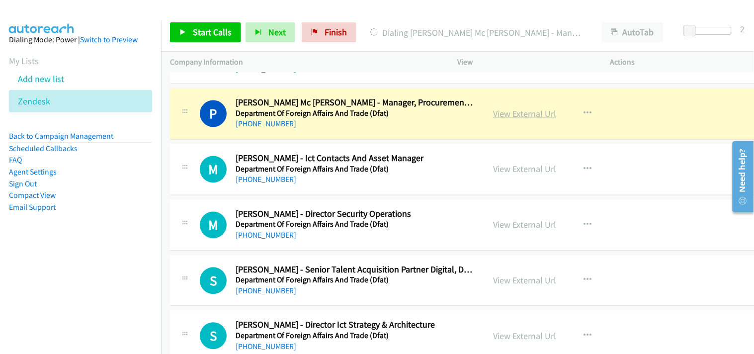
click at [505, 116] on link "View External Url" at bounding box center [524, 113] width 63 height 11
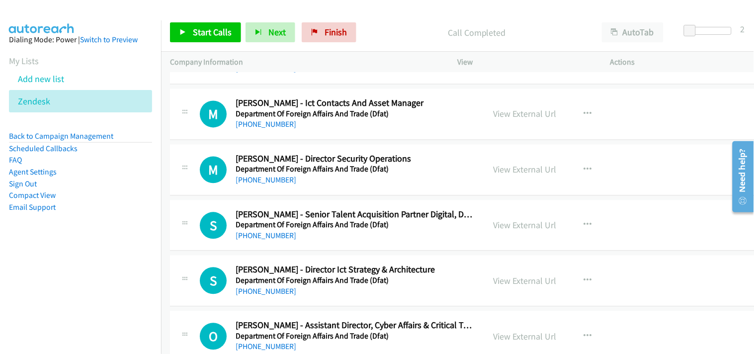
scroll to position [10262, 0]
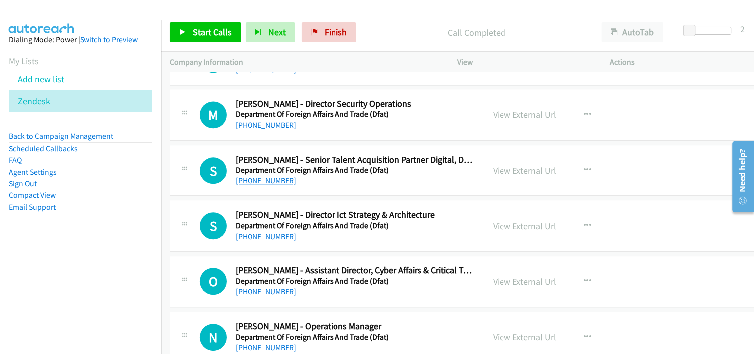
click at [267, 183] on link "[PHONE_NUMBER]" at bounding box center [265, 180] width 61 height 9
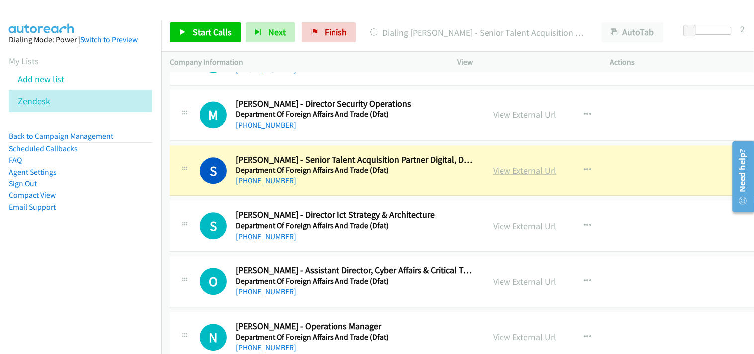
click at [512, 175] on link "View External Url" at bounding box center [524, 169] width 63 height 11
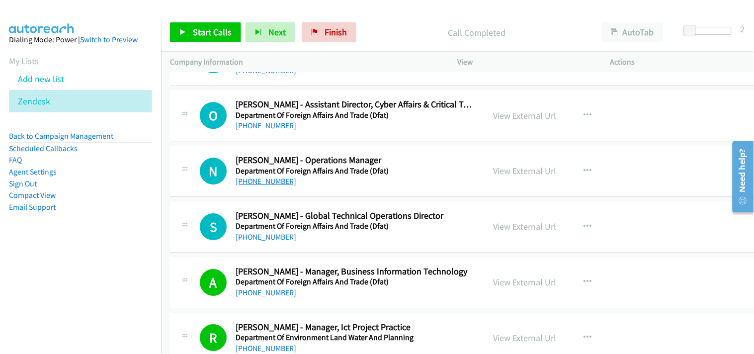
scroll to position [10483, 0]
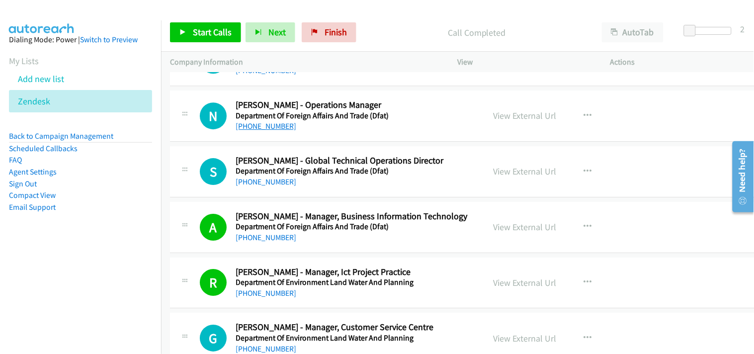
click at [260, 130] on link "[PHONE_NUMBER]" at bounding box center [265, 125] width 61 height 9
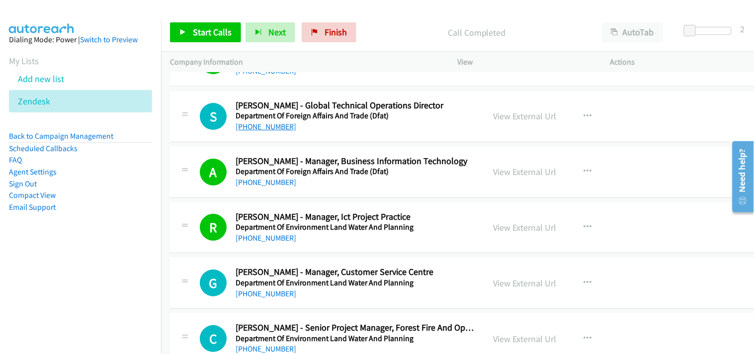
click at [272, 129] on link "[PHONE_NUMBER]" at bounding box center [265, 126] width 61 height 9
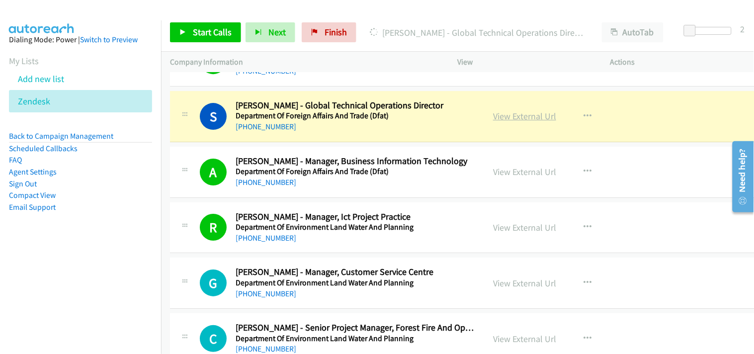
click at [506, 118] on link "View External Url" at bounding box center [524, 115] width 63 height 11
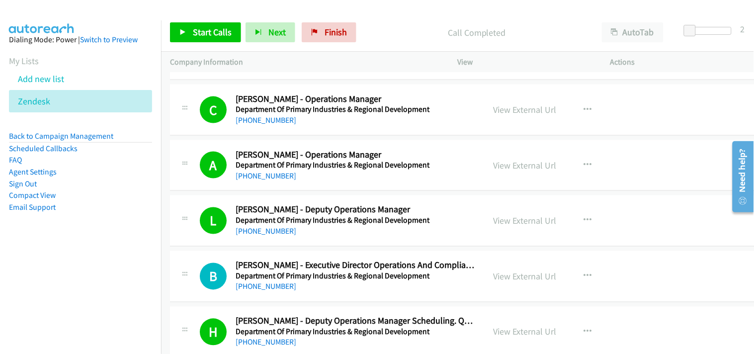
scroll to position [9158, 0]
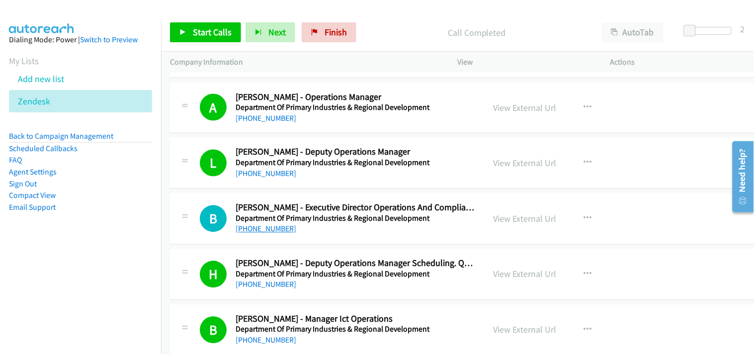
click at [258, 233] on link "[PHONE_NUMBER]" at bounding box center [265, 228] width 61 height 9
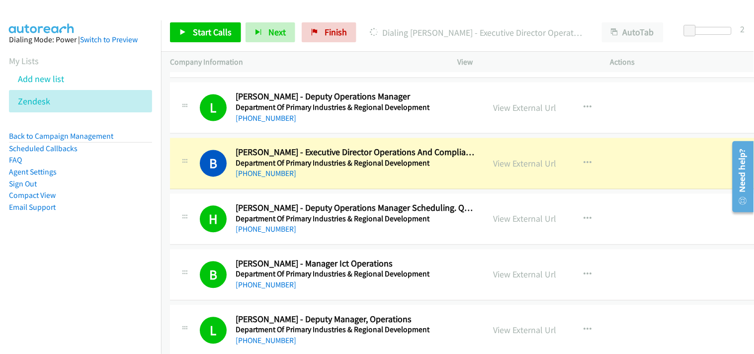
scroll to position [9268, 0]
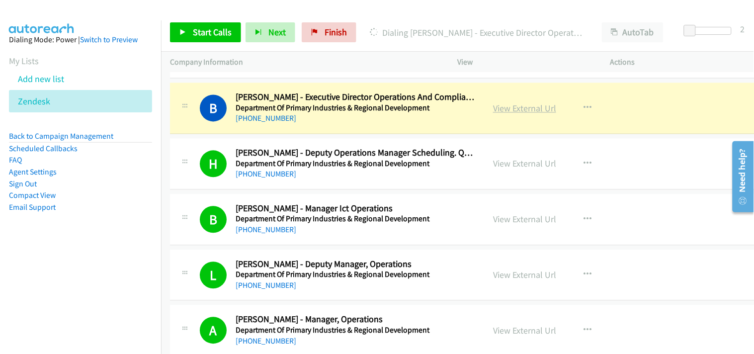
click at [505, 111] on link "View External Url" at bounding box center [524, 108] width 63 height 11
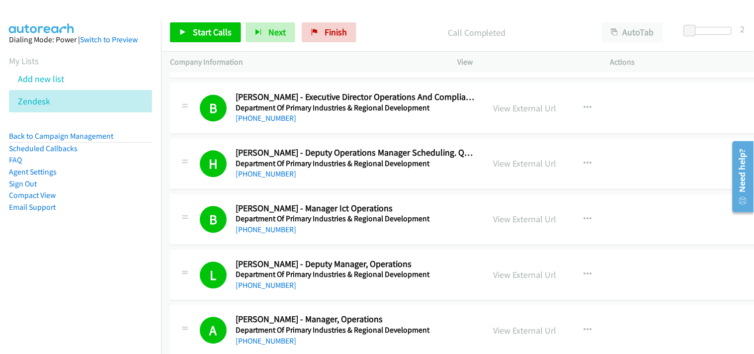
scroll to position [9323, 0]
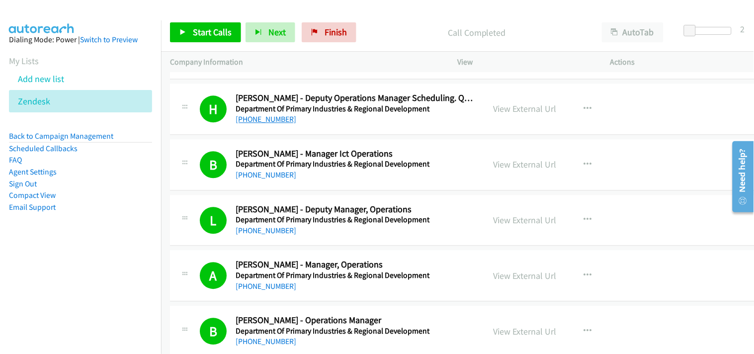
click at [252, 120] on link "[PHONE_NUMBER]" at bounding box center [265, 118] width 61 height 9
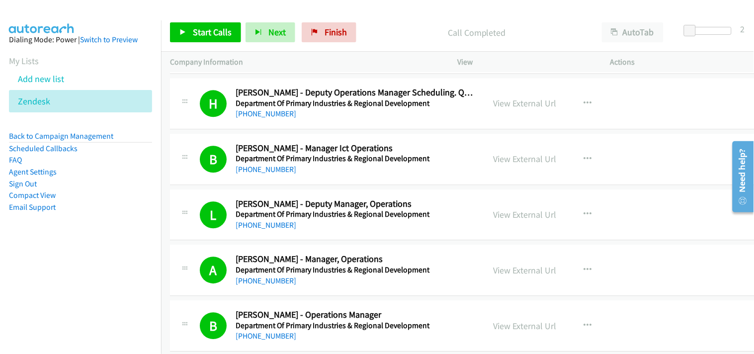
scroll to position [9268, 0]
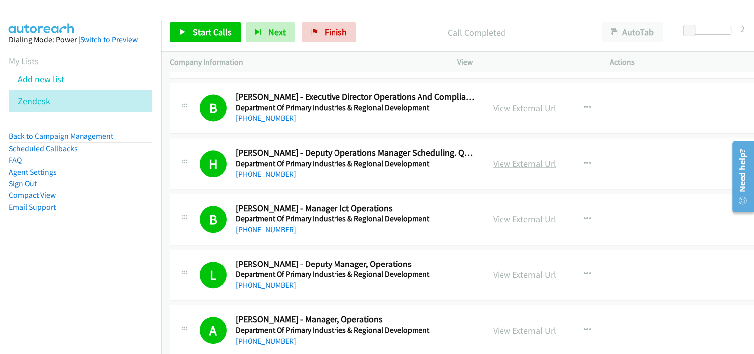
click at [499, 166] on link "View External Url" at bounding box center [524, 163] width 63 height 11
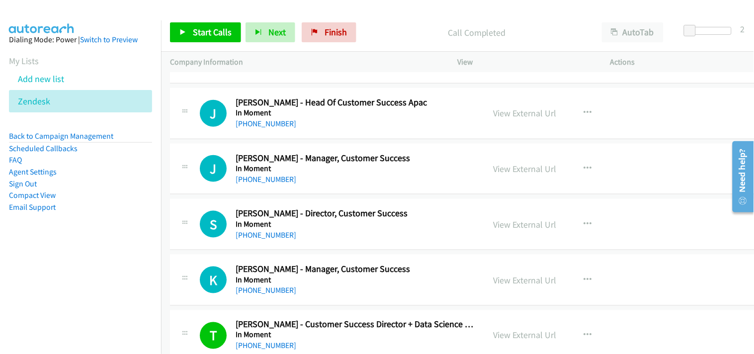
scroll to position [7061, 0]
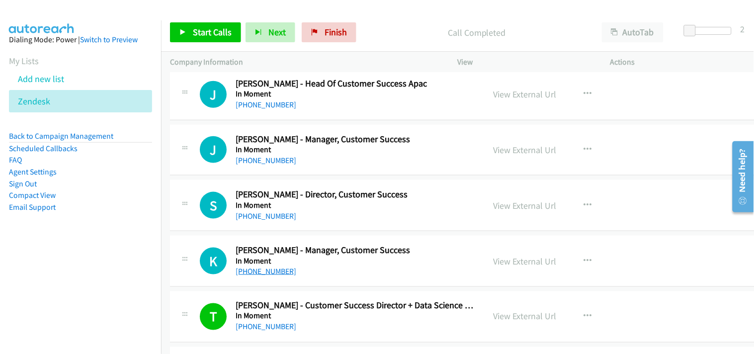
click at [264, 270] on link "[PHONE_NUMBER]" at bounding box center [265, 270] width 61 height 9
click at [247, 221] on link "[PHONE_NUMBER]" at bounding box center [265, 215] width 61 height 9
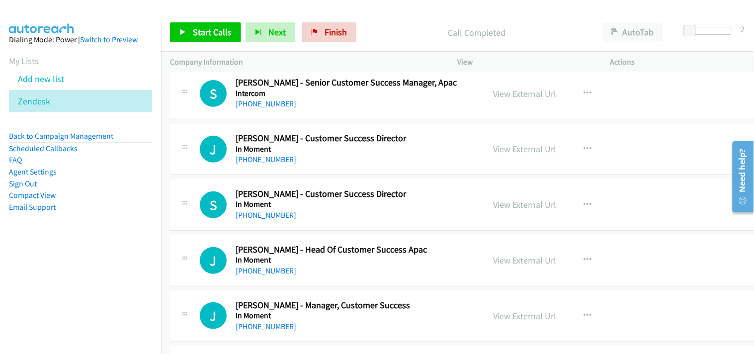
scroll to position [6784, 0]
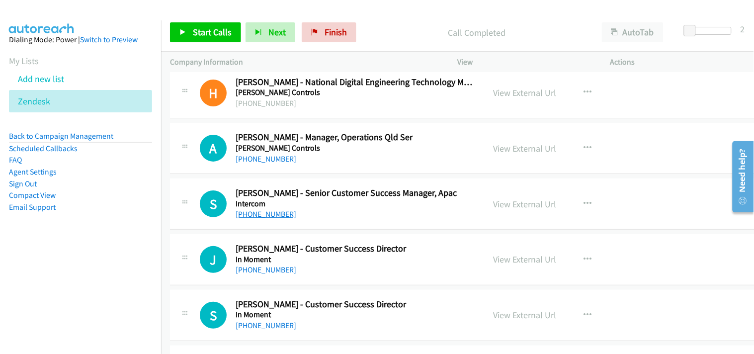
click at [272, 219] on link "[PHONE_NUMBER]" at bounding box center [265, 213] width 61 height 9
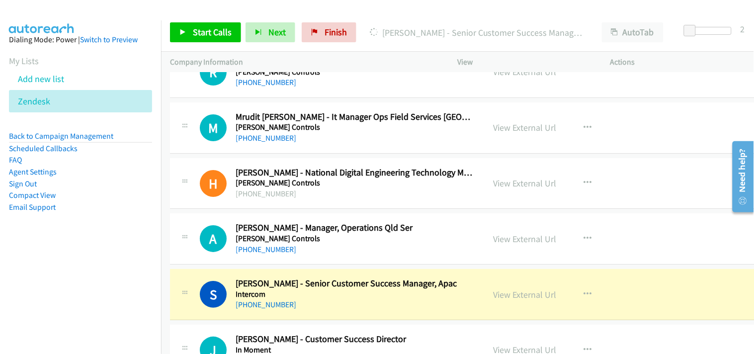
scroll to position [6674, 0]
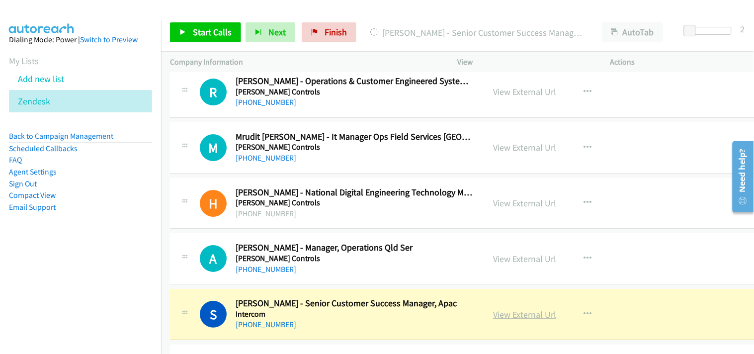
click at [493, 316] on link "View External Url" at bounding box center [524, 314] width 63 height 11
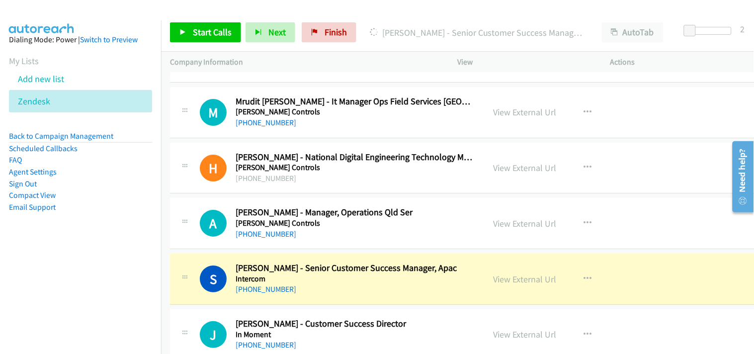
scroll to position [6729, 0]
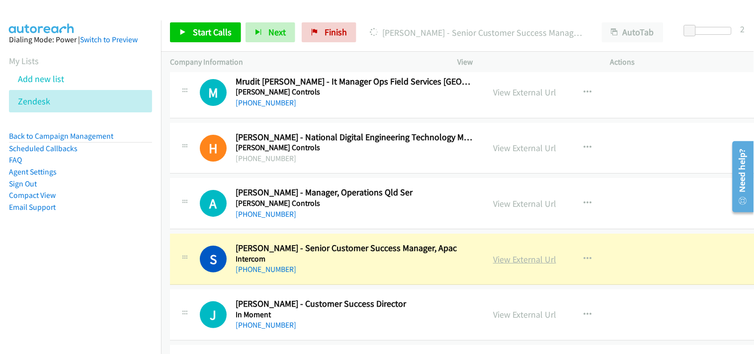
click at [493, 259] on link "View External Url" at bounding box center [524, 258] width 63 height 11
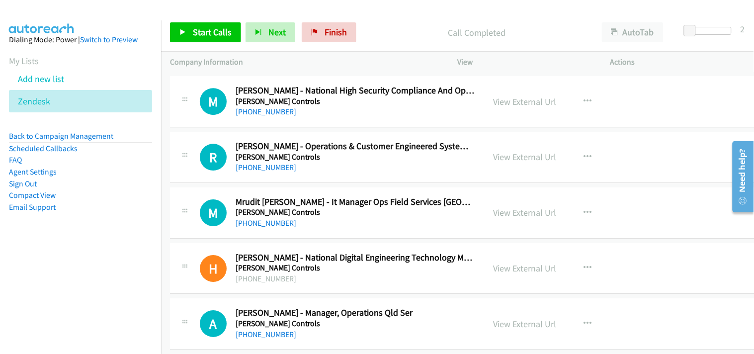
scroll to position [6564, 0]
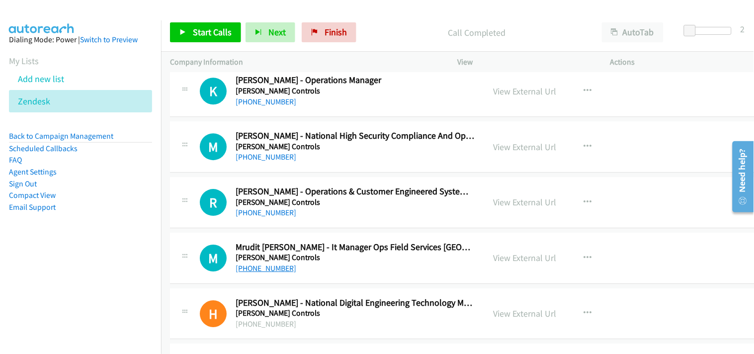
click at [261, 267] on link "[PHONE_NUMBER]" at bounding box center [265, 267] width 61 height 9
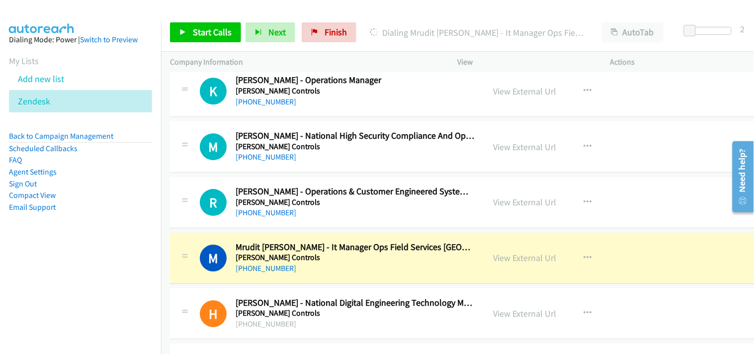
scroll to position [6509, 0]
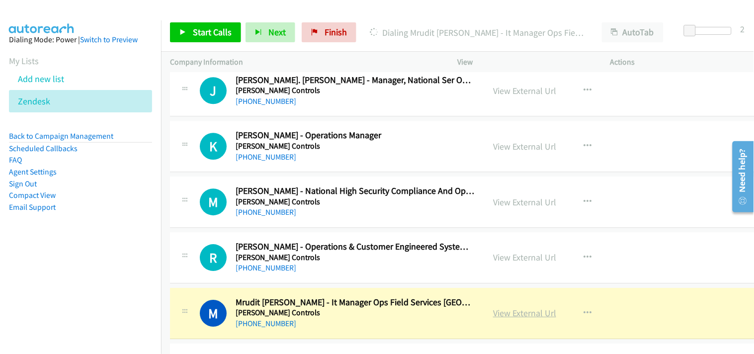
click at [510, 313] on link "View External Url" at bounding box center [524, 312] width 63 height 11
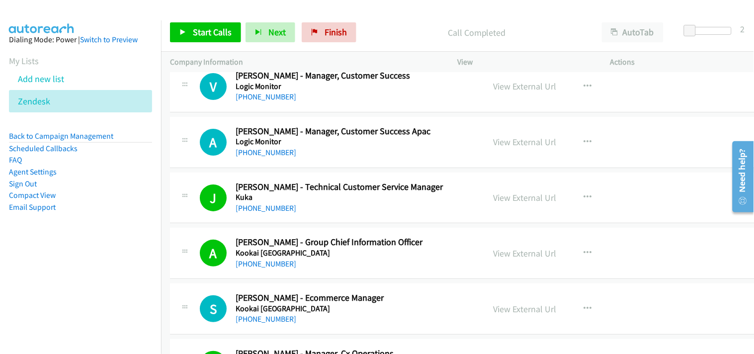
scroll to position [5846, 0]
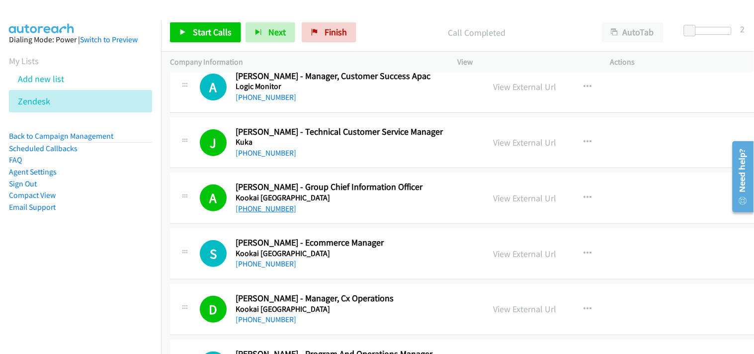
click at [263, 207] on link "[PHONE_NUMBER]" at bounding box center [265, 208] width 61 height 9
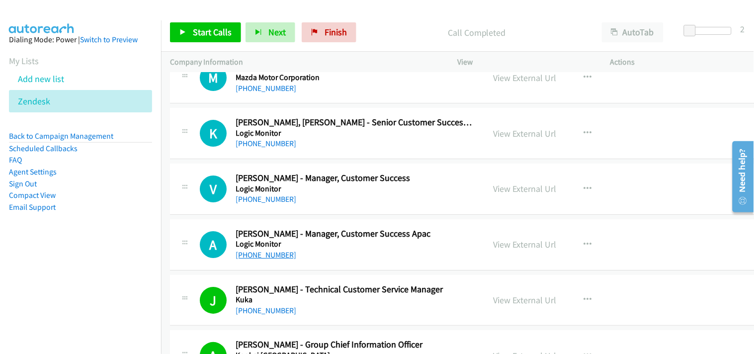
scroll to position [5625, 0]
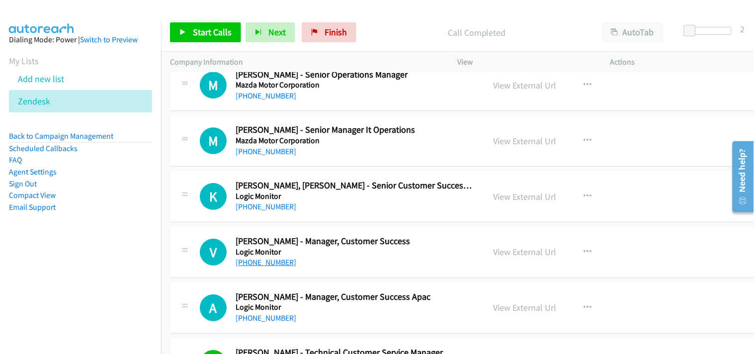
click at [265, 264] on link "[PHONE_NUMBER]" at bounding box center [265, 261] width 61 height 9
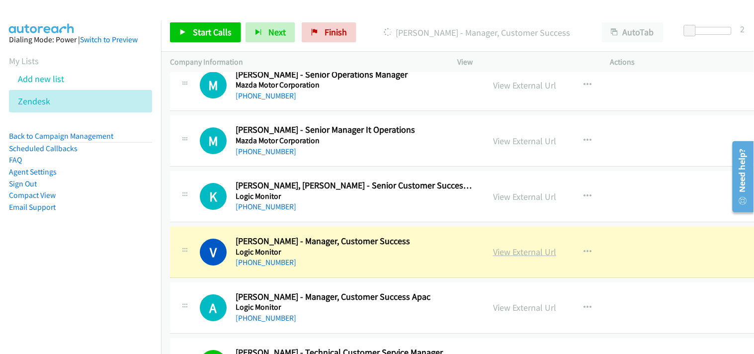
click at [517, 252] on link "View External Url" at bounding box center [524, 251] width 63 height 11
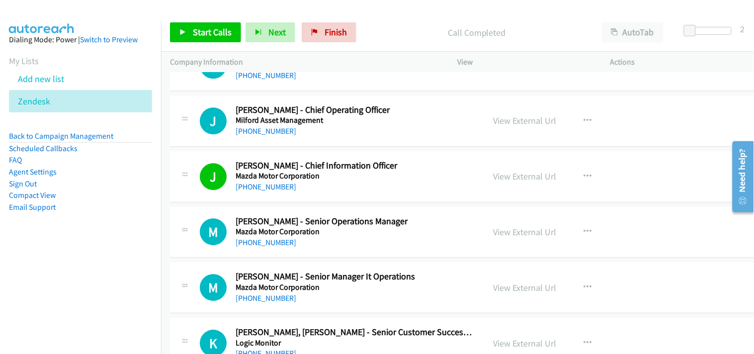
scroll to position [5460, 0]
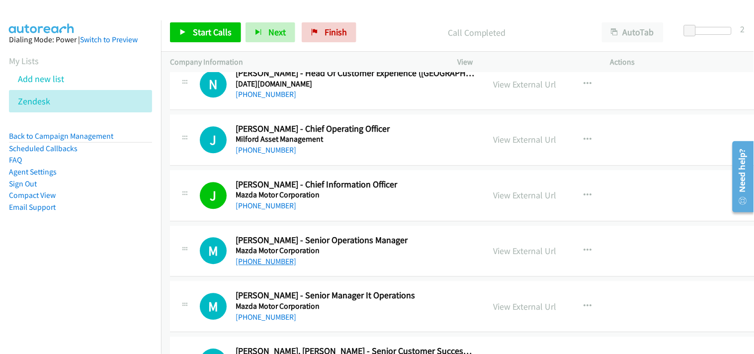
click at [275, 265] on link "[PHONE_NUMBER]" at bounding box center [265, 260] width 61 height 9
